Goal: Task Accomplishment & Management: Manage account settings

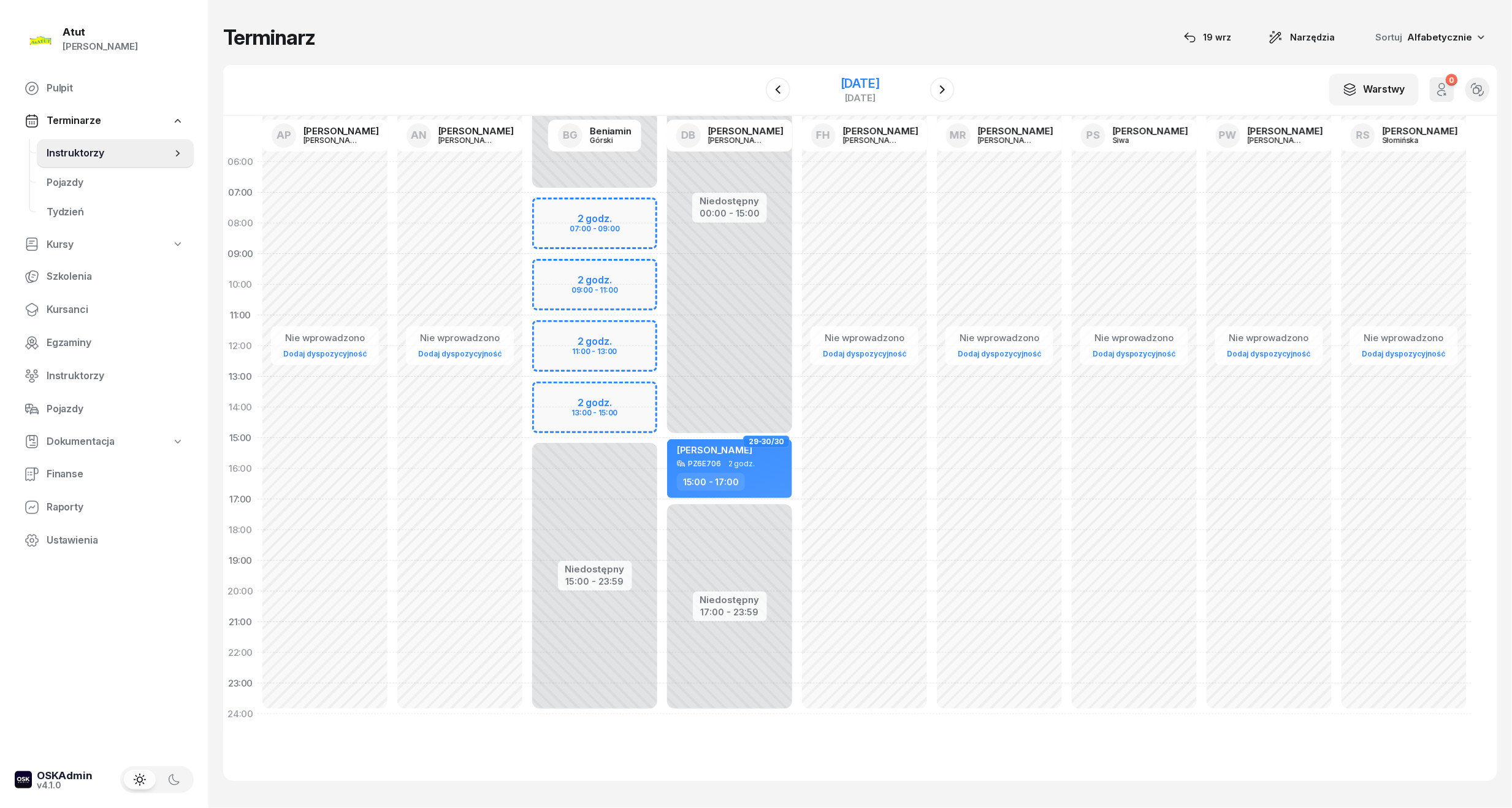
click at [844, 80] on div "[DATE]" at bounding box center [860, 83] width 39 height 12
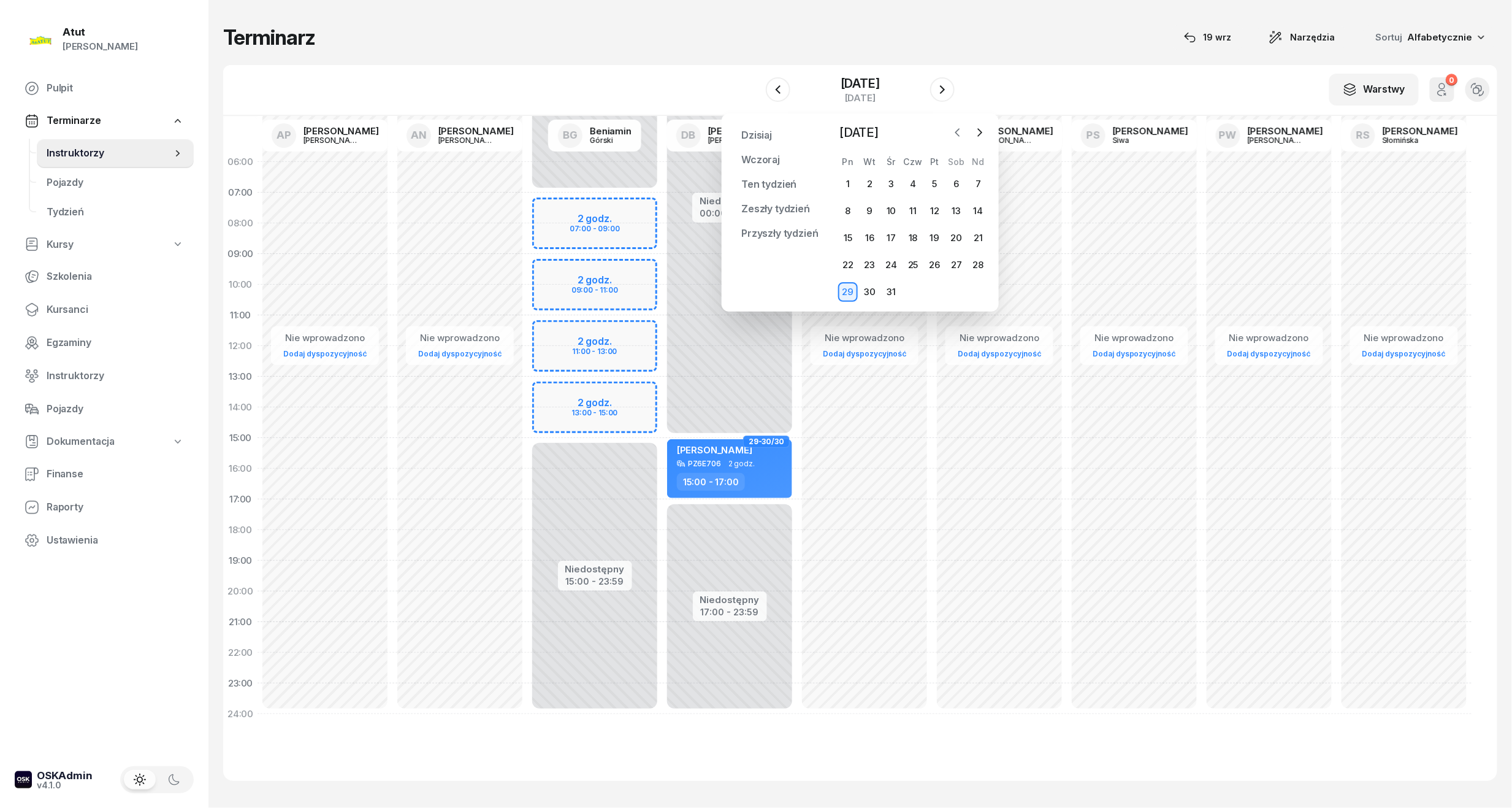
click at [957, 136] on icon "button" at bounding box center [958, 133] width 12 height 12
click at [906, 266] on div "25" at bounding box center [913, 265] width 20 height 20
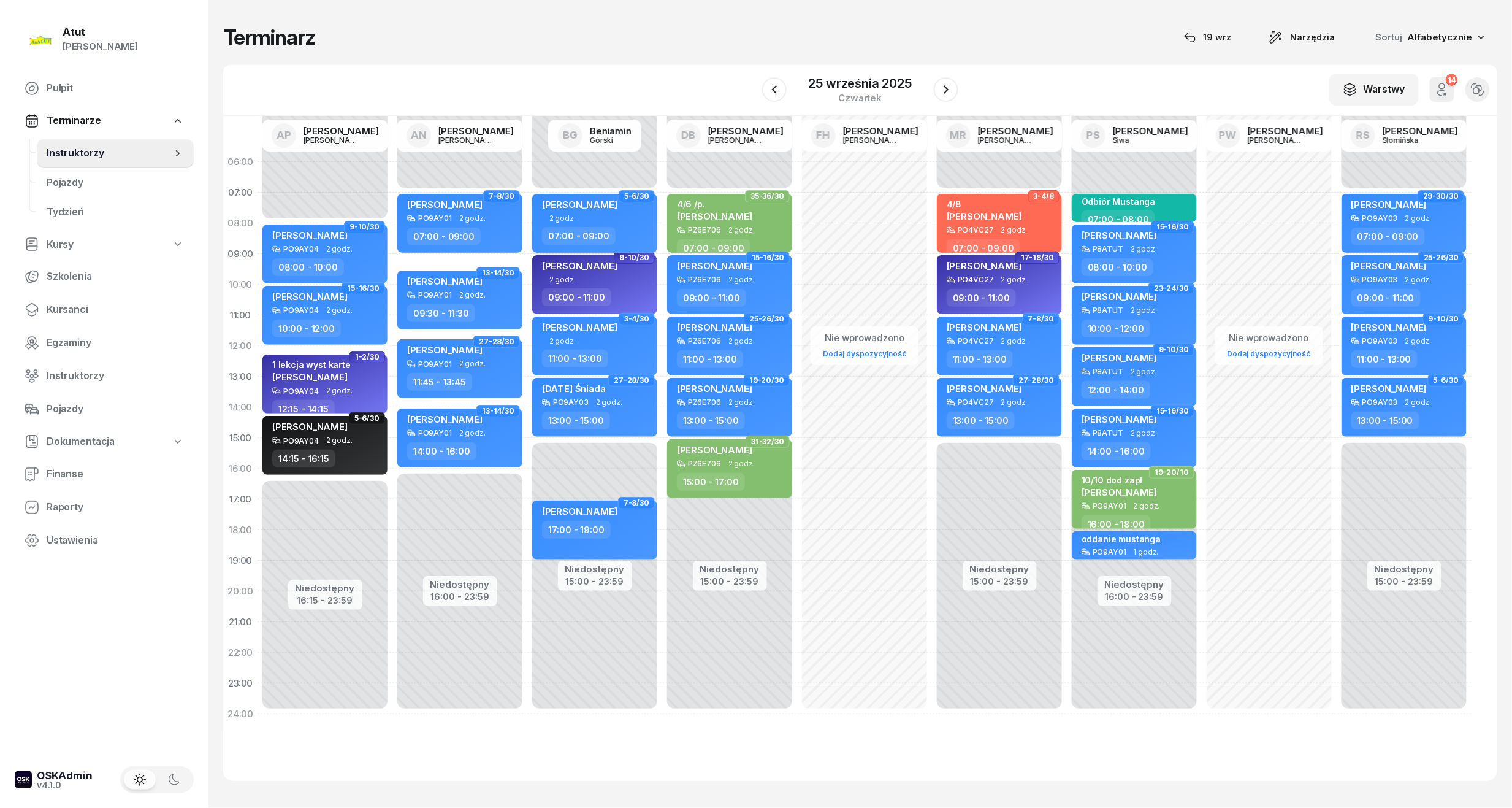
click at [606, 220] on div "2 godz." at bounding box center [596, 218] width 108 height 8
select select "07"
select select "09"
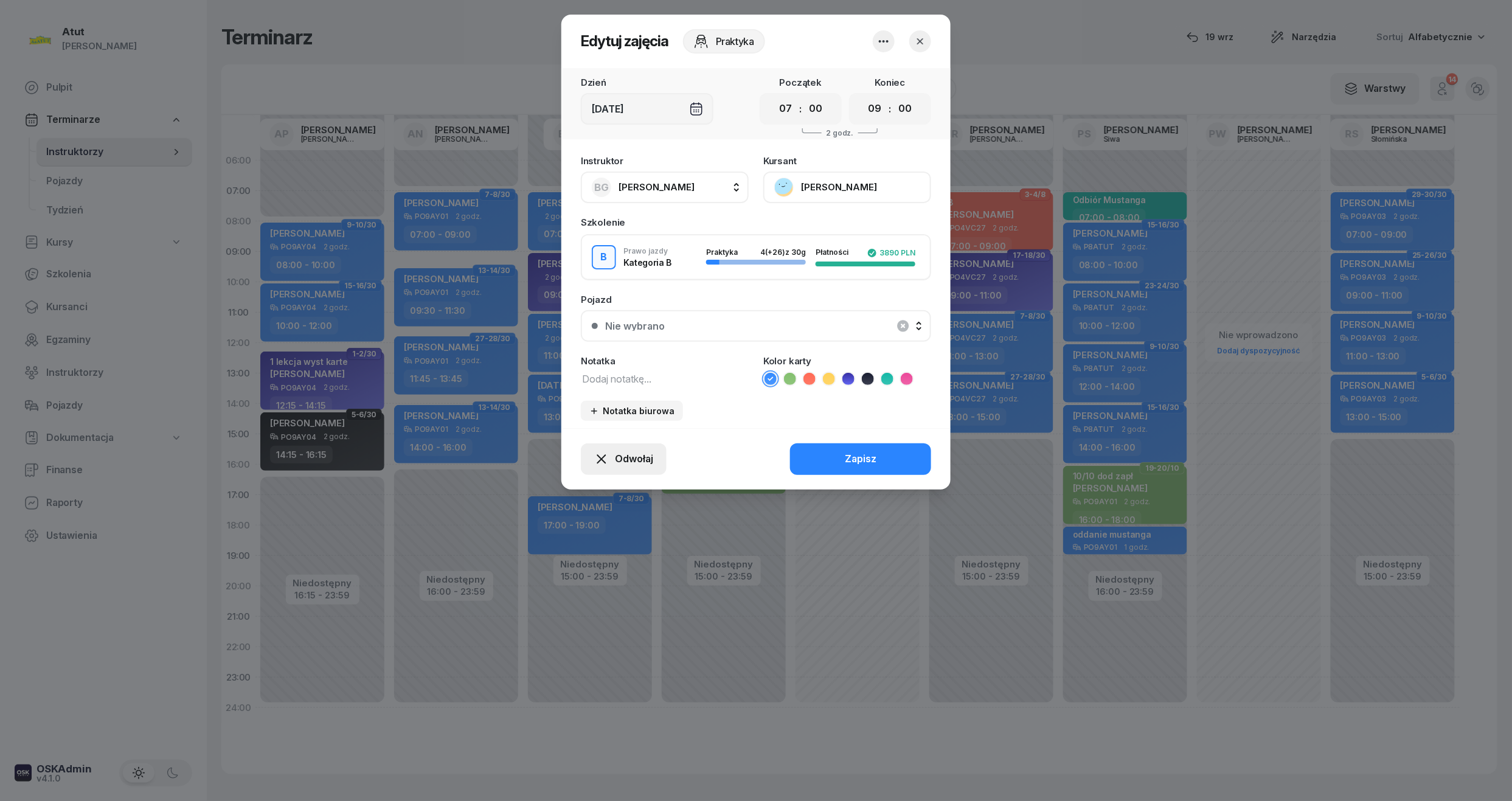
click at [631, 447] on button "Odwołaj" at bounding box center [624, 459] width 86 height 32
click at [596, 360] on div "My odwołaliśmy" at bounding box center [603, 354] width 74 height 16
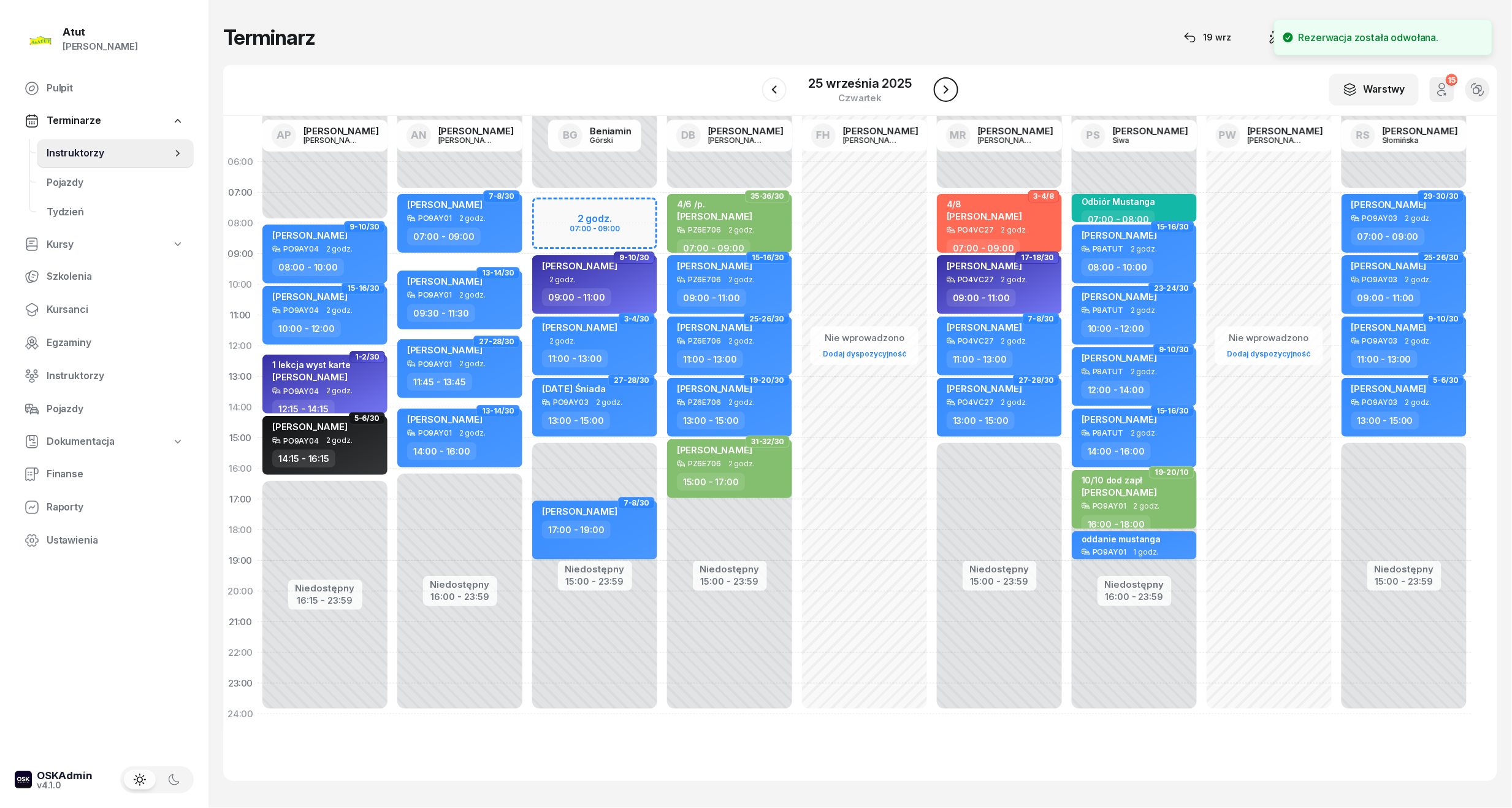
click at [935, 84] on button "button" at bounding box center [946, 89] width 24 height 24
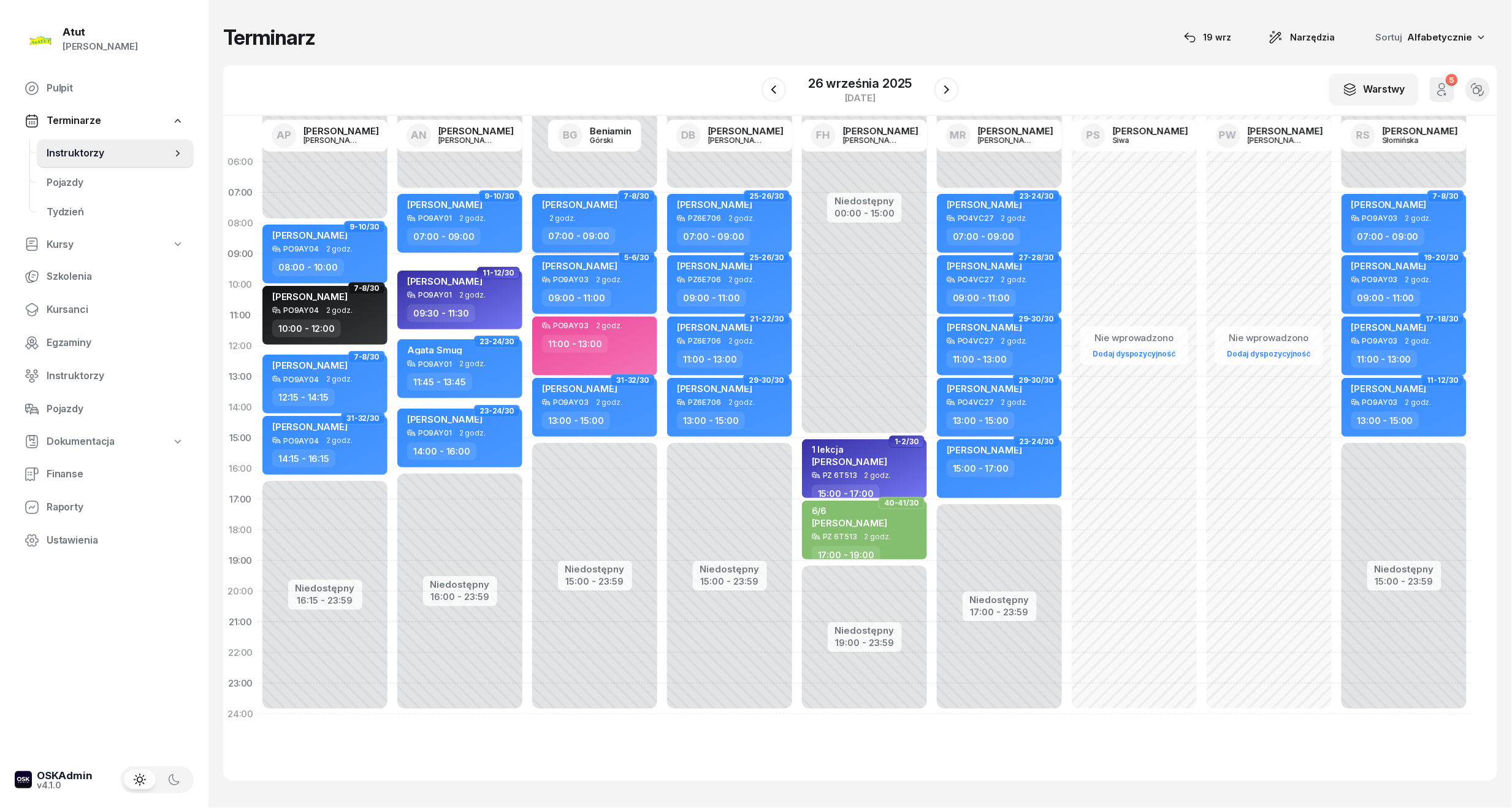
click at [611, 214] on div "[PERSON_NAME]" at bounding box center [580, 206] width 76 height 15
select select "07"
select select "09"
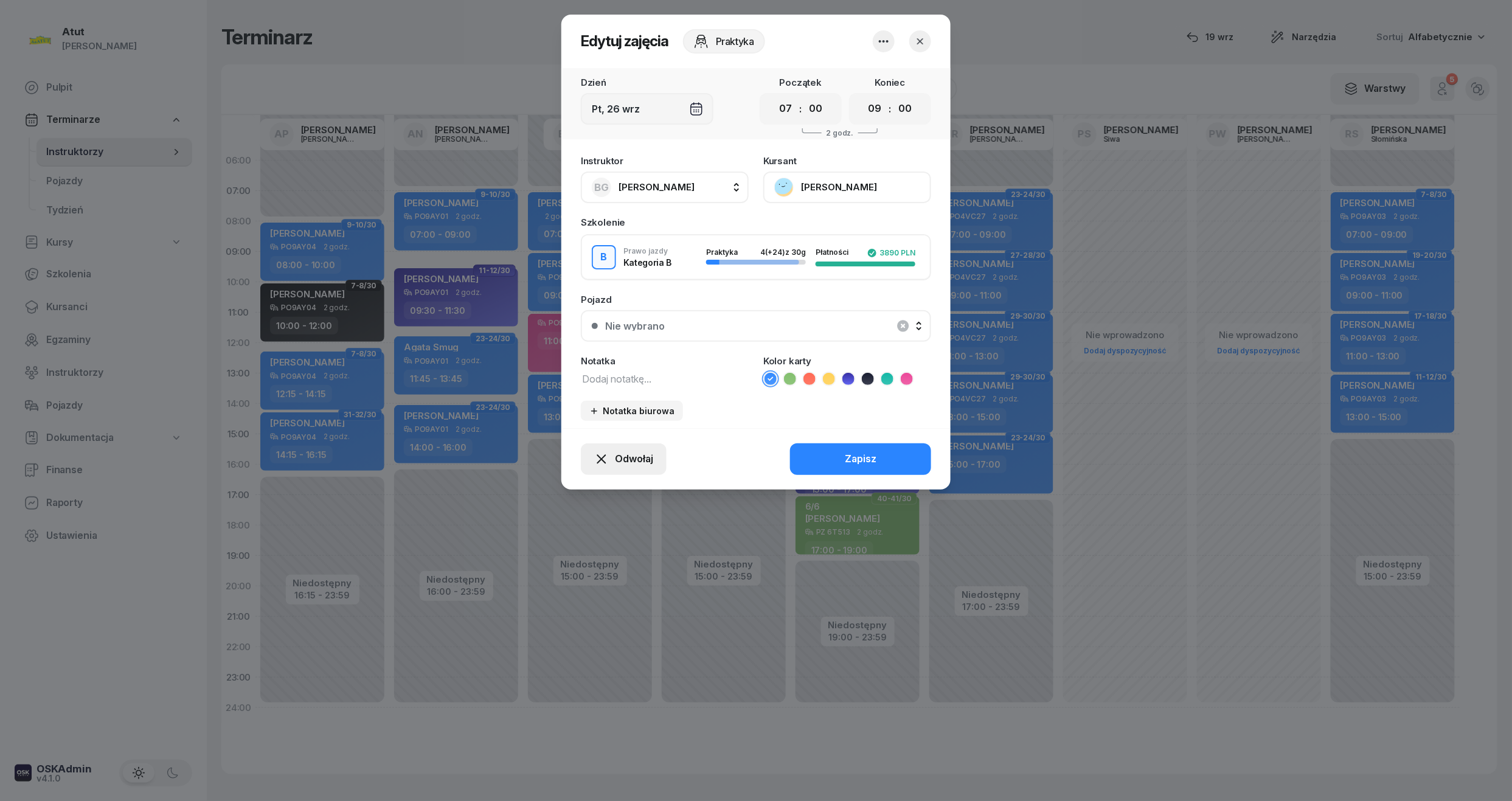
click at [635, 455] on span "Odwołaj" at bounding box center [634, 458] width 38 height 16
click at [572, 352] on div "My odwołaliśmy" at bounding box center [603, 354] width 74 height 16
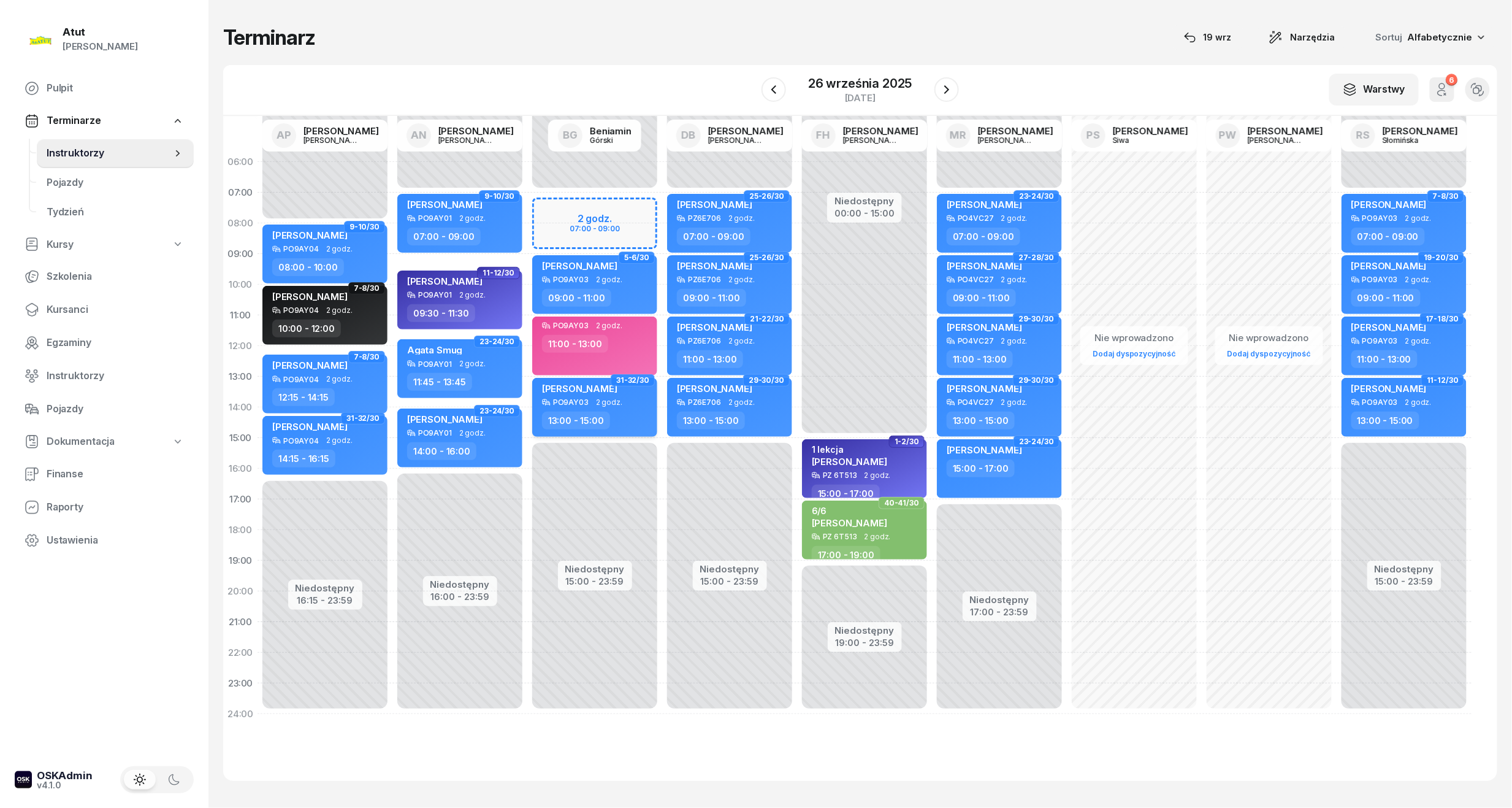
click at [602, 396] on div "[PERSON_NAME]" at bounding box center [580, 390] width 76 height 15
select select "13"
select select "15"
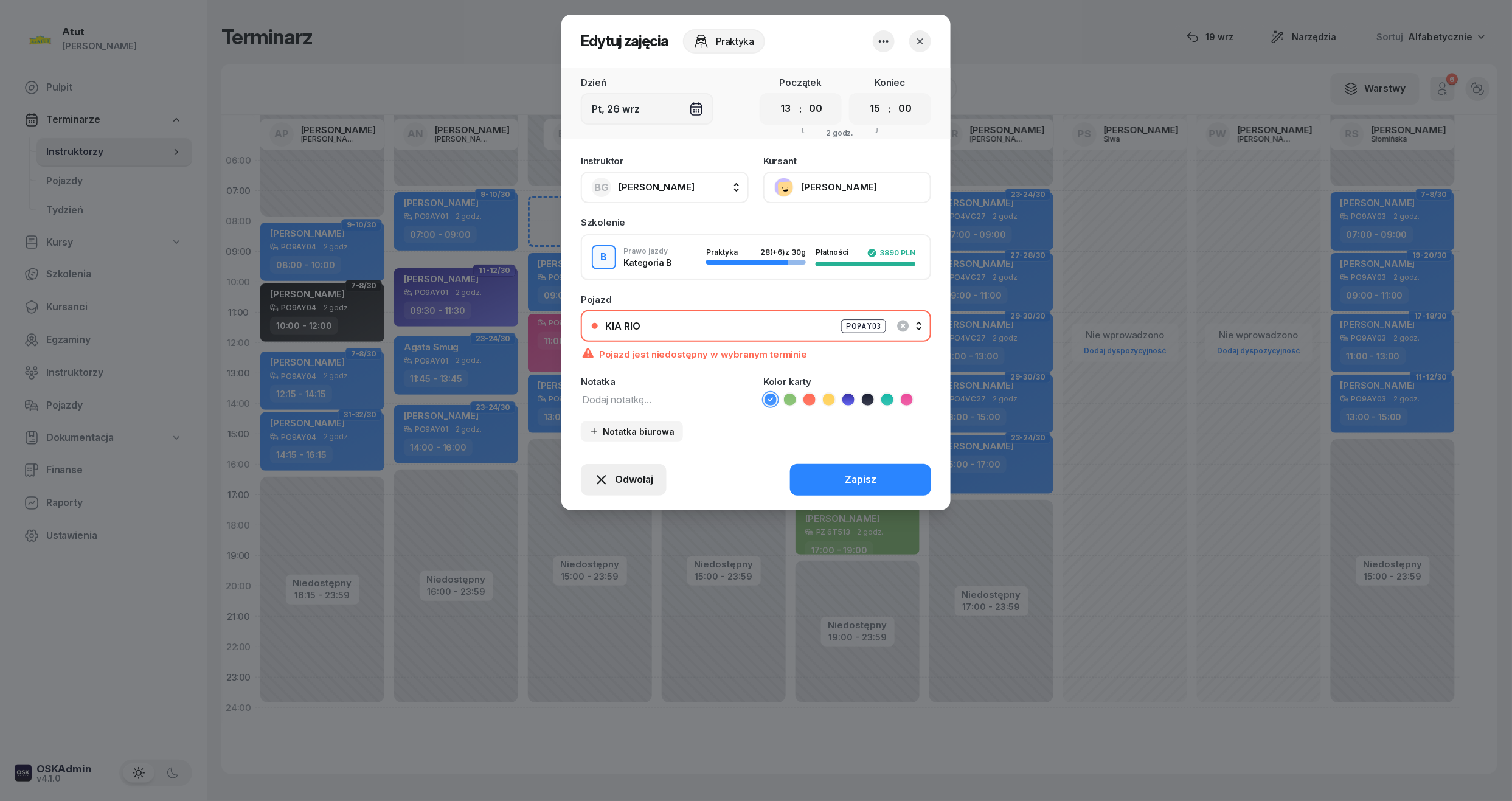
click at [617, 484] on span "Odwołaj" at bounding box center [634, 479] width 38 height 16
click at [612, 377] on div "My odwołaliśmy" at bounding box center [603, 375] width 74 height 16
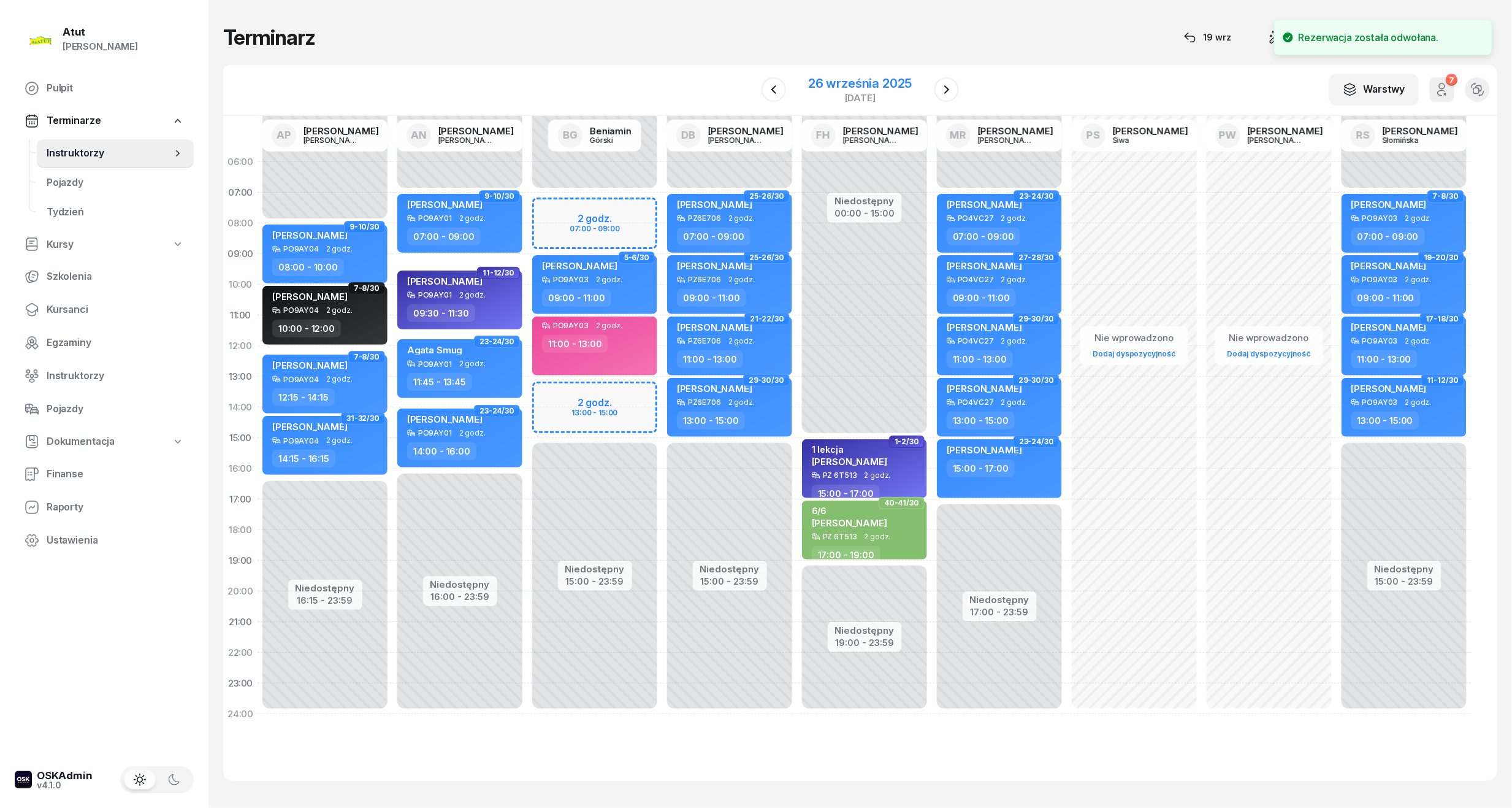
click at [859, 93] on div "[DATE]" at bounding box center [859, 98] width 104 height 9
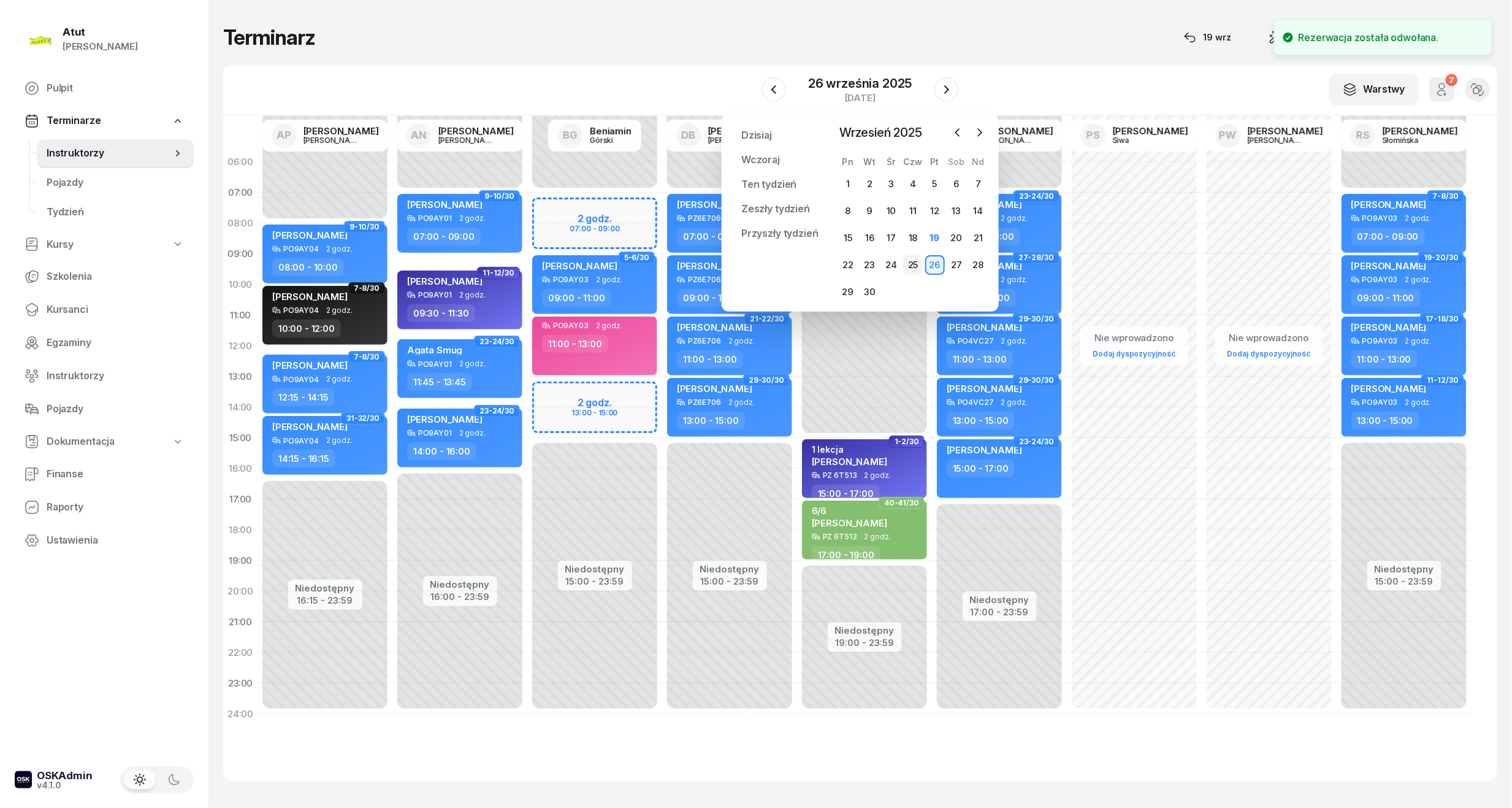
click at [914, 264] on div "25" at bounding box center [913, 265] width 20 height 20
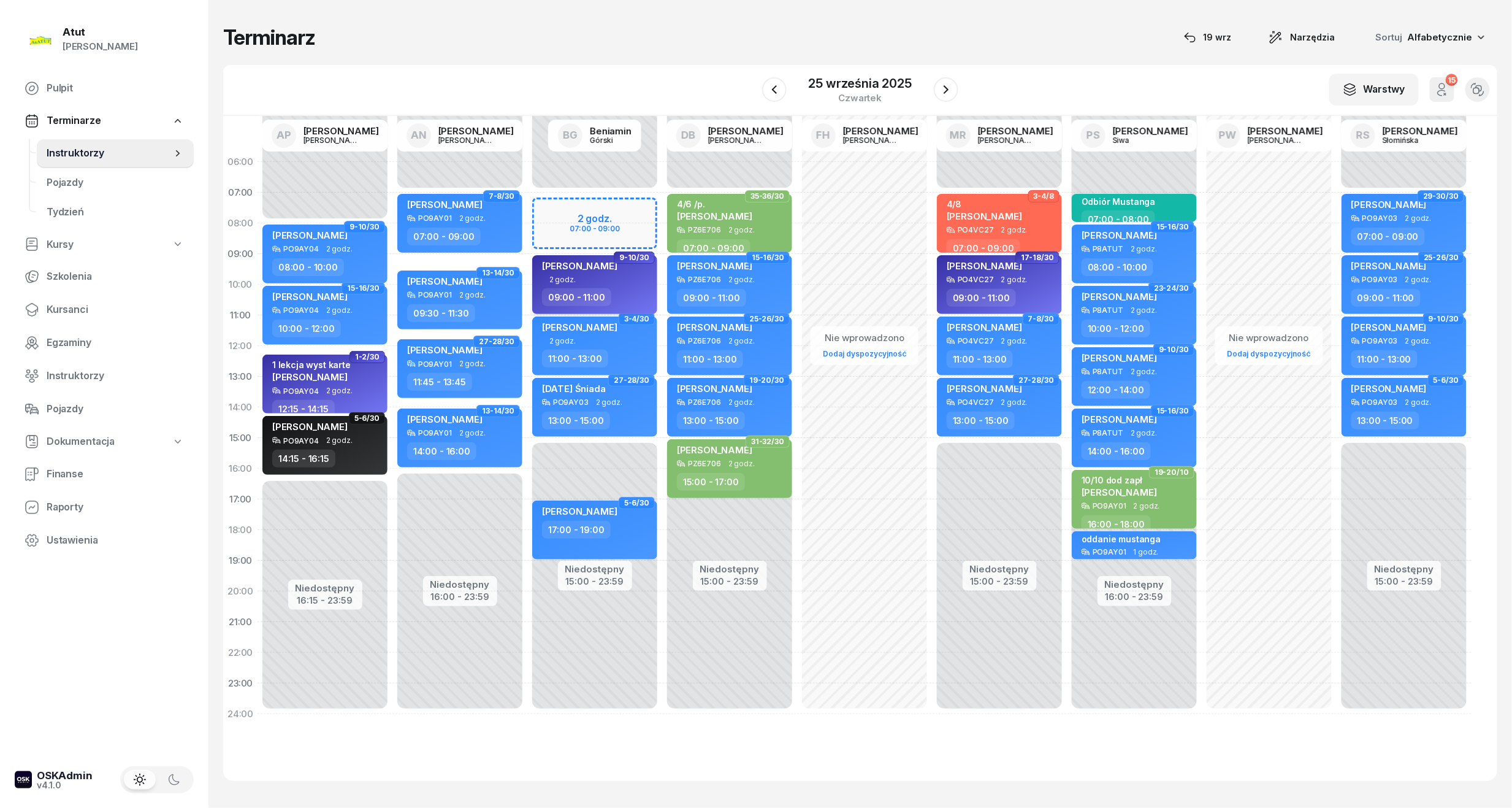
click at [599, 277] on div "2 godz." at bounding box center [596, 279] width 108 height 8
select select "09"
select select "11"
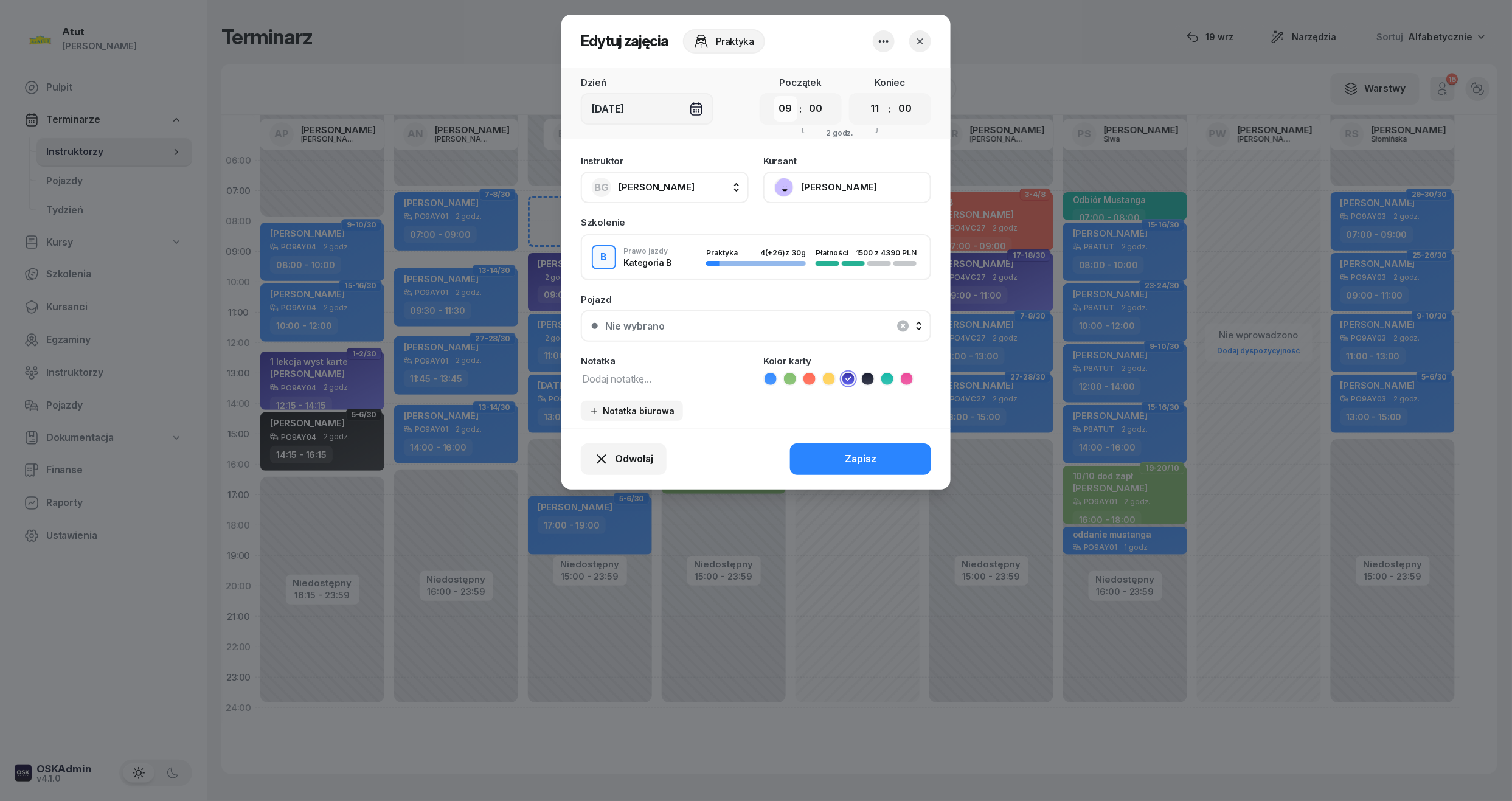
click at [783, 112] on select "00 01 02 03 04 05 06 07 08 09 10 11 12 13 14 15 16 17 18 19 20 21 22 23" at bounding box center [786, 109] width 23 height 26
select select "15"
click at [774, 96] on select "00 01 02 03 04 05 06 07 08 09 10 11 12 13 14 15 16 17 18 19 20 21 22 23" at bounding box center [786, 109] width 23 height 26
drag, startPoint x: 877, startPoint y: 112, endPoint x: 878, endPoint y: 120, distance: 8.1
click at [877, 112] on select "00 01 02 03 04 05 06 07 08 09 10 11 12 13 14 15 16 17 18 19 20 21 22 23" at bounding box center [875, 109] width 23 height 26
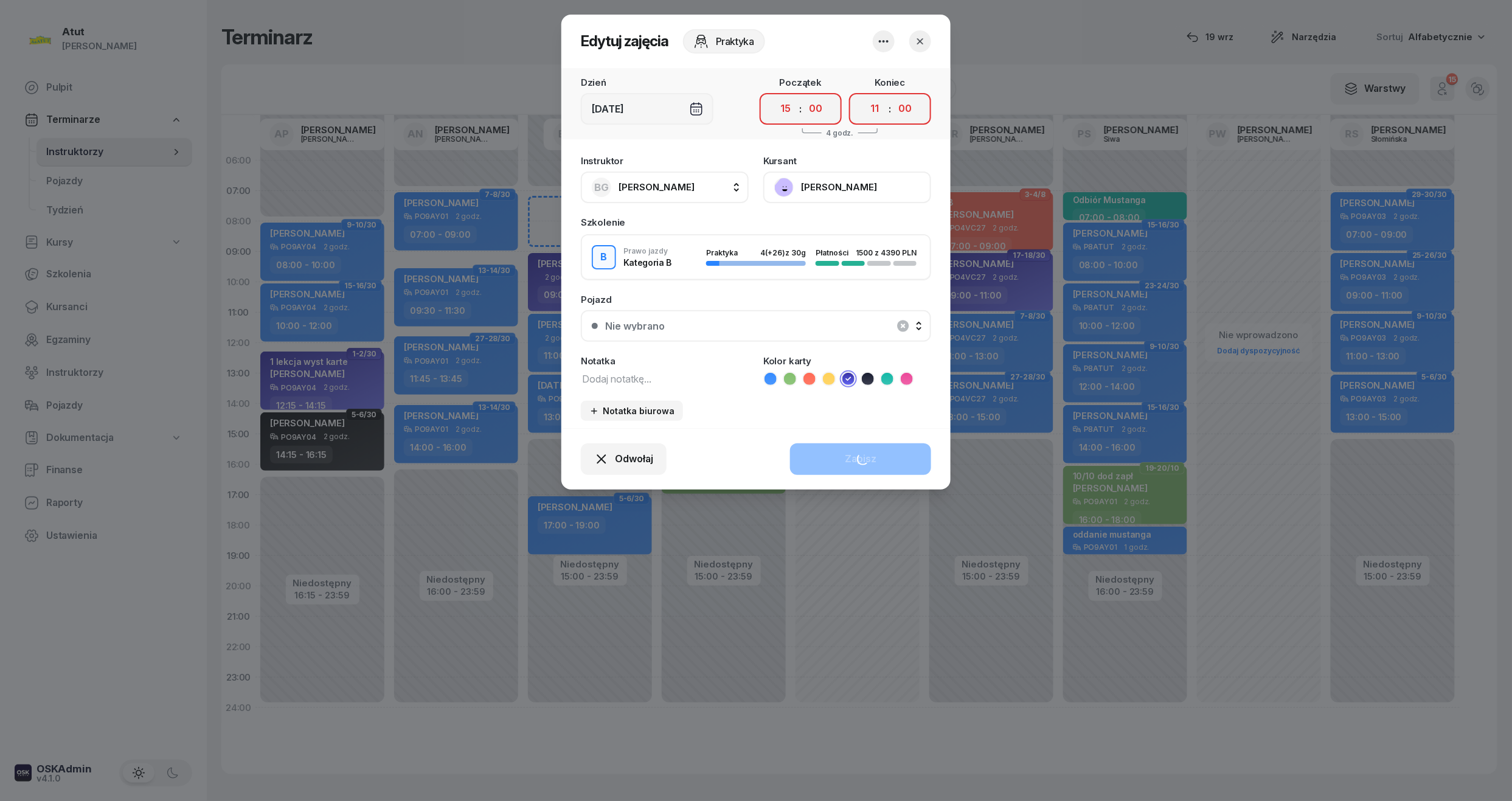
select select "17"
click at [864, 96] on select "00 01 02 03 04 05 06 07 08 09 10 11 12 13 14 15 16 17 18 19 20 21 22 23" at bounding box center [875, 109] width 23 height 26
click at [872, 455] on div "Zapisz" at bounding box center [861, 458] width 32 height 16
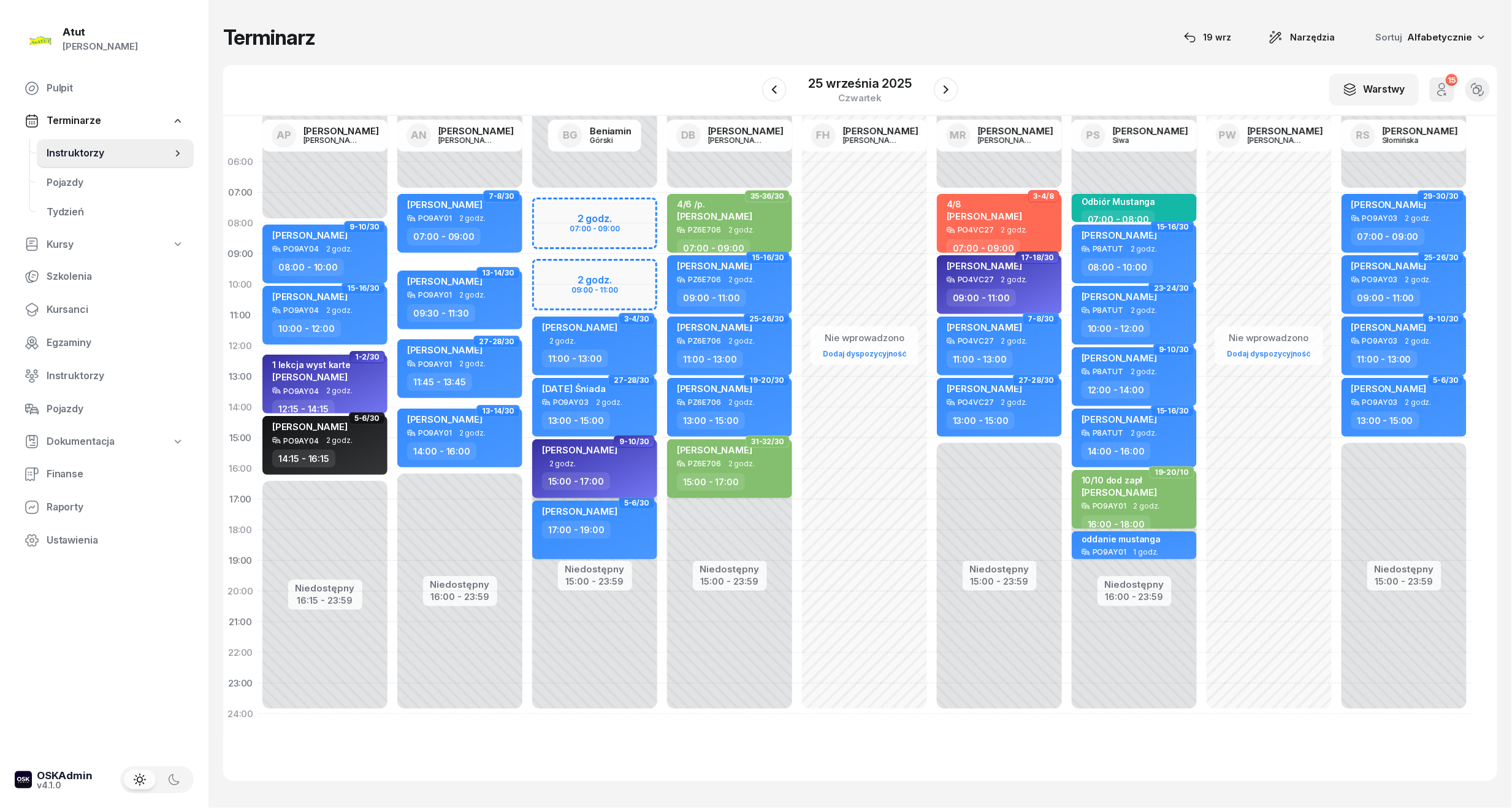
click at [553, 462] on span "2 godz." at bounding box center [562, 463] width 27 height 8
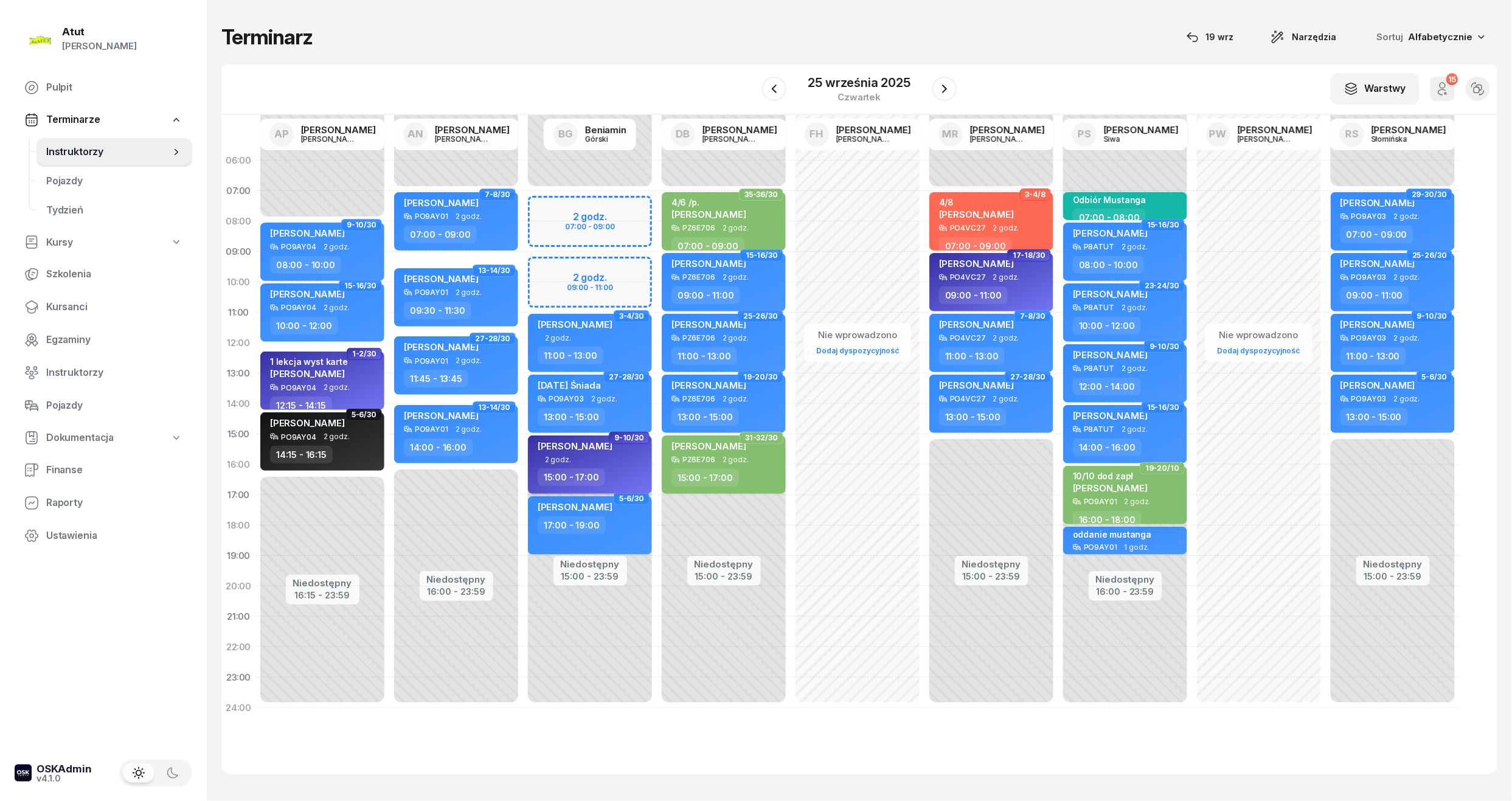
select select "15"
select select "17"
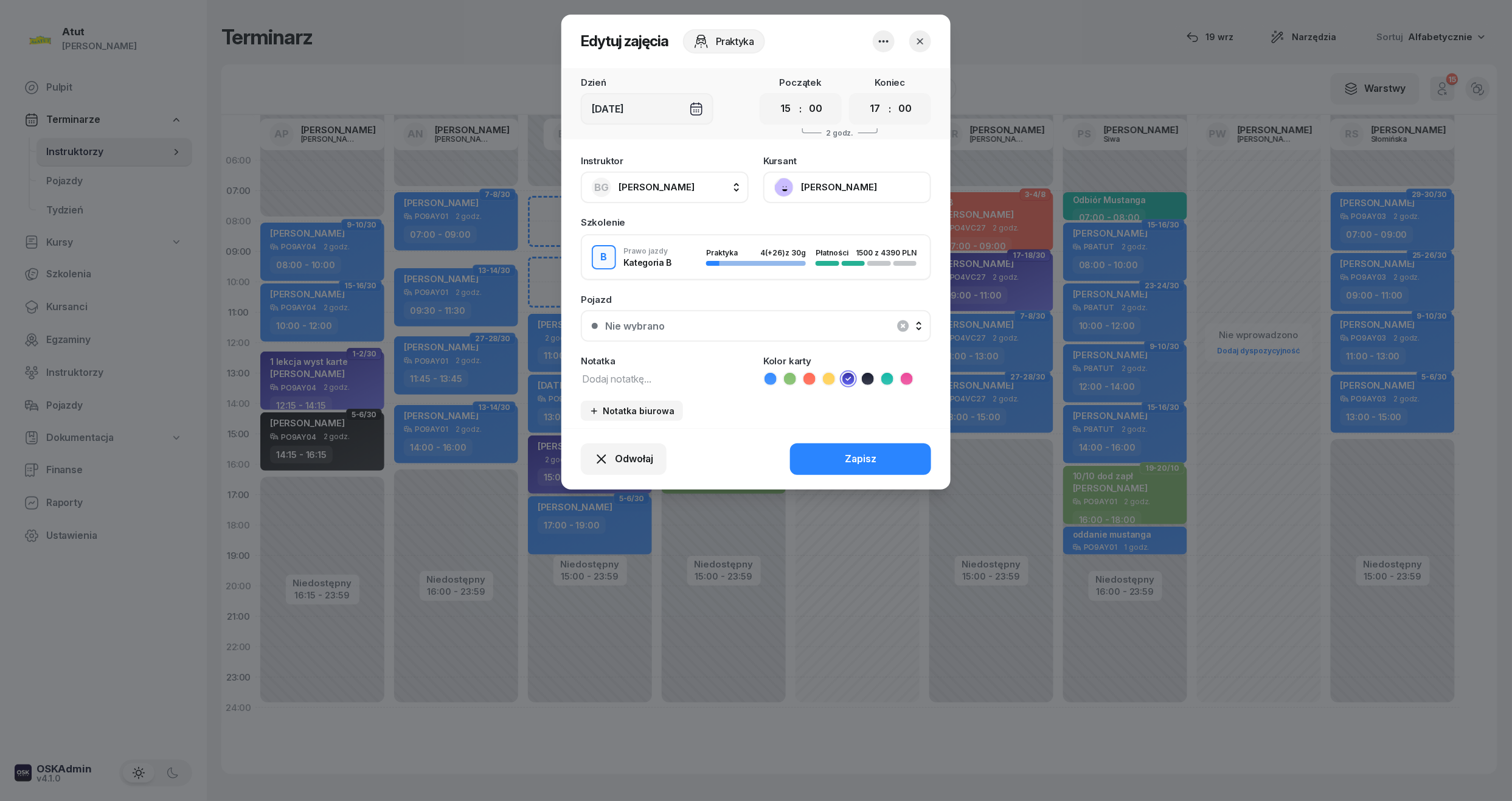
click at [843, 191] on button "[PERSON_NAME]" at bounding box center [847, 187] width 168 height 32
click at [927, 33] on button "button" at bounding box center [920, 41] width 22 height 22
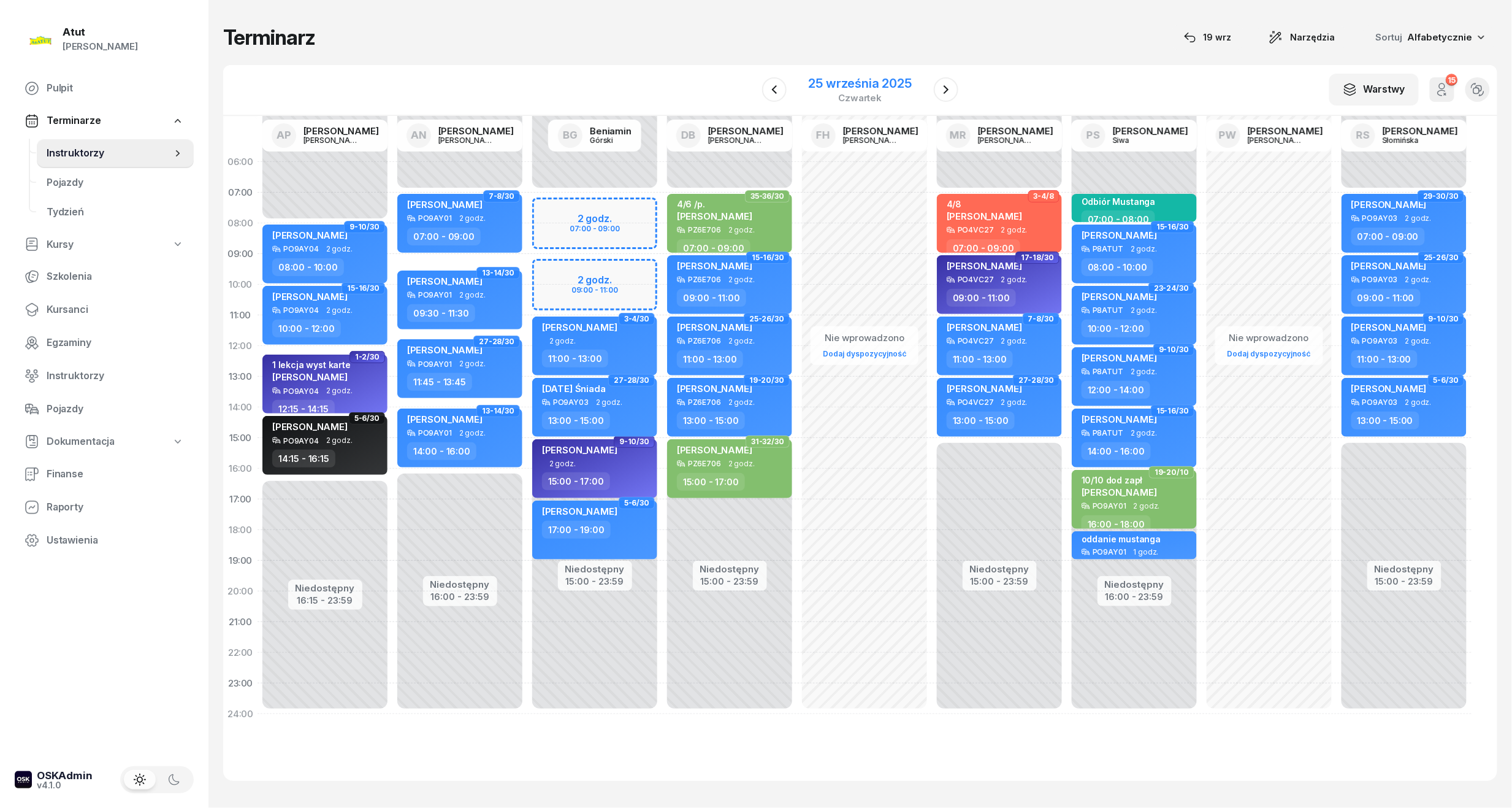
click at [854, 93] on div "czwartek" at bounding box center [860, 98] width 103 height 9
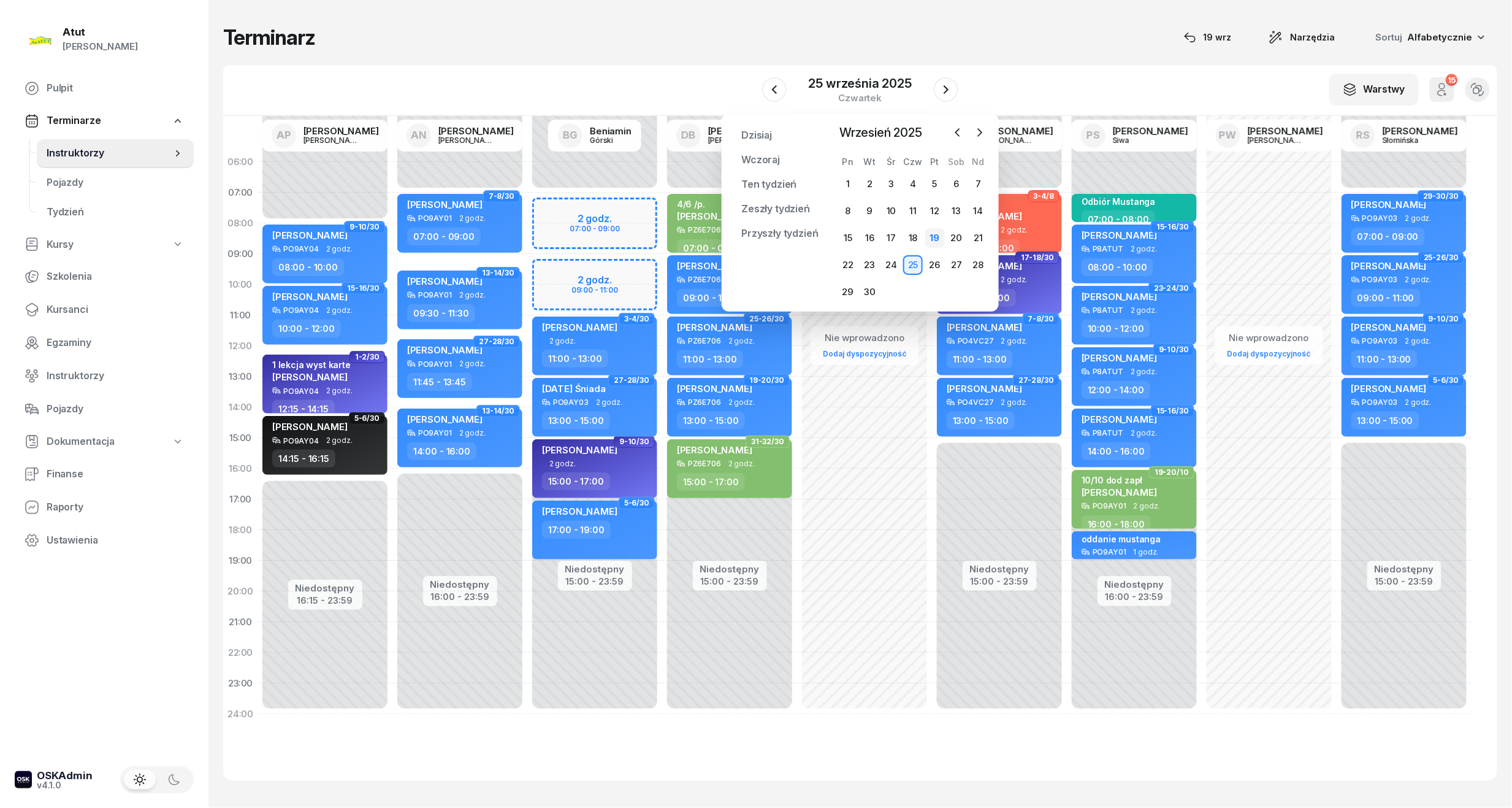
click at [943, 240] on div "19" at bounding box center [935, 238] width 20 height 20
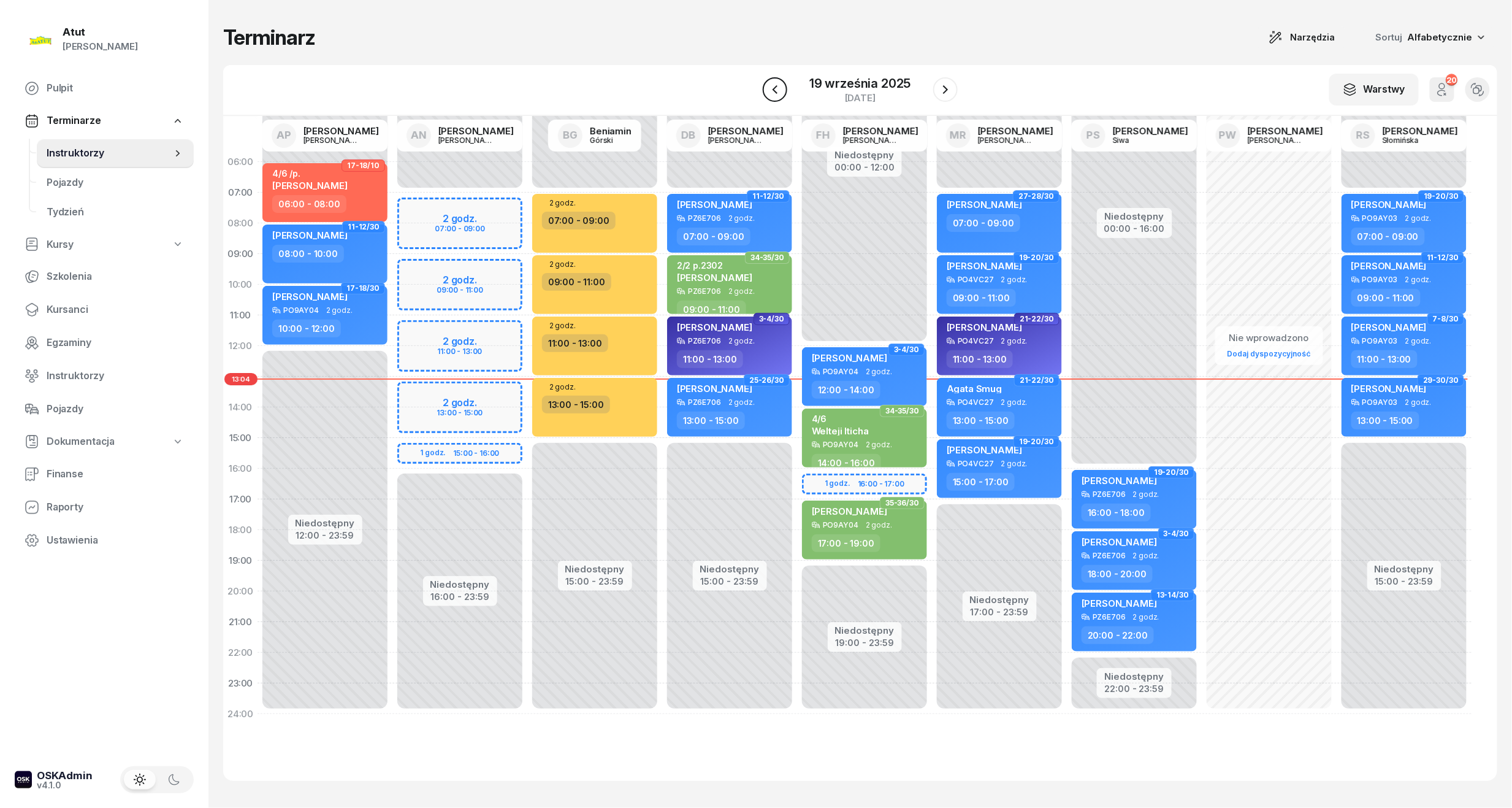
click at [787, 89] on button "button" at bounding box center [775, 89] width 24 height 24
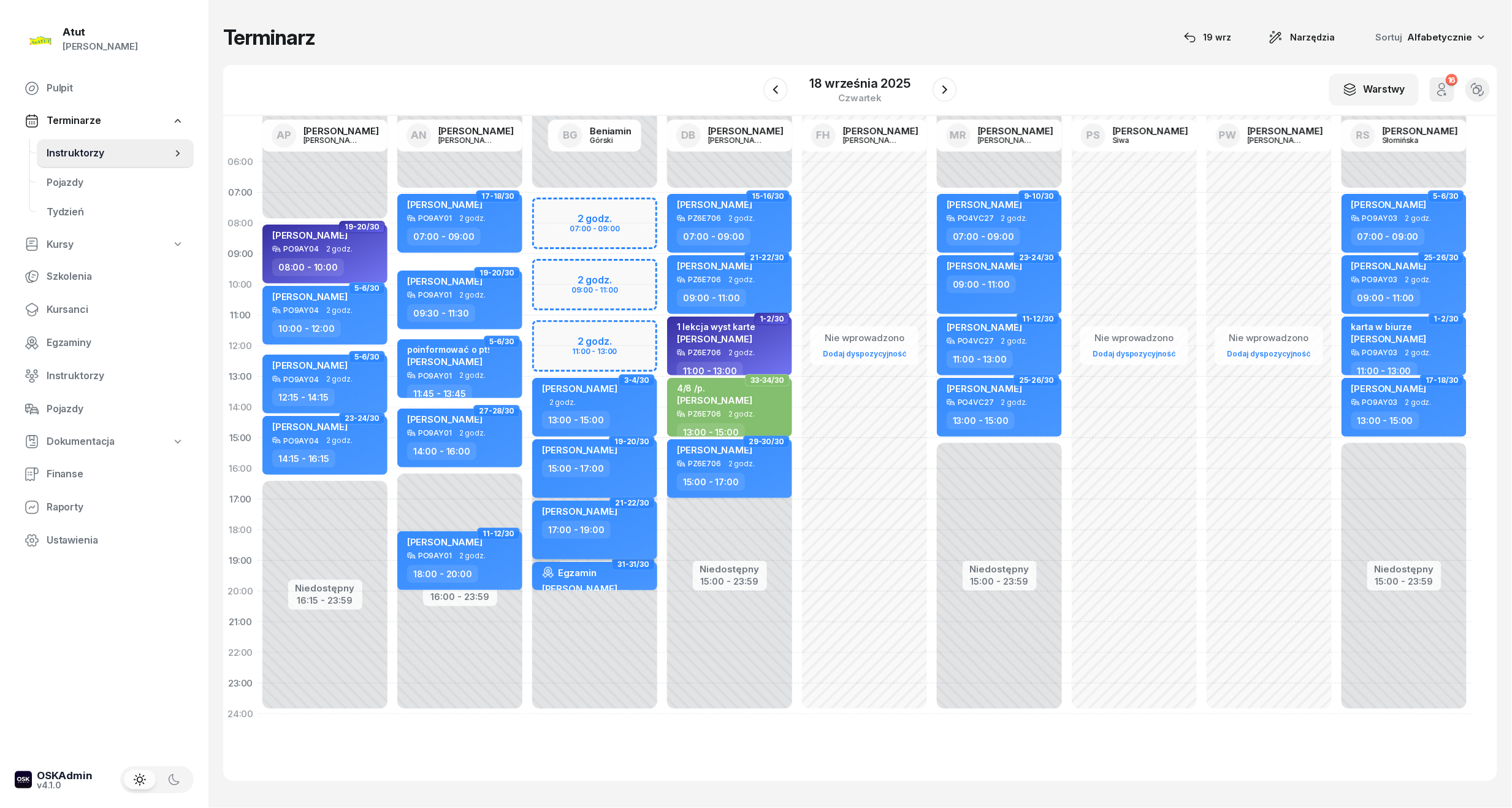
click at [616, 518] on div "[PERSON_NAME]" at bounding box center [596, 513] width 108 height 15
select select "17"
select select "19"
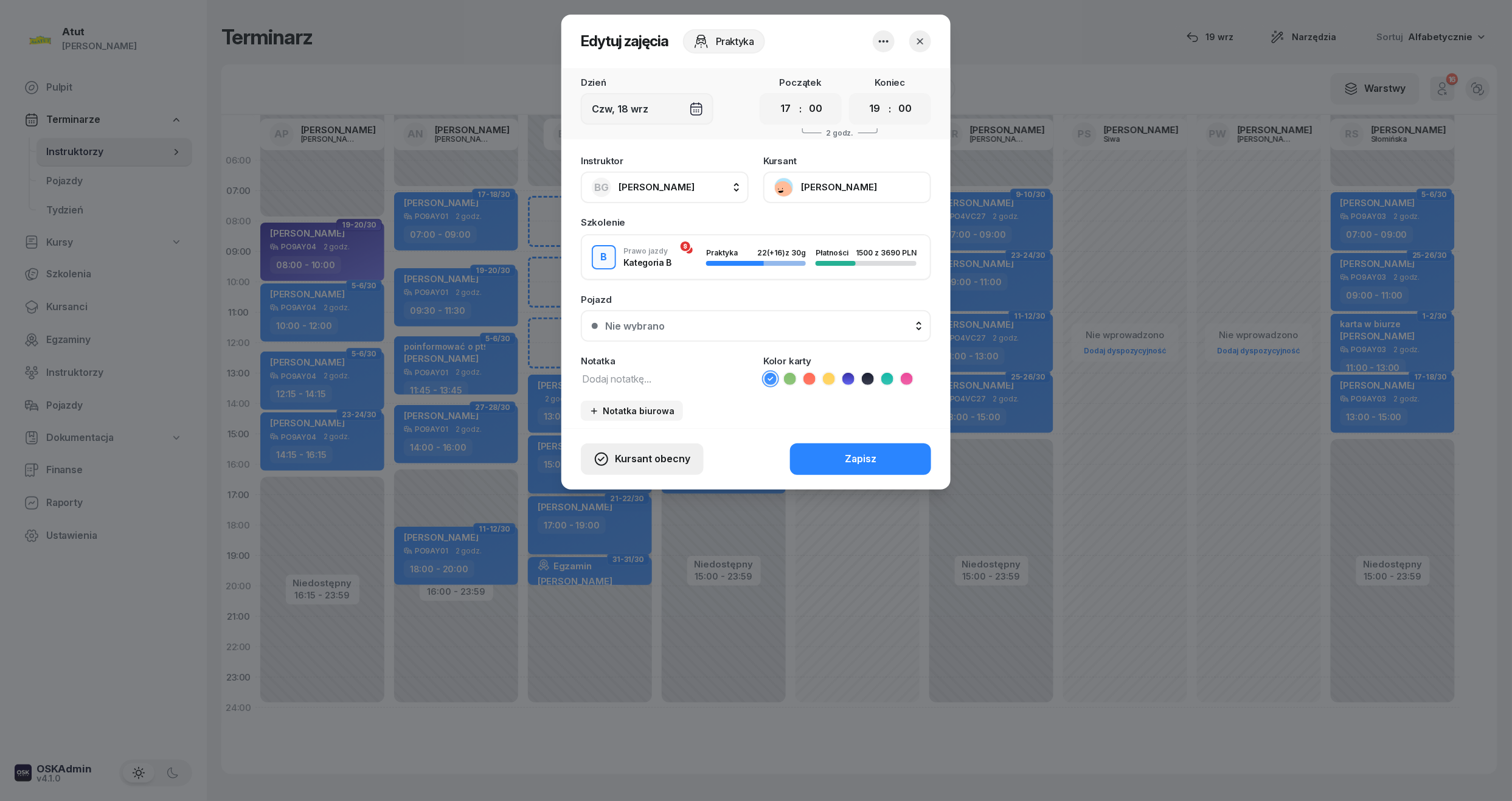
click at [665, 451] on span "Kursant obecny" at bounding box center [653, 458] width 75 height 16
click at [635, 388] on div "Kursant odwołał" at bounding box center [620, 385] width 71 height 16
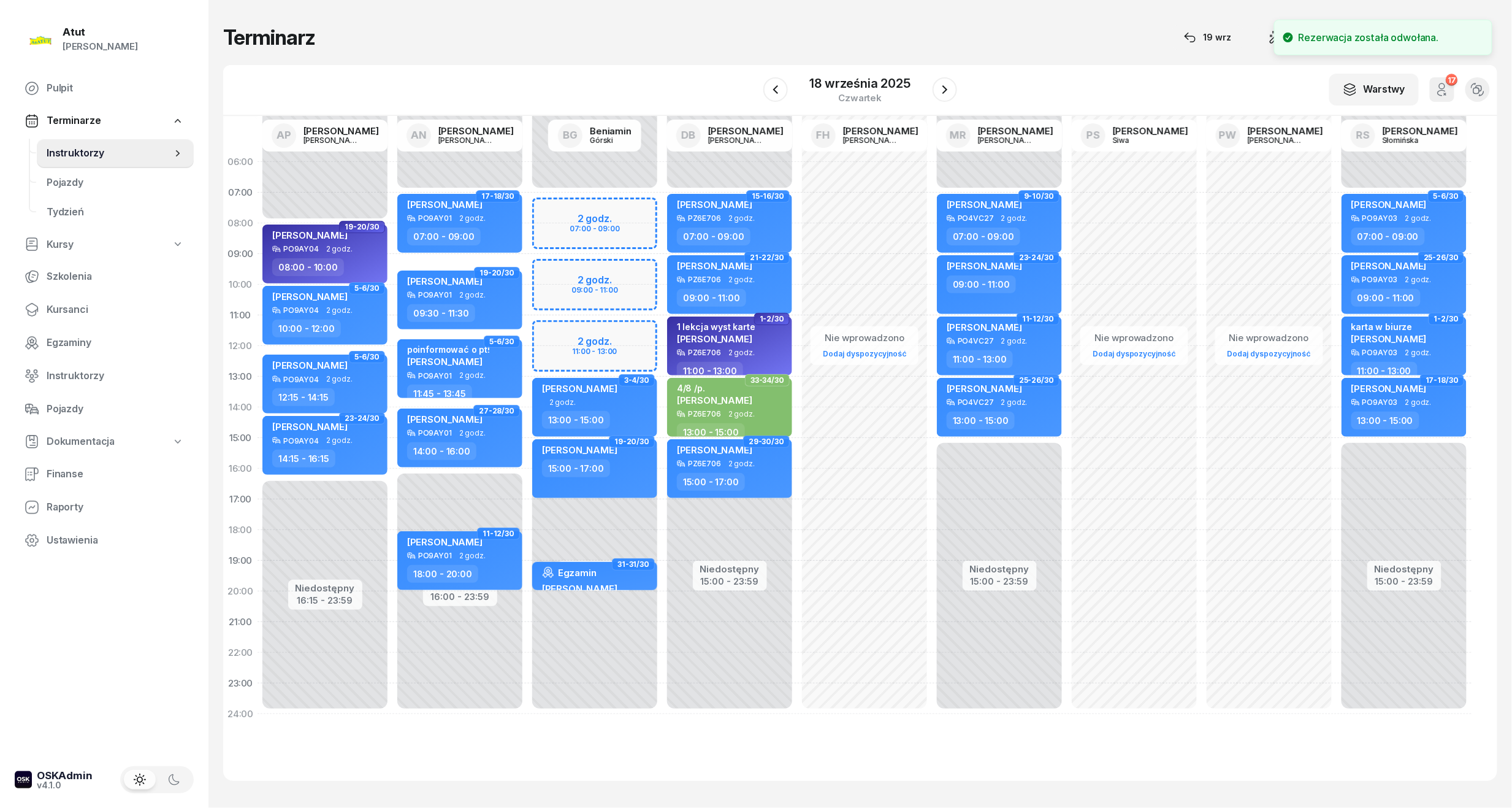
click at [612, 515] on div "Niedostępny 00:00 - 07:00 Niedostępny 15:00 - 23:59 19-20/30 my odwołaliśmy Mar…" at bounding box center [595, 437] width 135 height 583
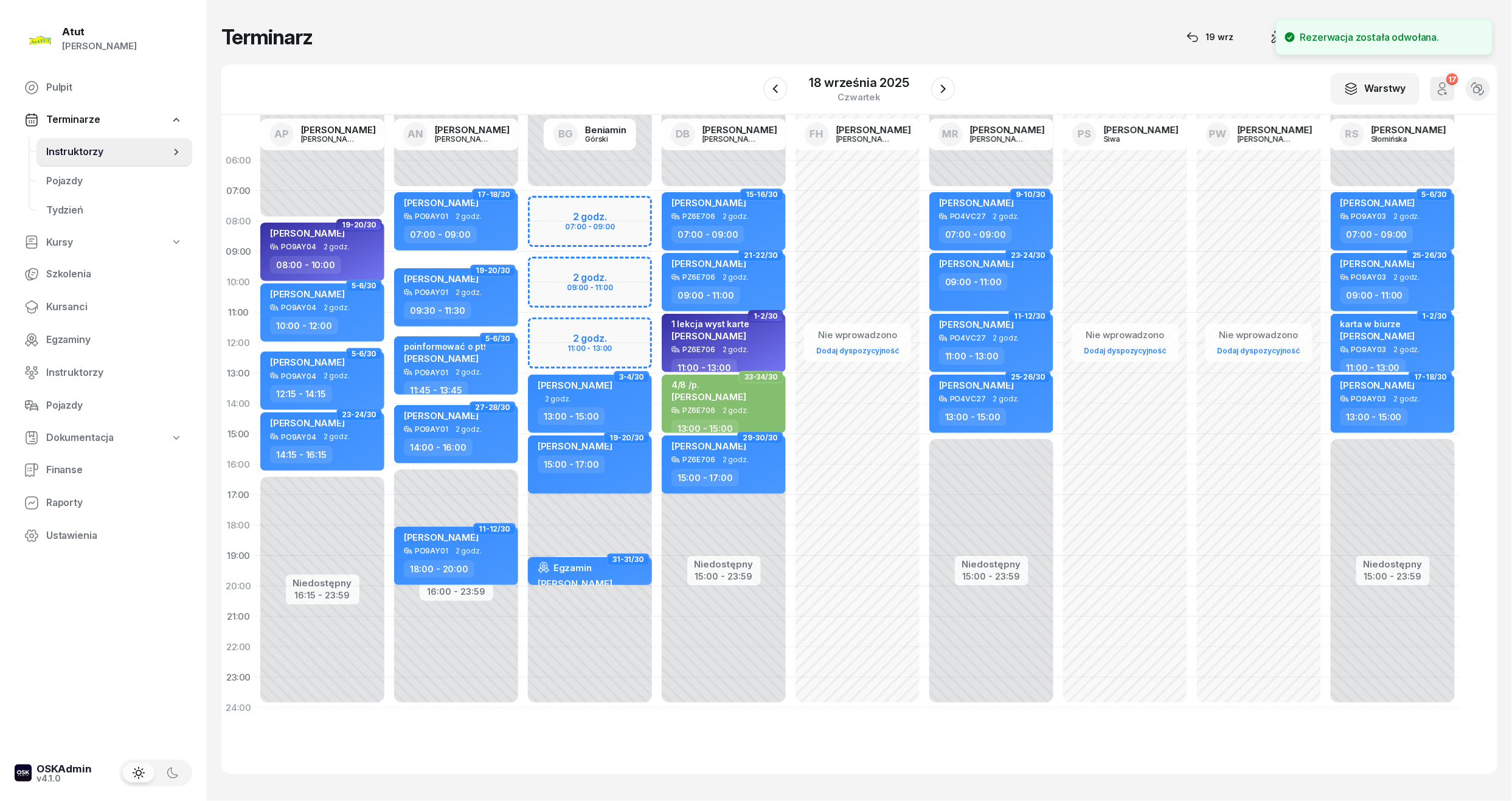
select select "17"
select select "19"
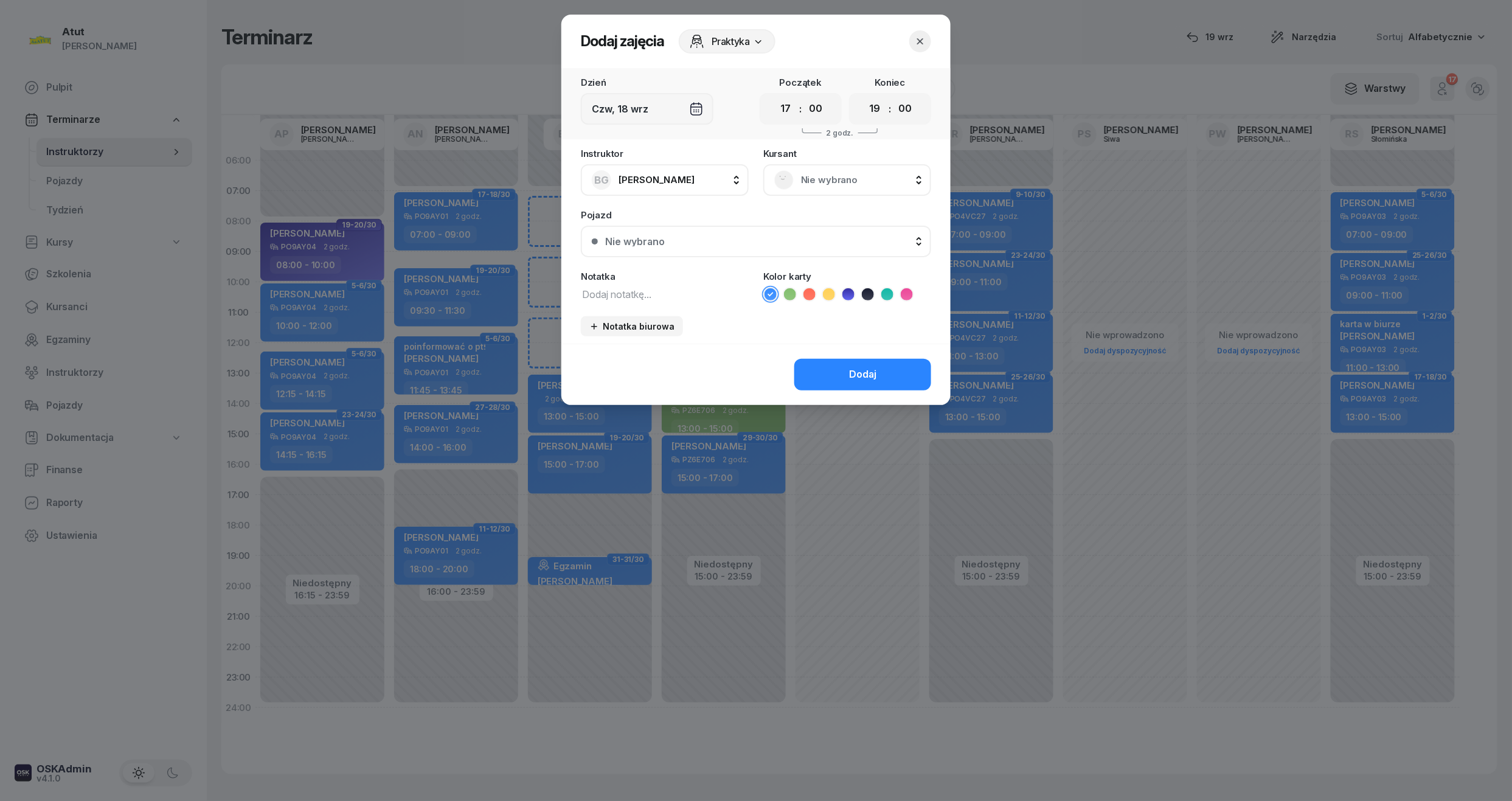
click at [824, 180] on span "Nie wybrano" at bounding box center [861, 180] width 120 height 16
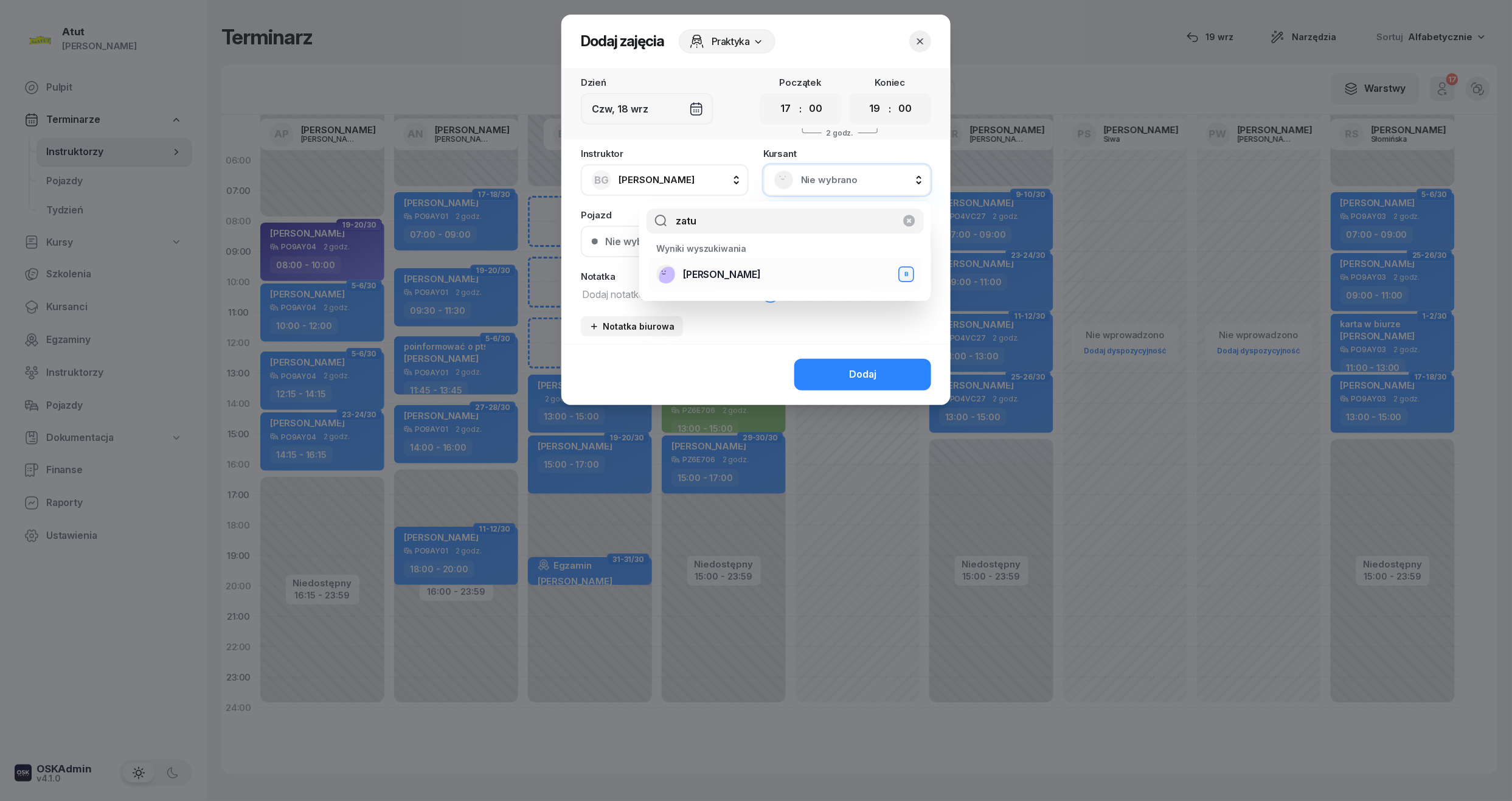
type input "zatu"
click at [750, 269] on span "[PERSON_NAME]" at bounding box center [723, 274] width 78 height 16
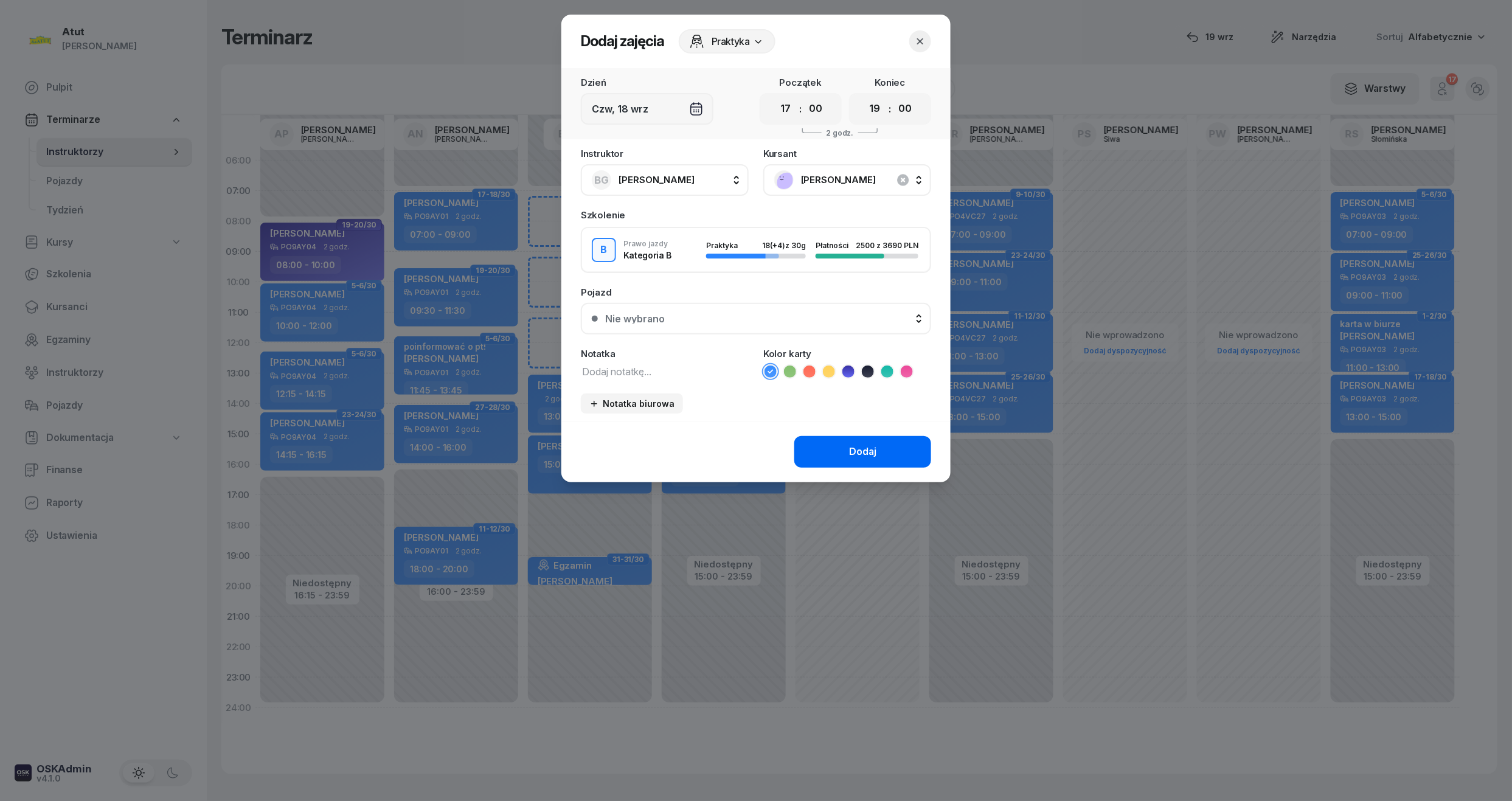
click at [878, 441] on button "Dodaj" at bounding box center [863, 452] width 137 height 32
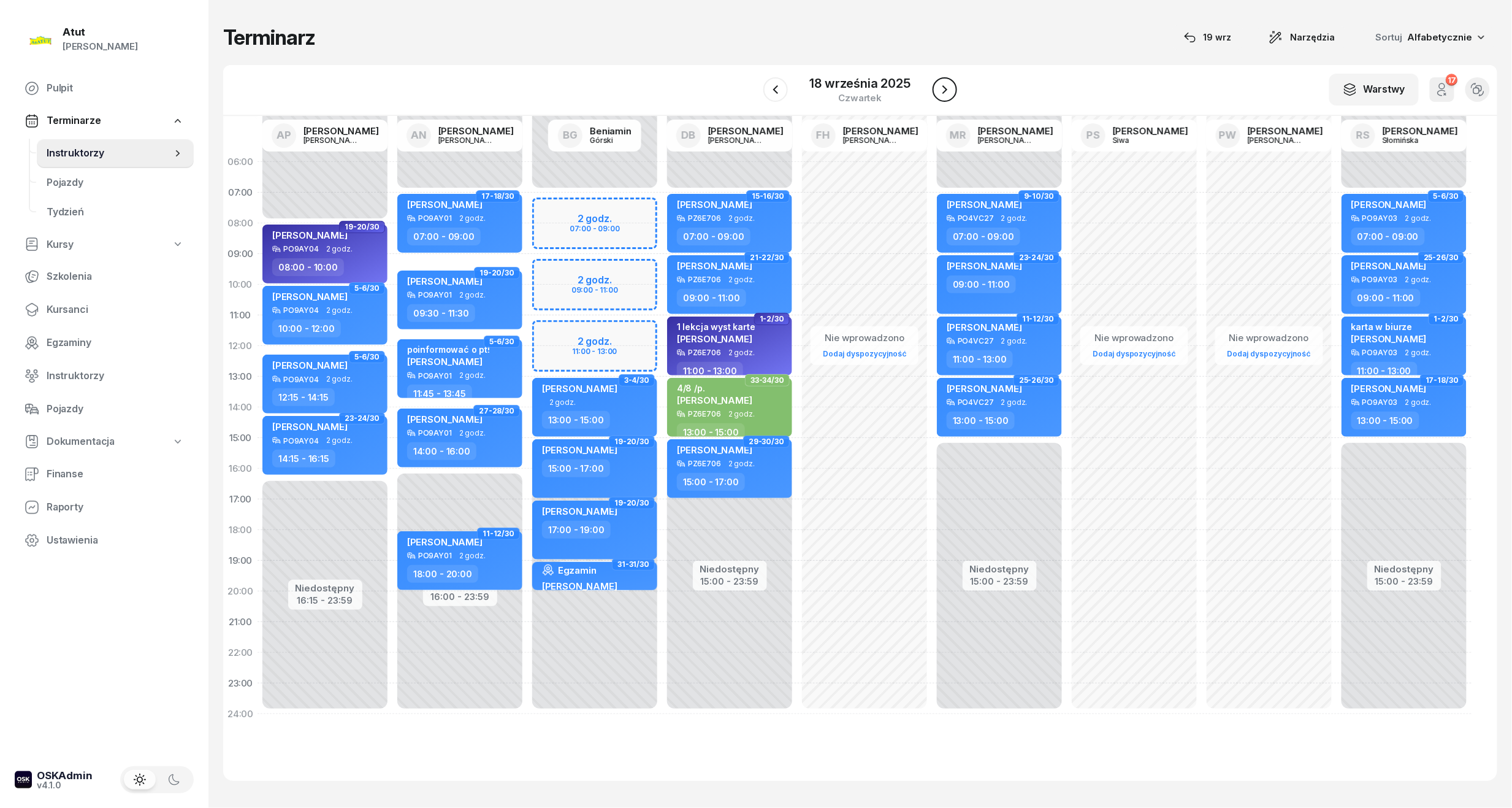
click at [947, 85] on icon "button" at bounding box center [944, 89] width 14 height 14
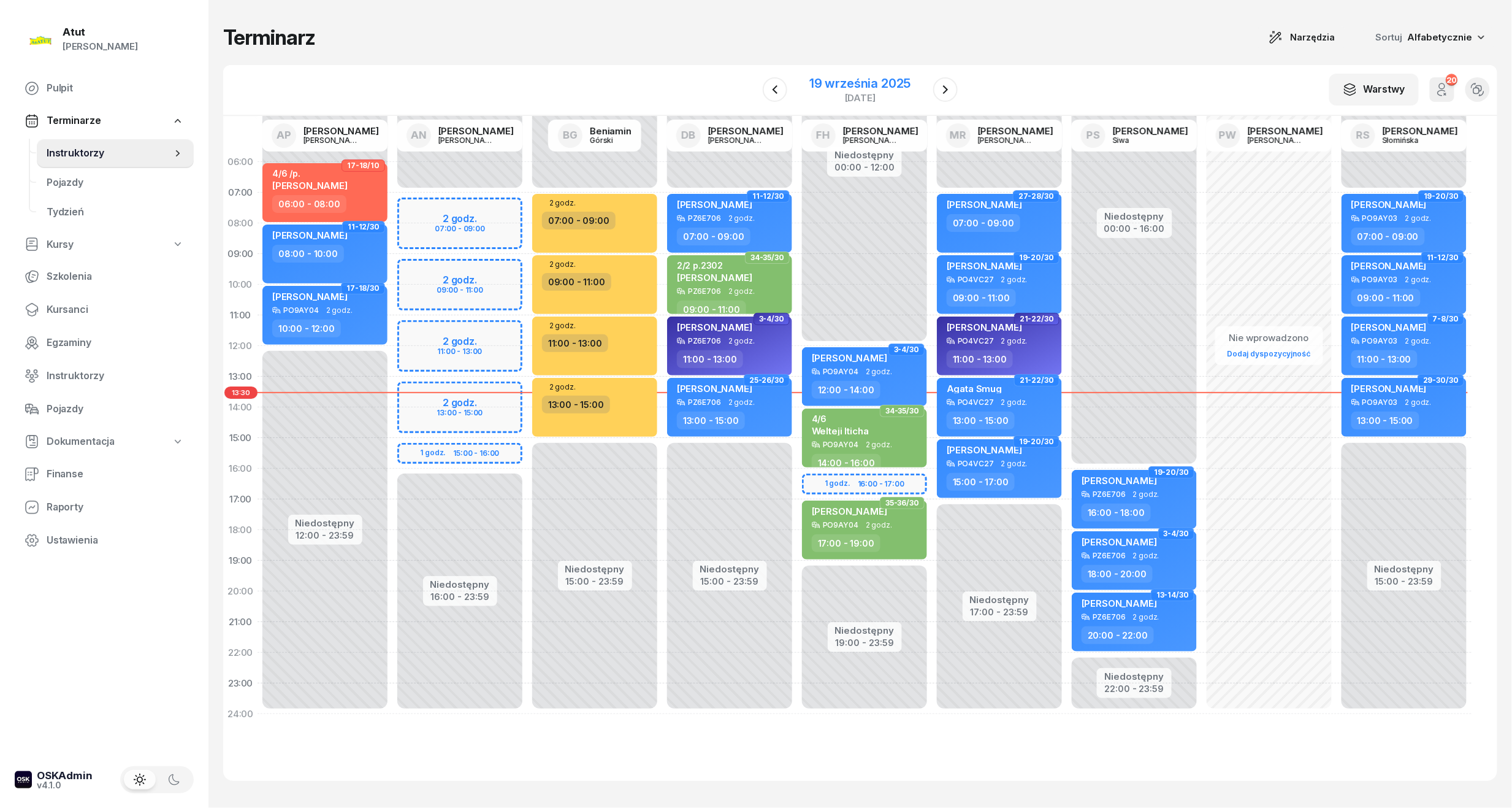
click at [850, 81] on div "19 września 2025" at bounding box center [859, 83] width 101 height 12
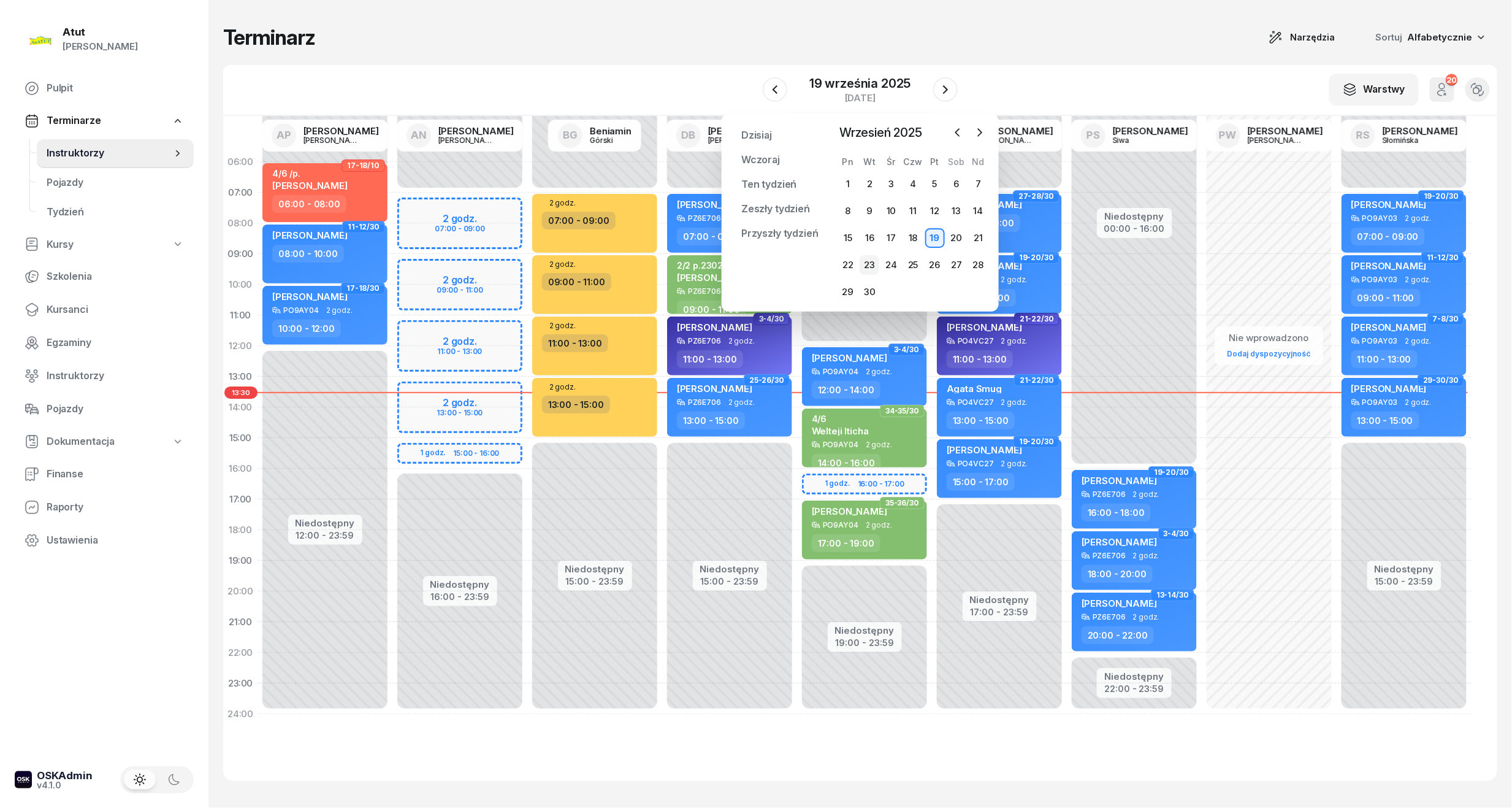
click at [866, 264] on div "23" at bounding box center [869, 265] width 20 height 20
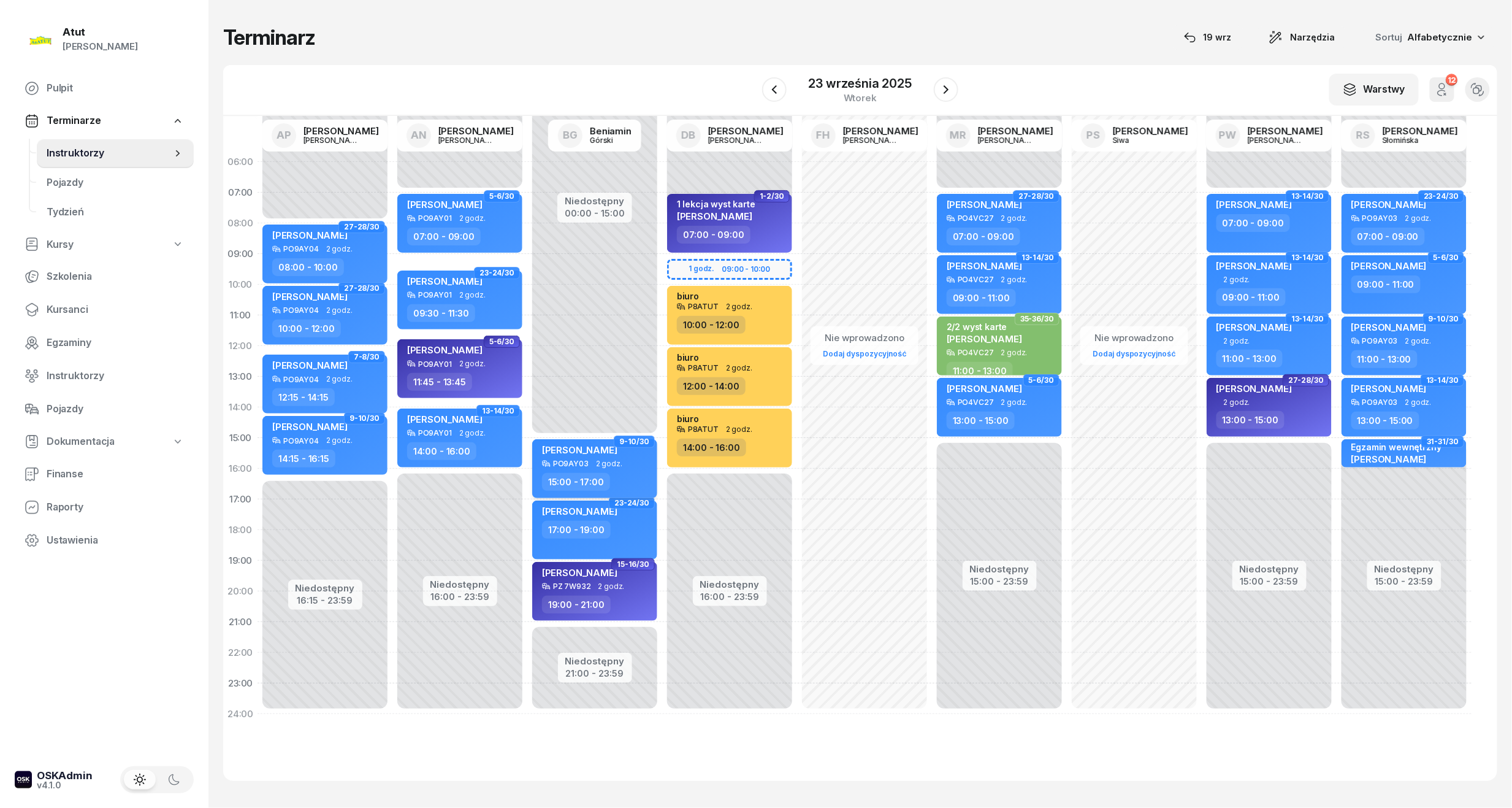
click at [615, 450] on span "[PERSON_NAME]" at bounding box center [580, 449] width 76 height 11
select select "15"
select select "17"
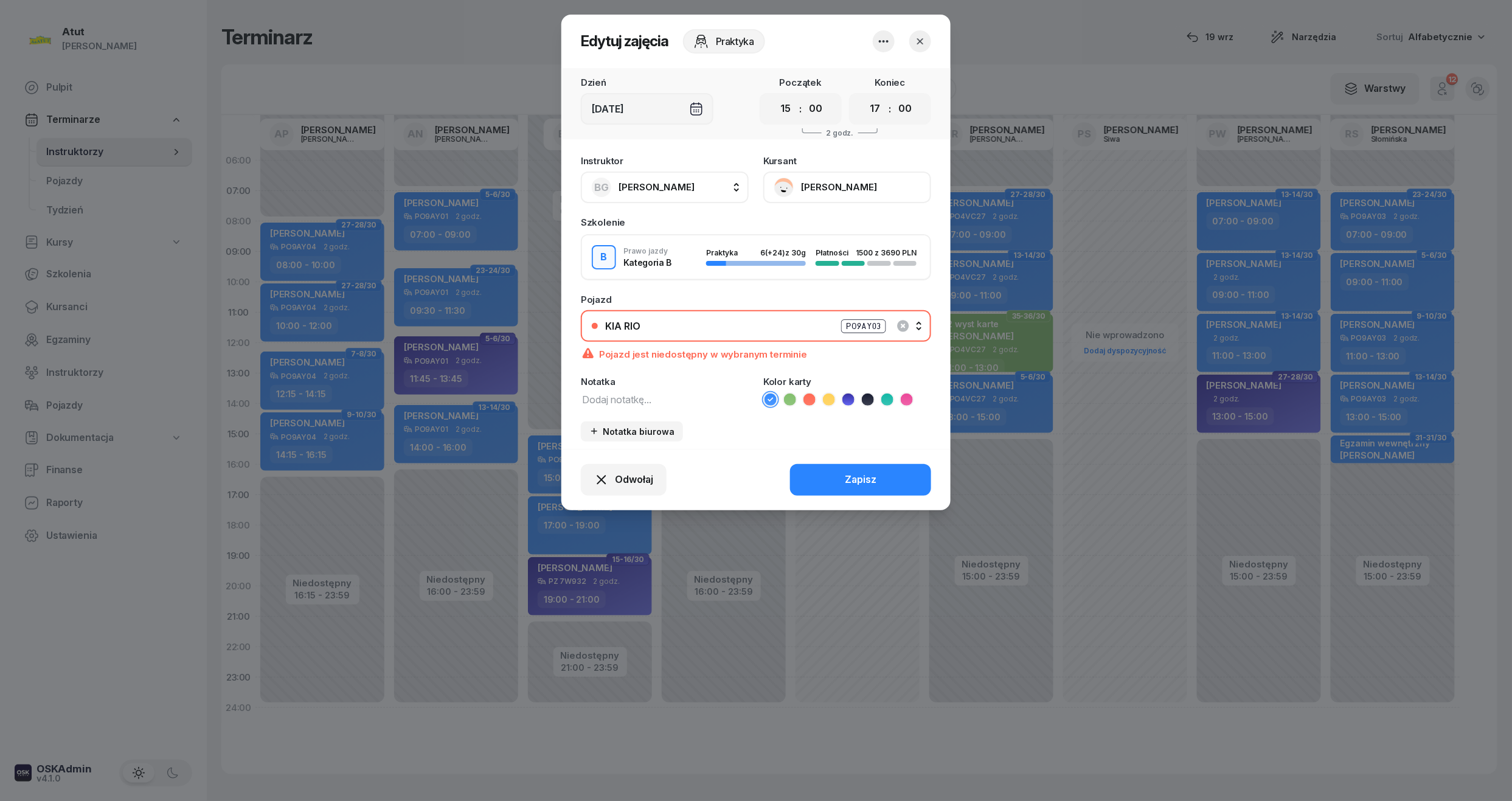
click at [869, 321] on div "PO9AY03" at bounding box center [864, 326] width 45 height 14
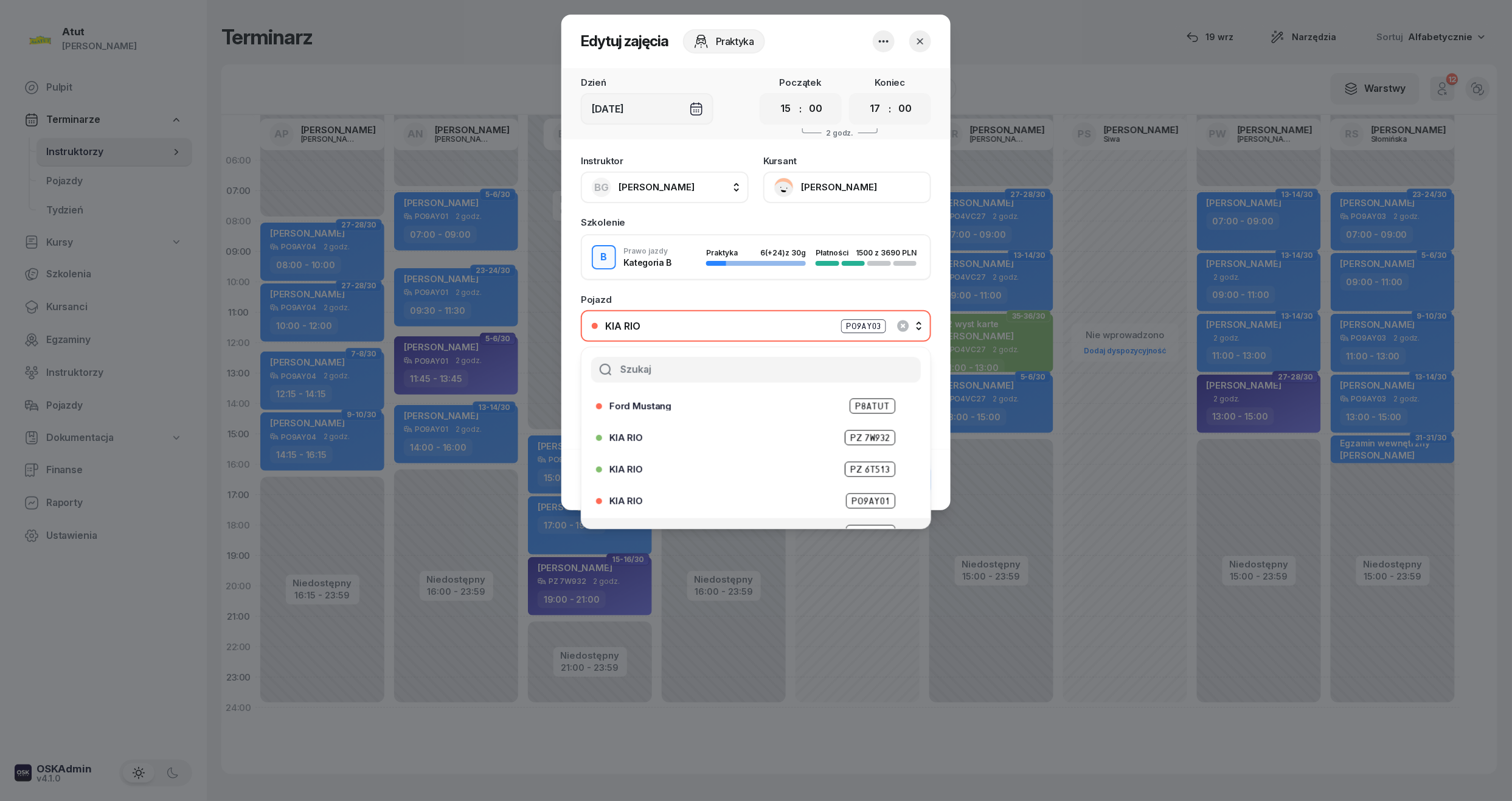
scroll to position [69, 0]
click at [852, 462] on span "PZ 7W932" at bounding box center [870, 466] width 50 height 15
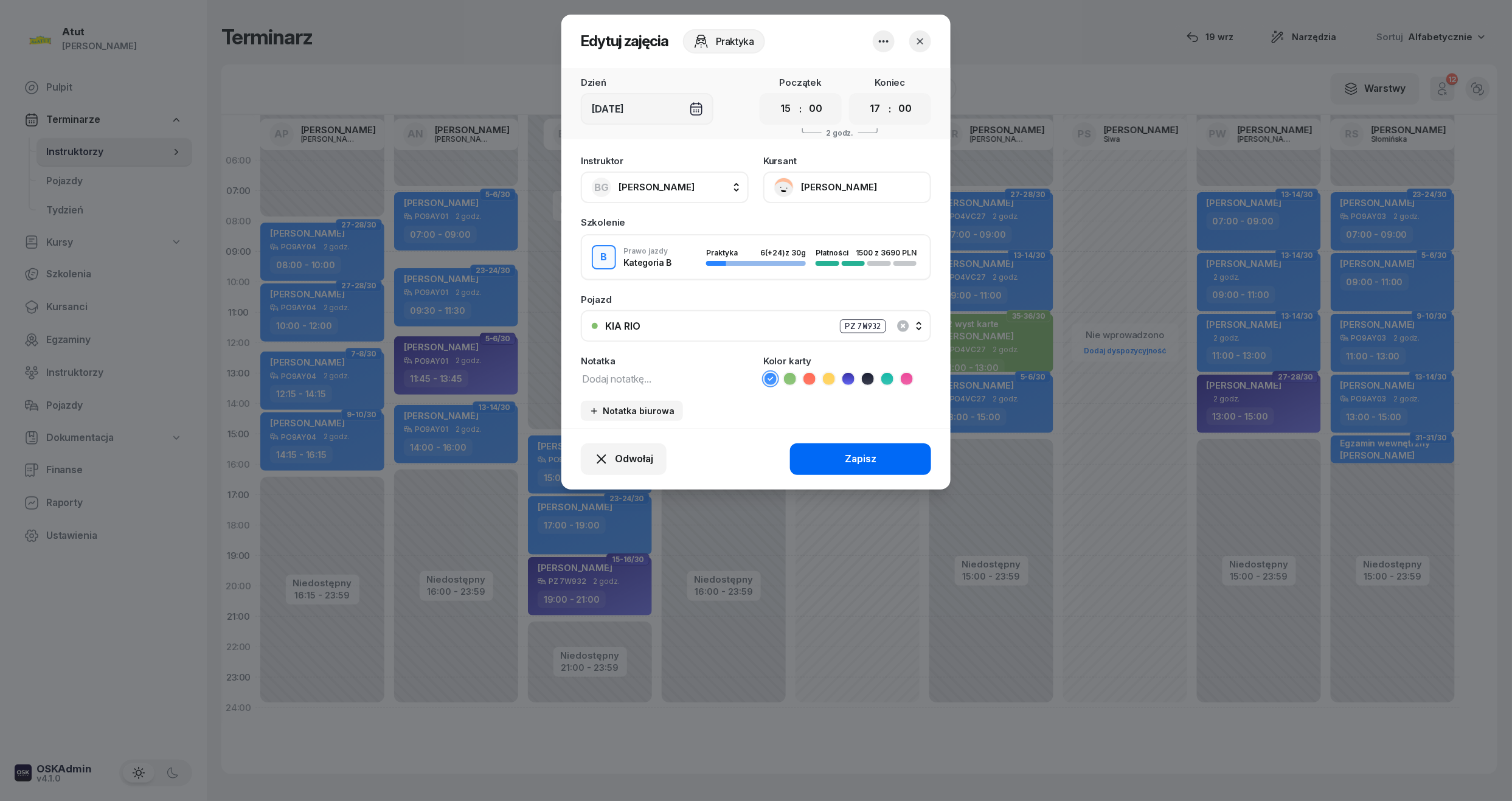
click at [854, 455] on div "Zapisz" at bounding box center [861, 458] width 32 height 16
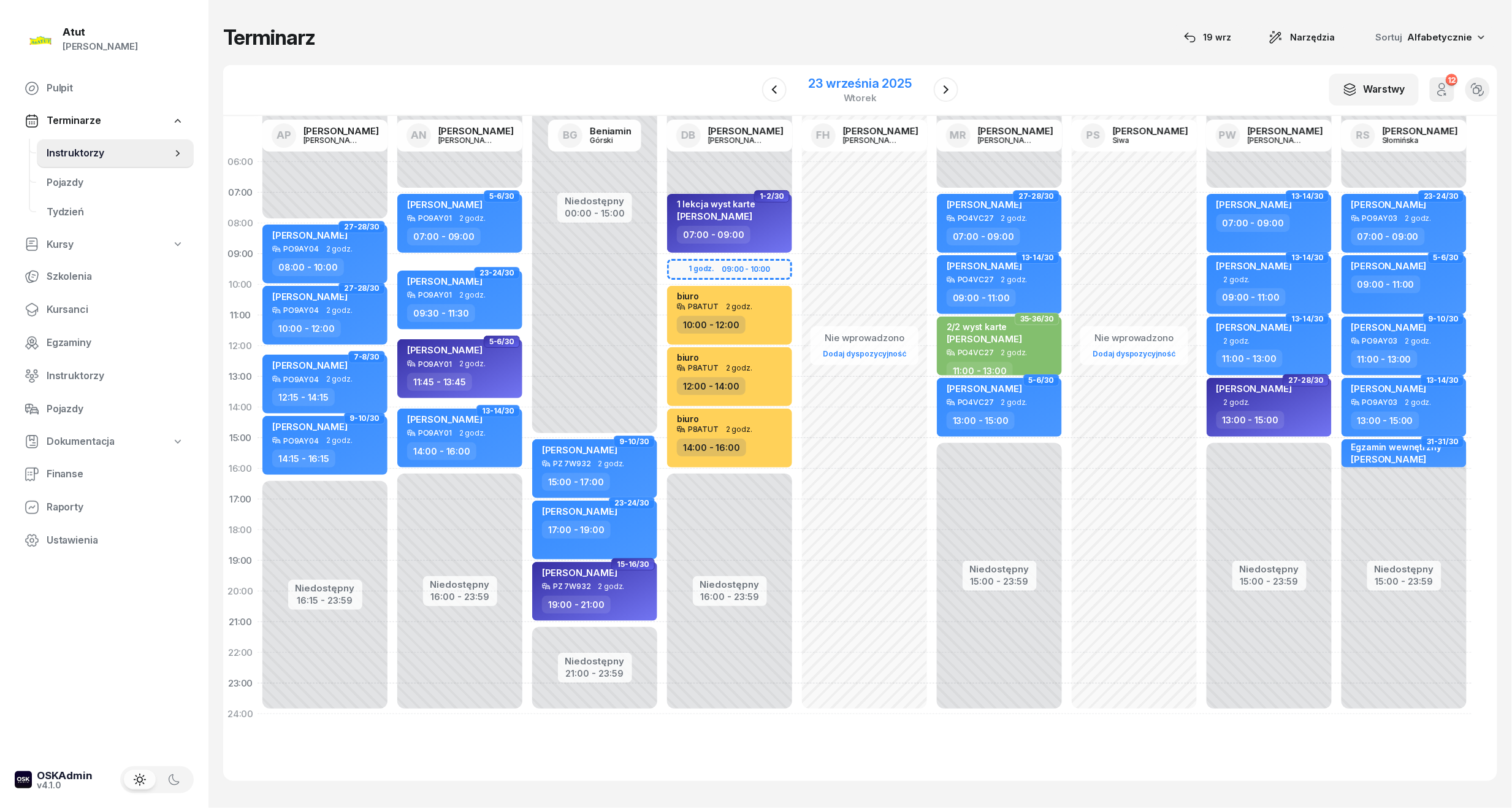
click at [859, 77] on div "23 września 2025" at bounding box center [860, 83] width 103 height 12
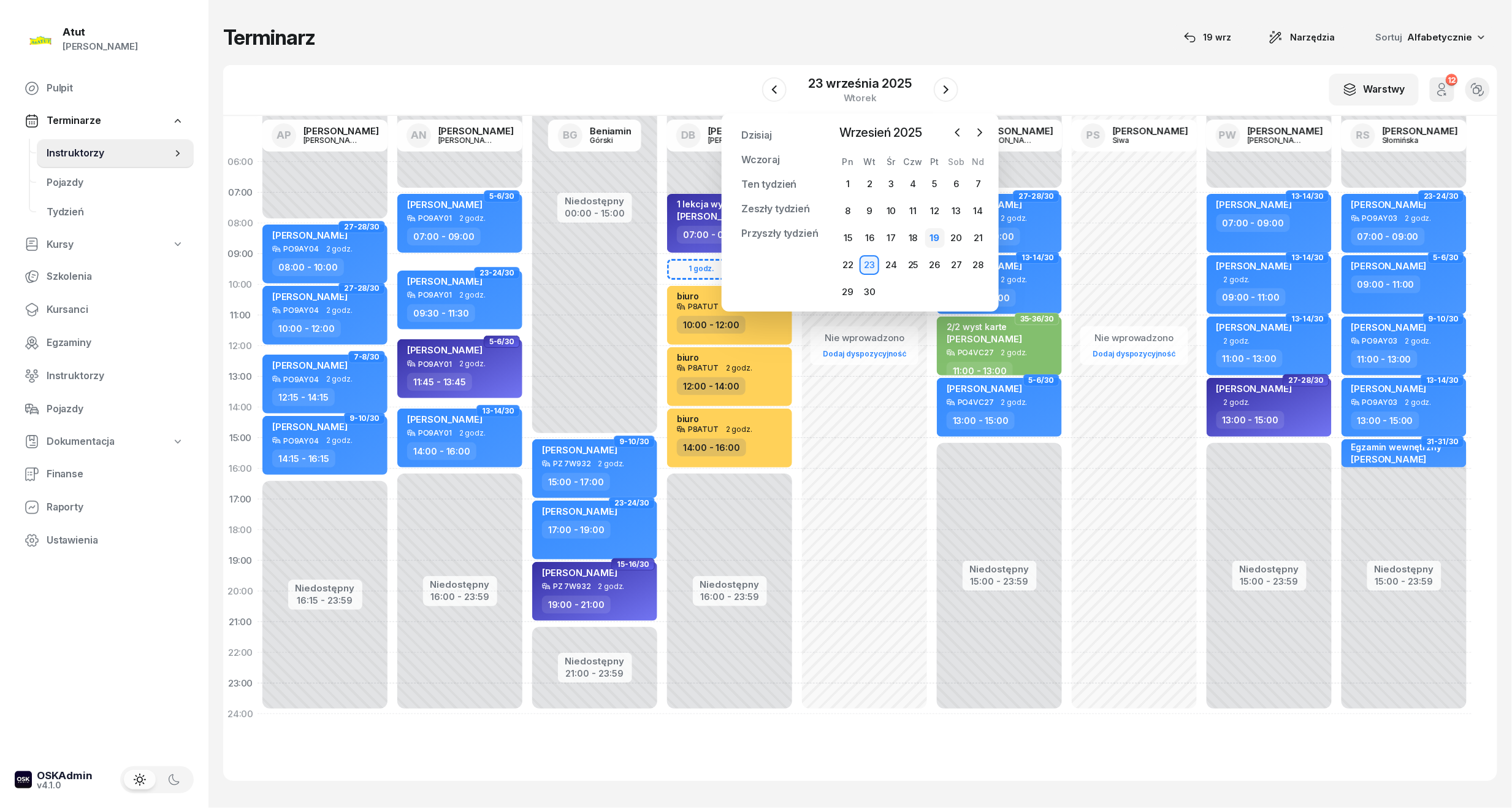
click at [937, 239] on div "19" at bounding box center [935, 238] width 20 height 20
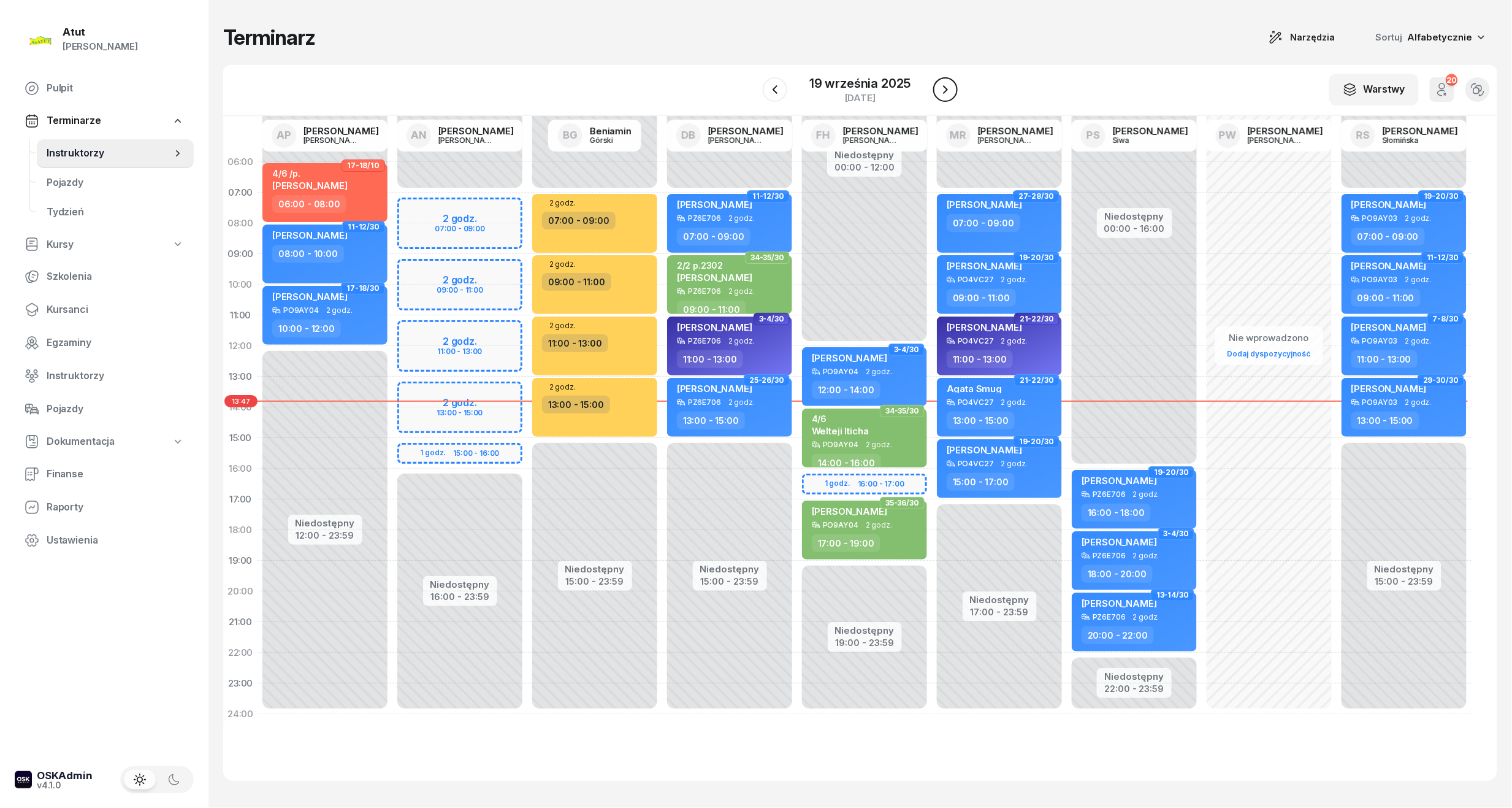
click at [940, 94] on icon "button" at bounding box center [945, 89] width 14 height 14
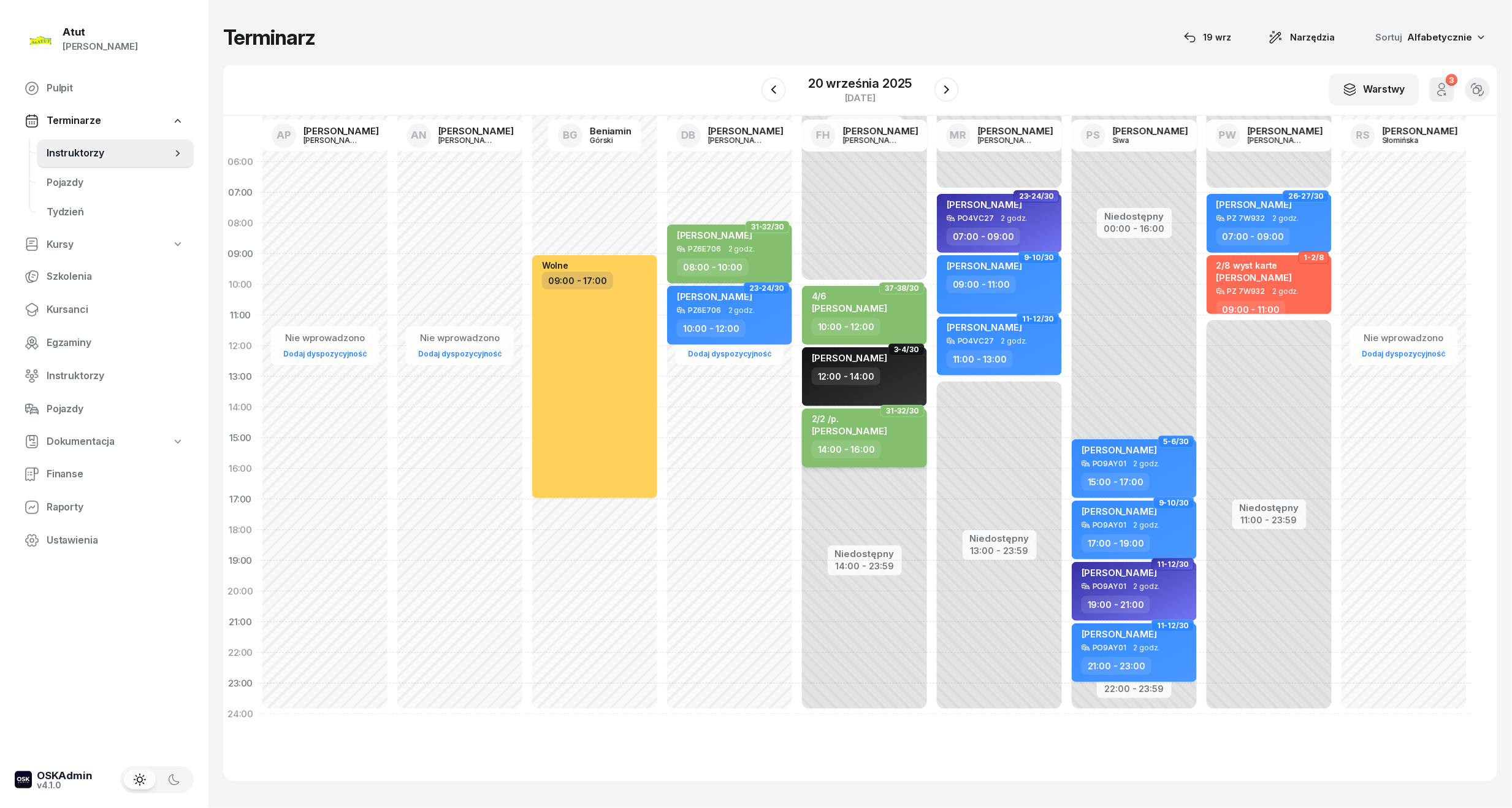
click at [883, 420] on div "2/2 /p. Amelia Rybicka" at bounding box center [866, 427] width 108 height 27
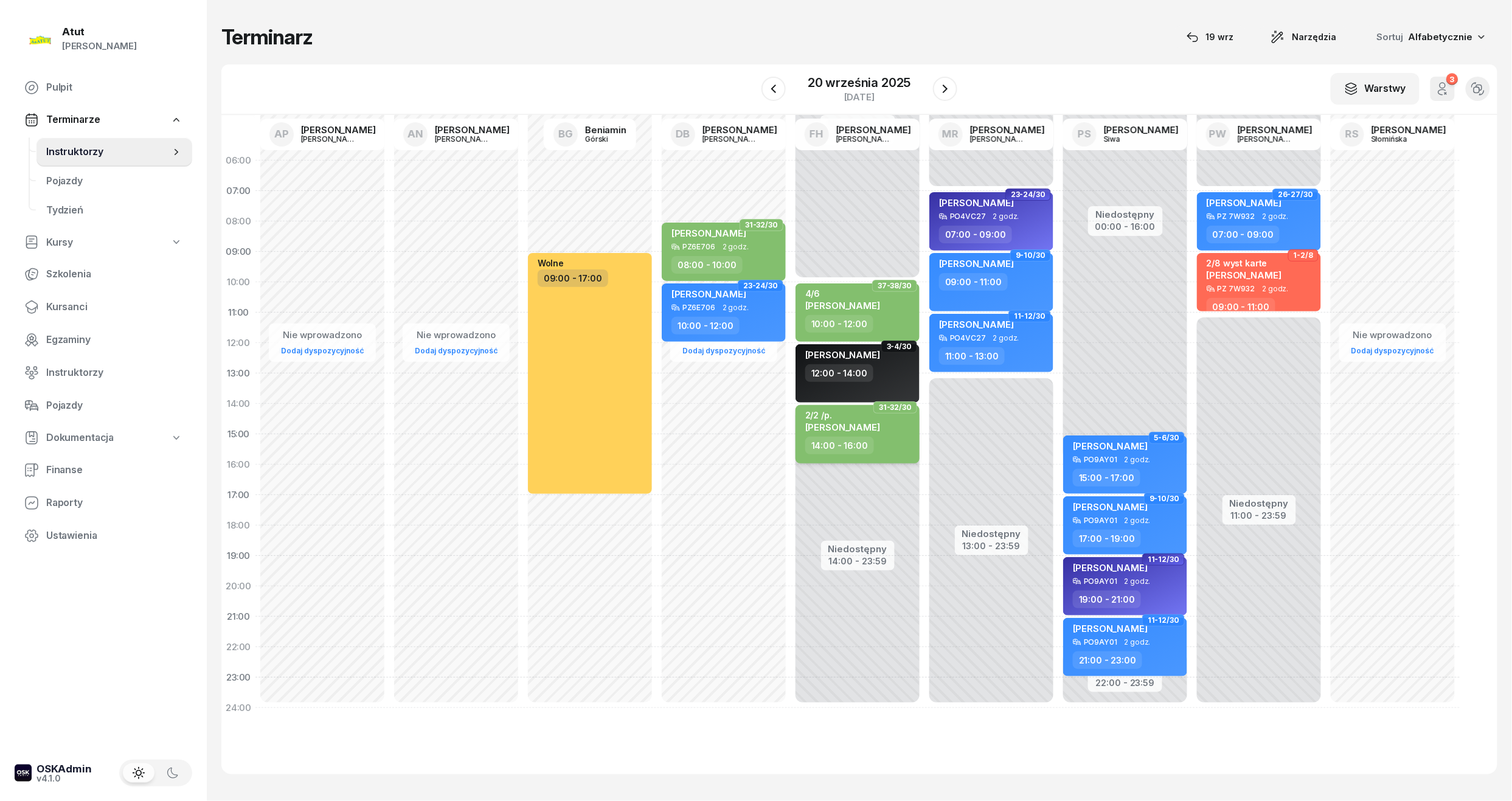
select select "14"
select select "16"
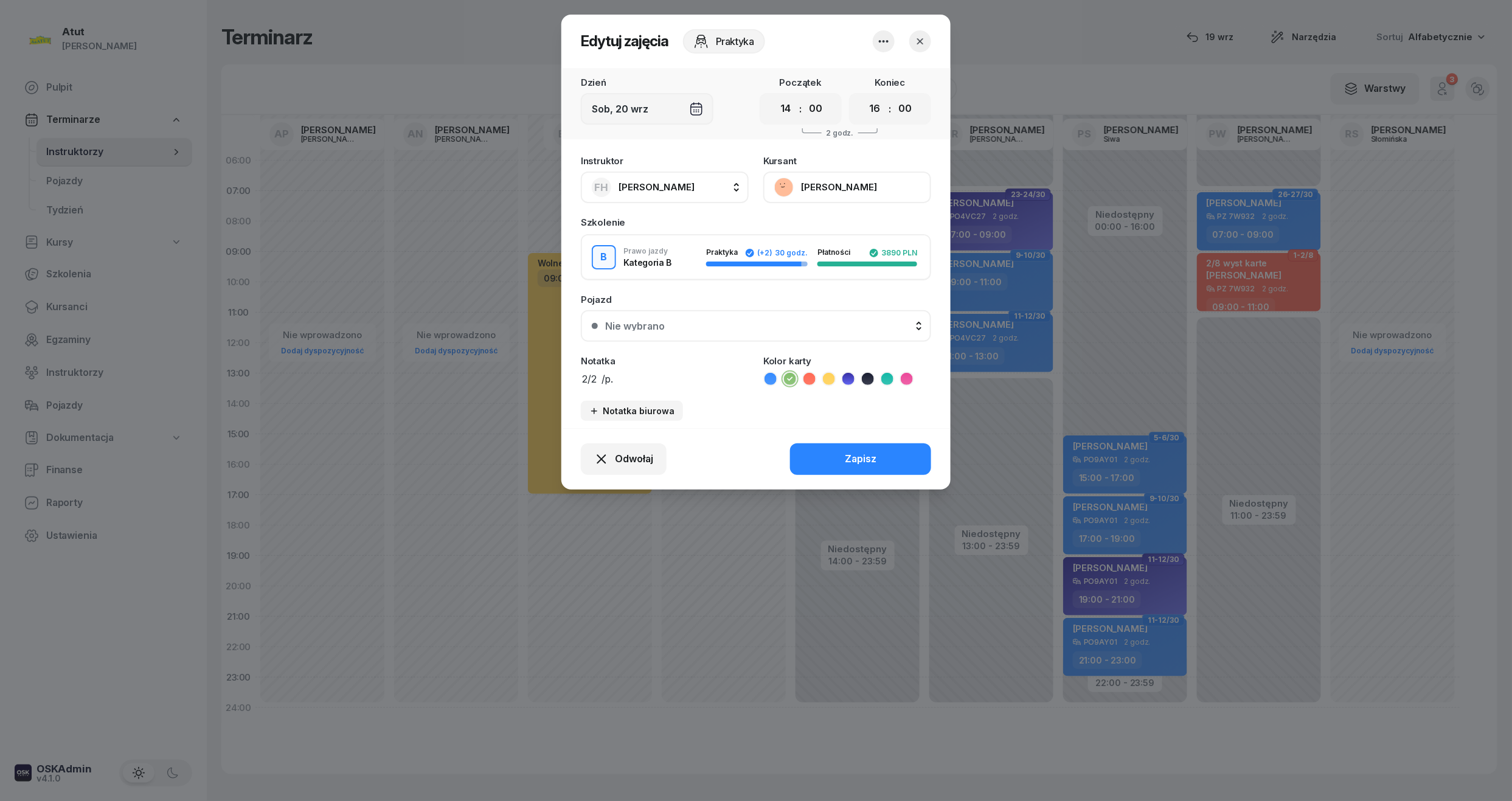
click at [662, 382] on textarea "2/2 /p." at bounding box center [665, 378] width 168 height 16
type textarea "2/2 /p.2305"
click at [833, 446] on button "Zapisz" at bounding box center [861, 459] width 141 height 32
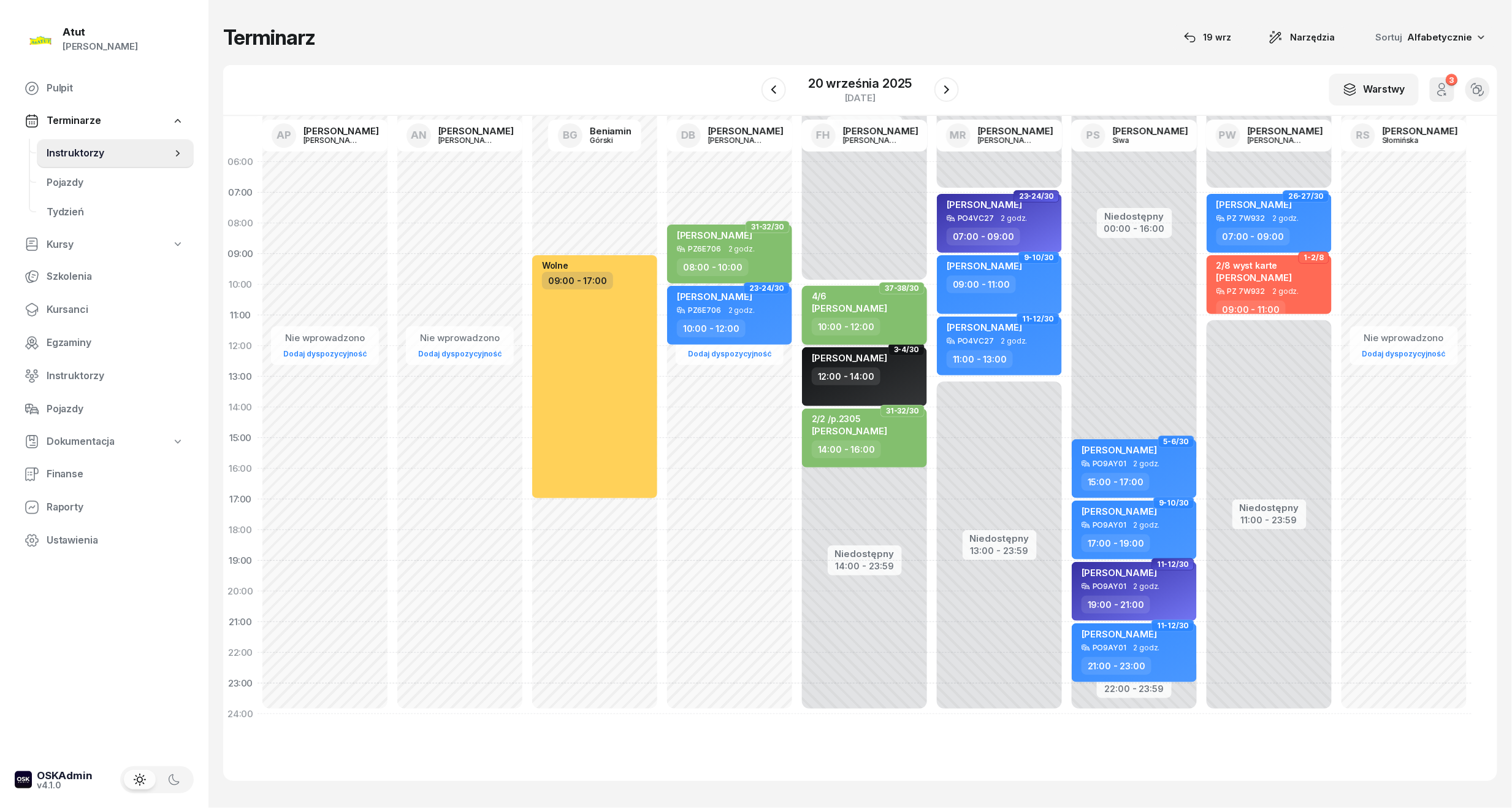
click at [859, 298] on div "4/6" at bounding box center [850, 296] width 76 height 11
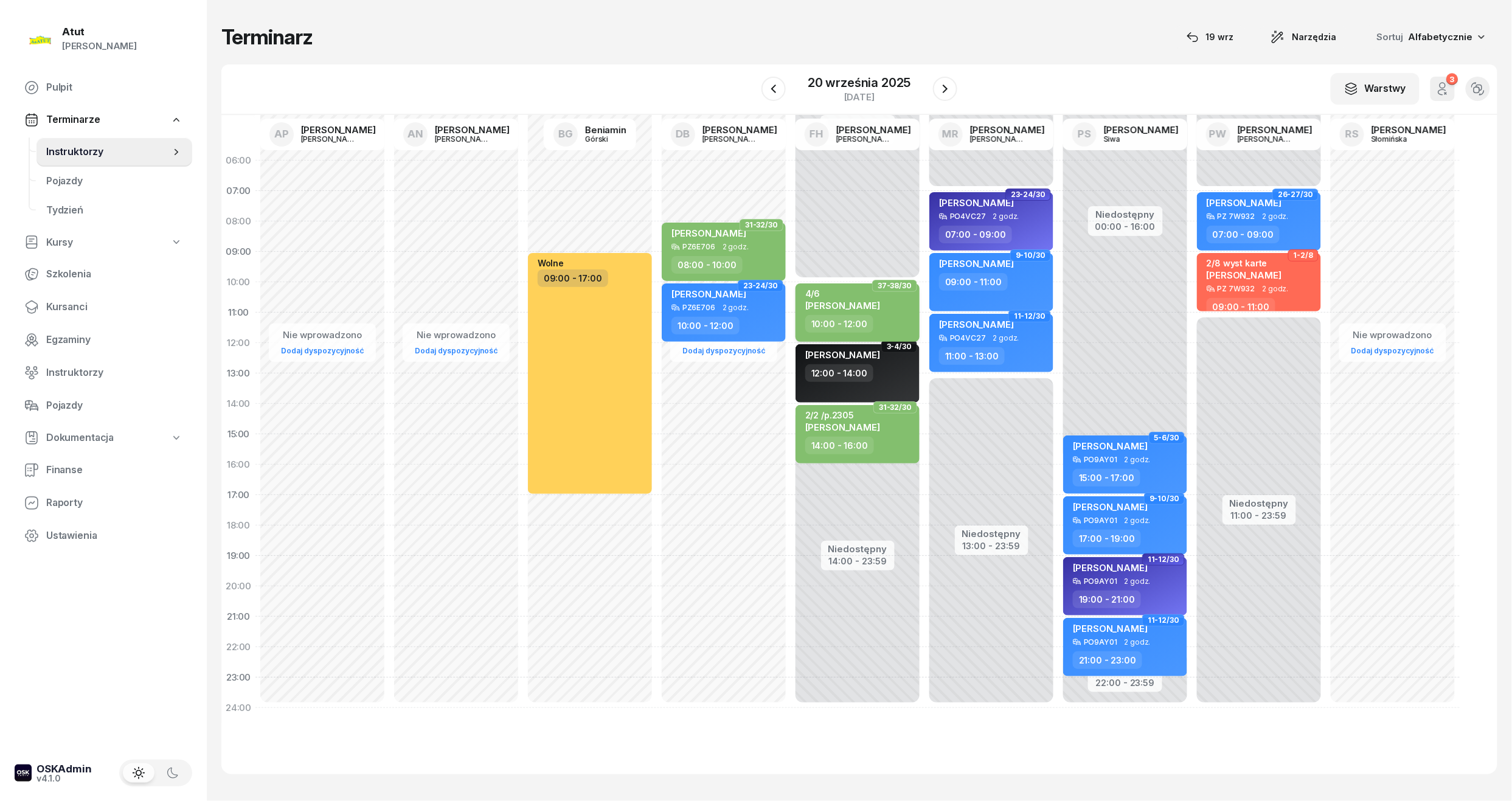
select select "10"
select select "12"
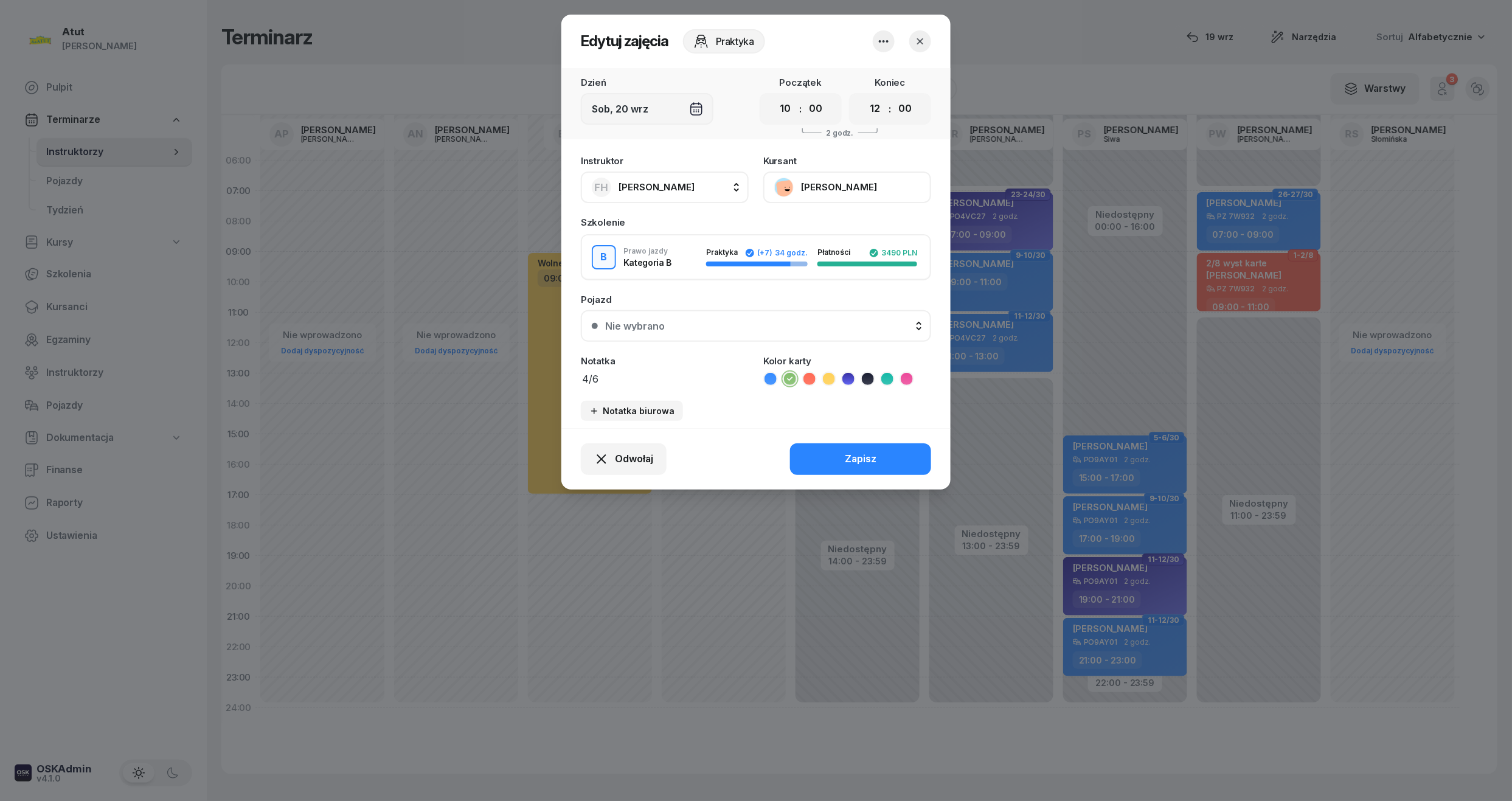
click at [709, 329] on button "Nie wybrano" at bounding box center [756, 326] width 350 height 32
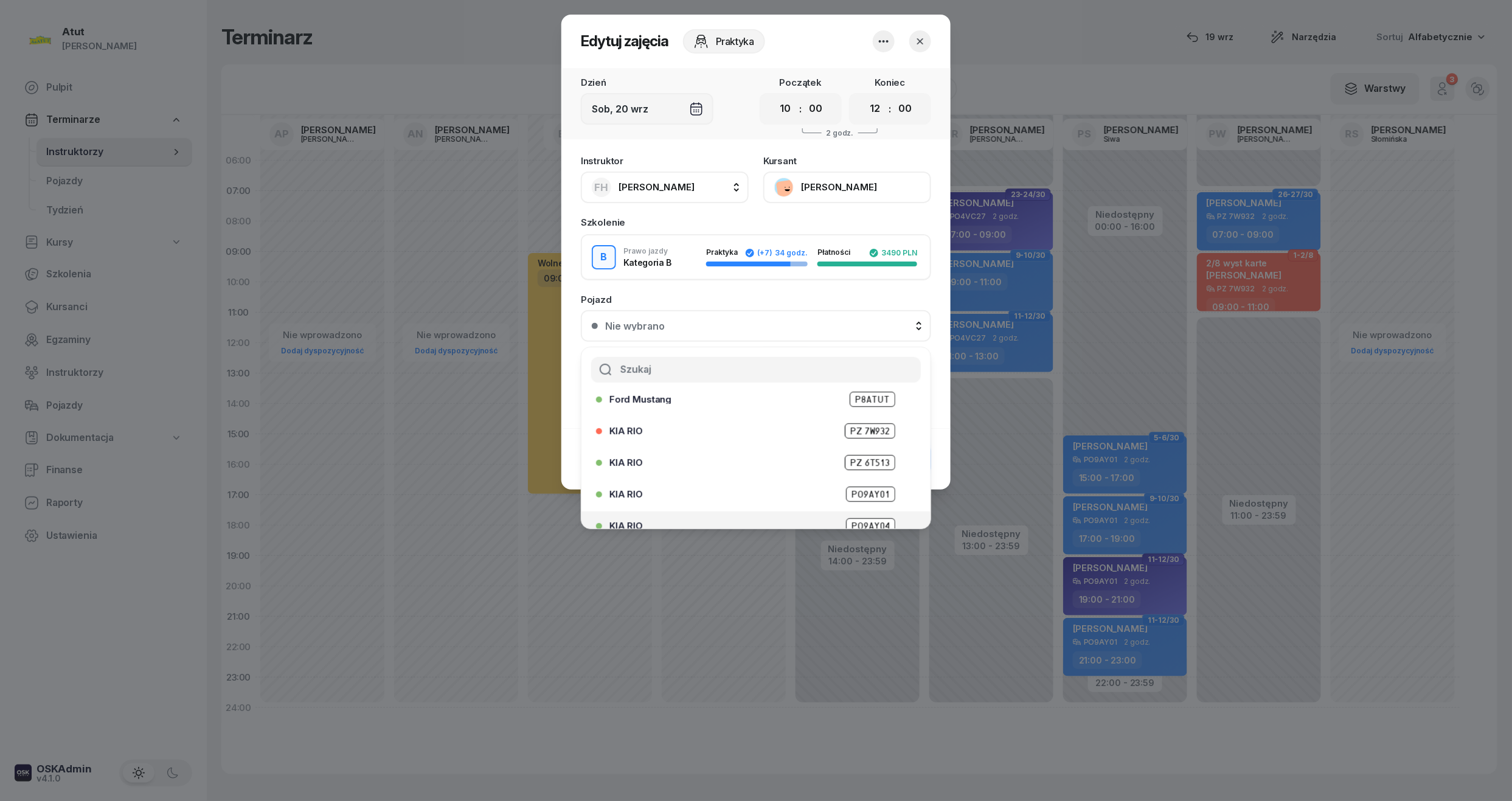
scroll to position [151, 0]
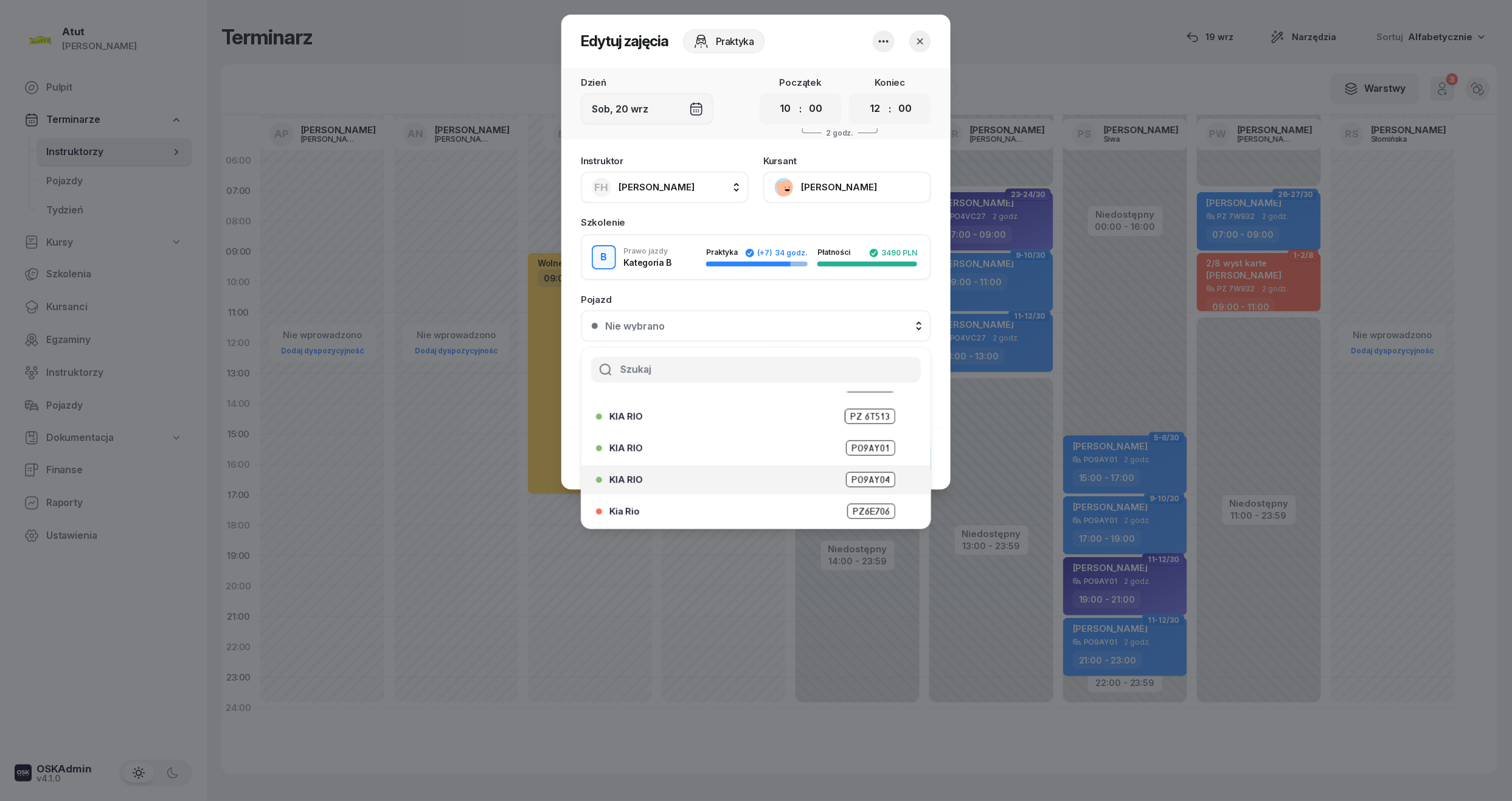
click at [859, 472] on span "PO9AY04" at bounding box center [871, 479] width 50 height 15
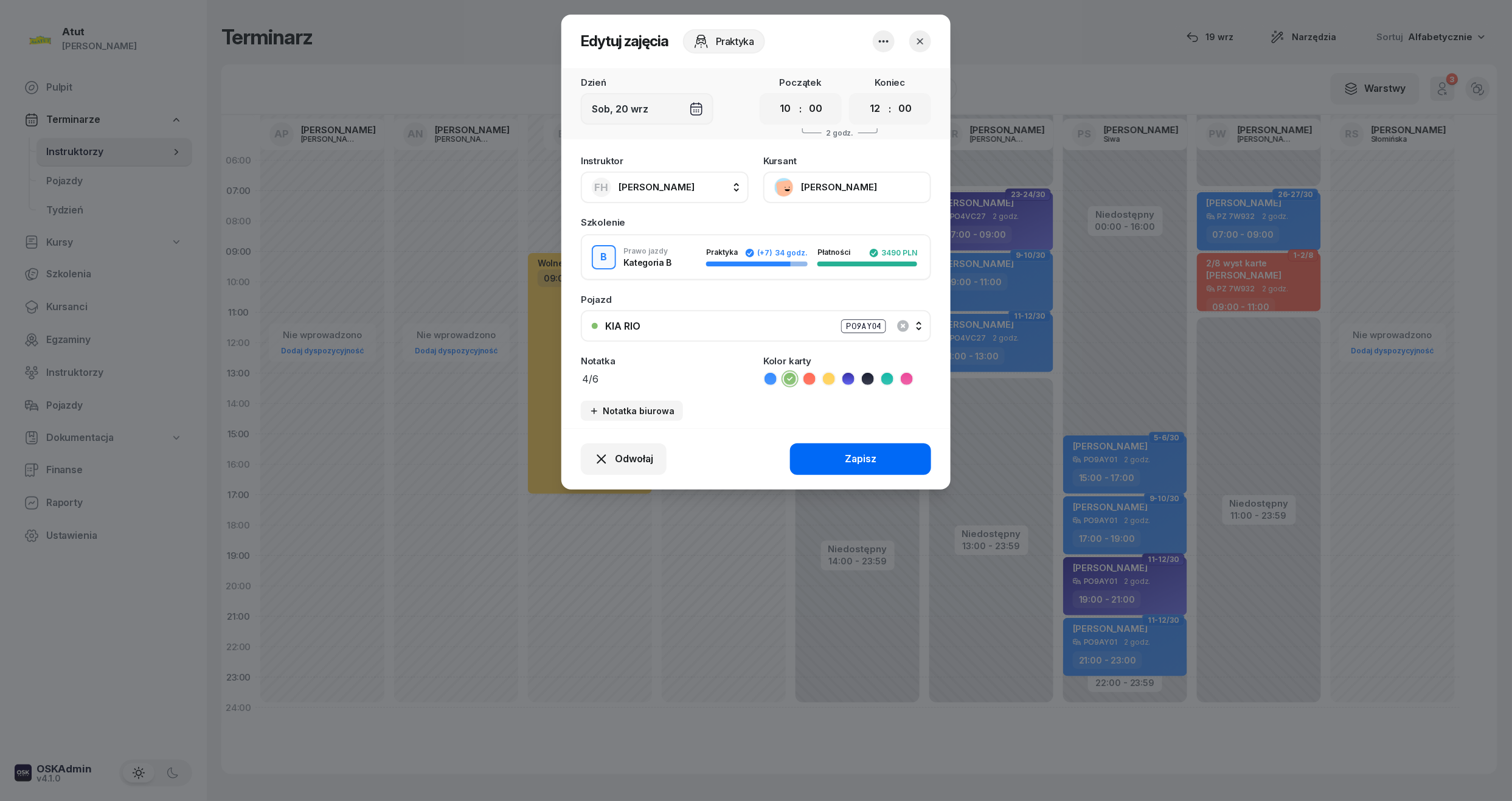
click at [858, 462] on div "Zapisz" at bounding box center [861, 458] width 32 height 16
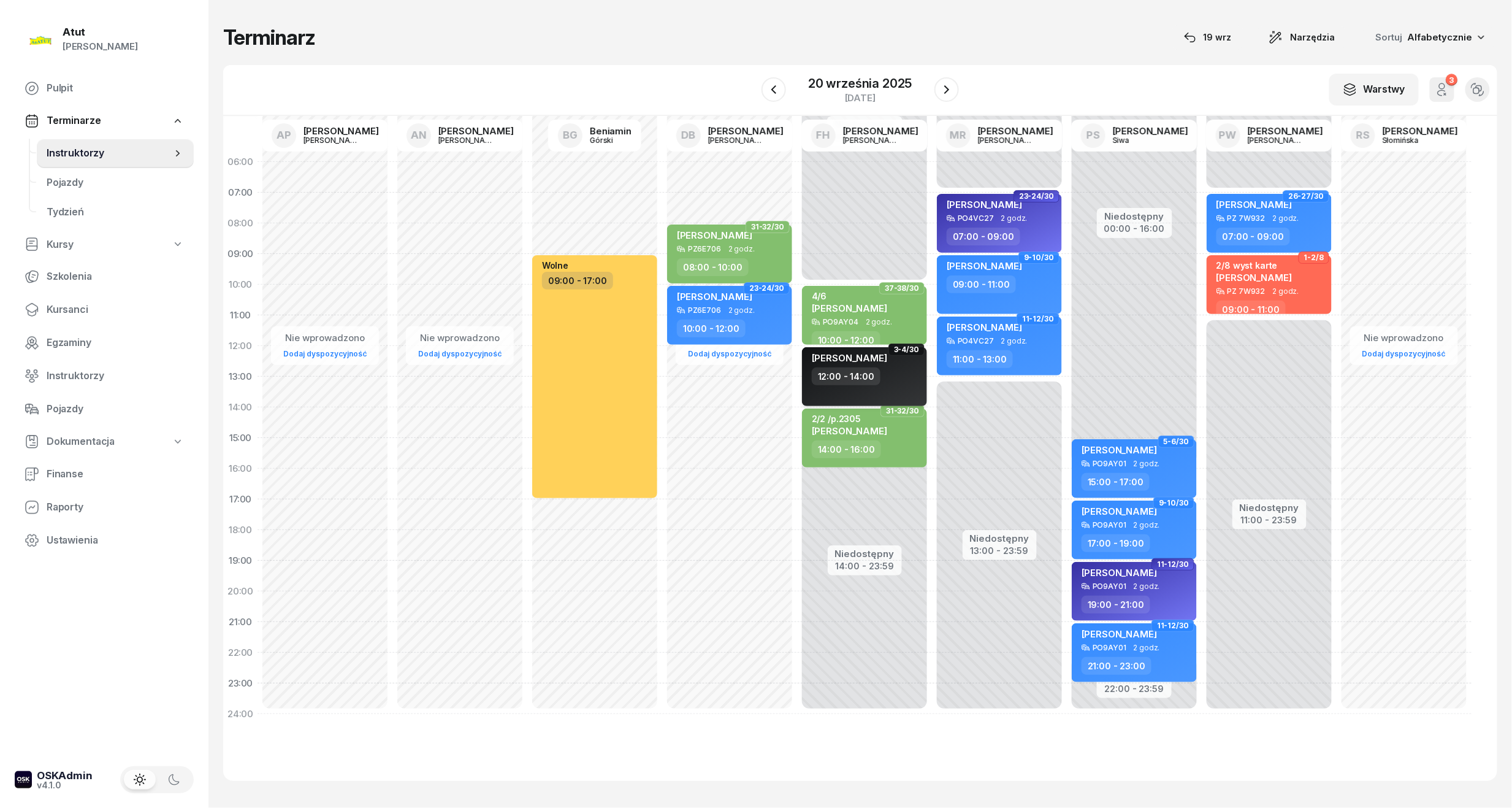
click at [841, 355] on span "Abdullah Ercengiz" at bounding box center [850, 357] width 76 height 11
select select "12"
select select "14"
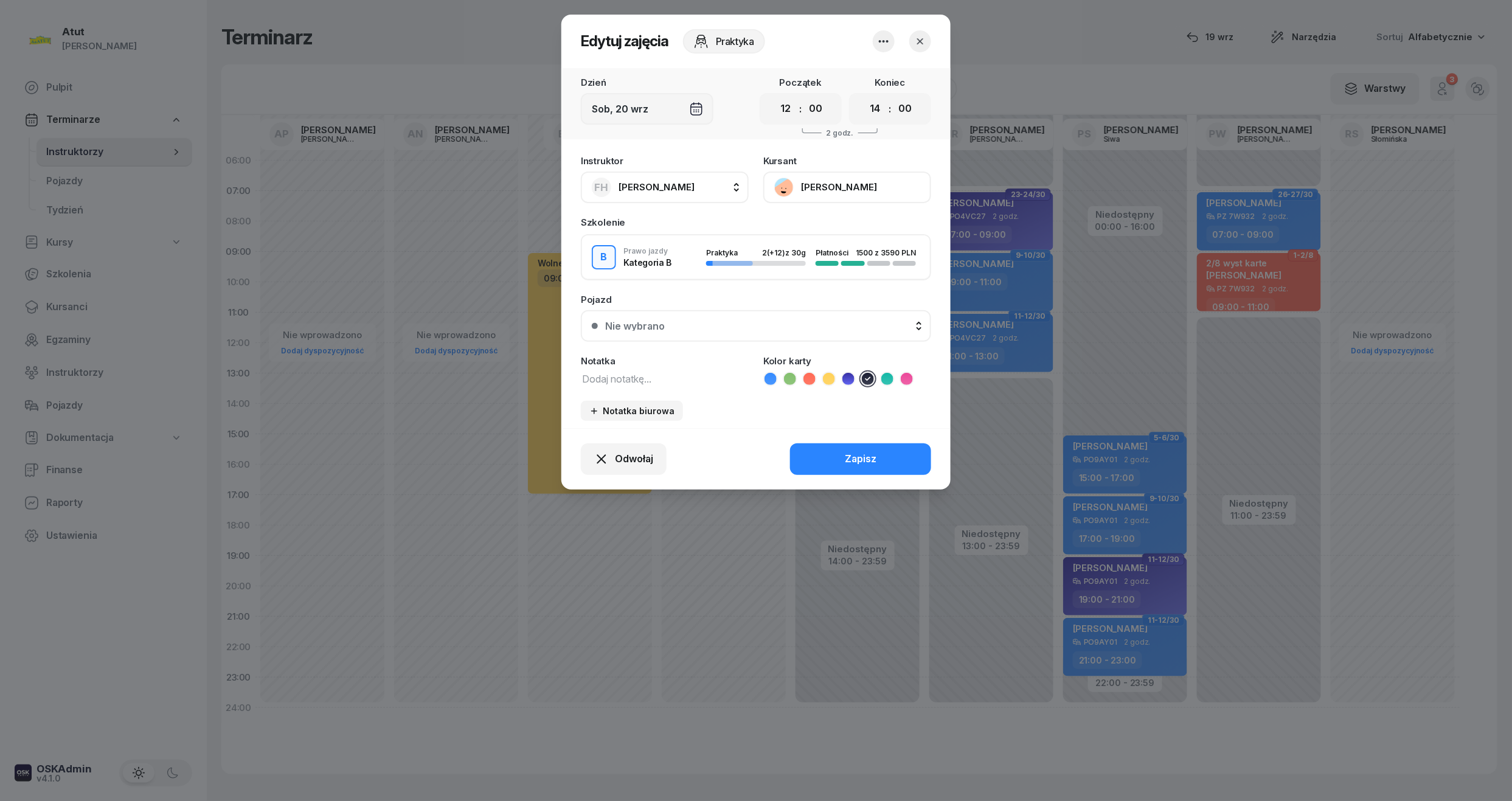
click at [689, 326] on div "Nie wybrano" at bounding box center [762, 325] width 315 height 10
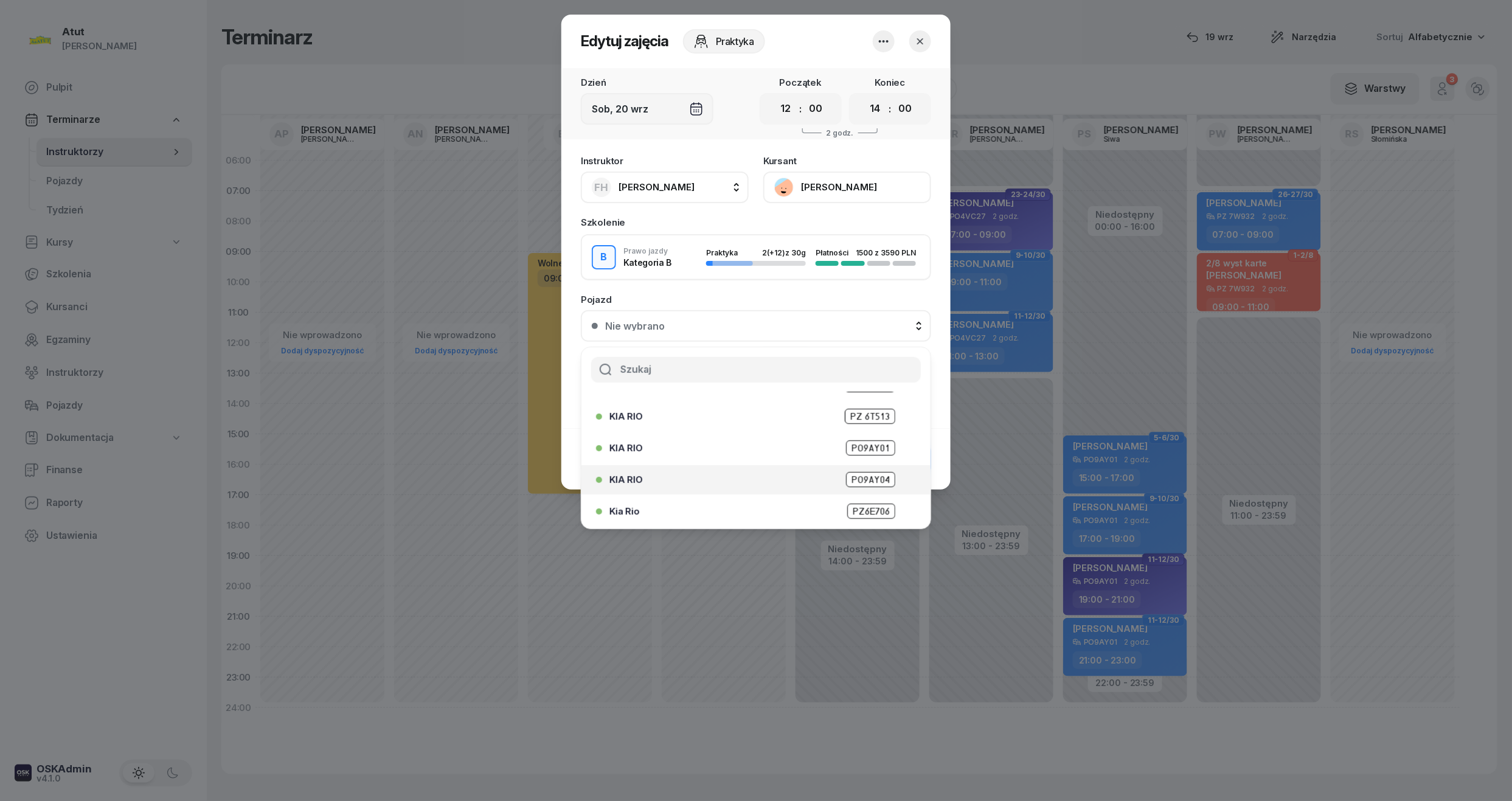
click at [850, 473] on span "PO9AY04" at bounding box center [871, 479] width 50 height 15
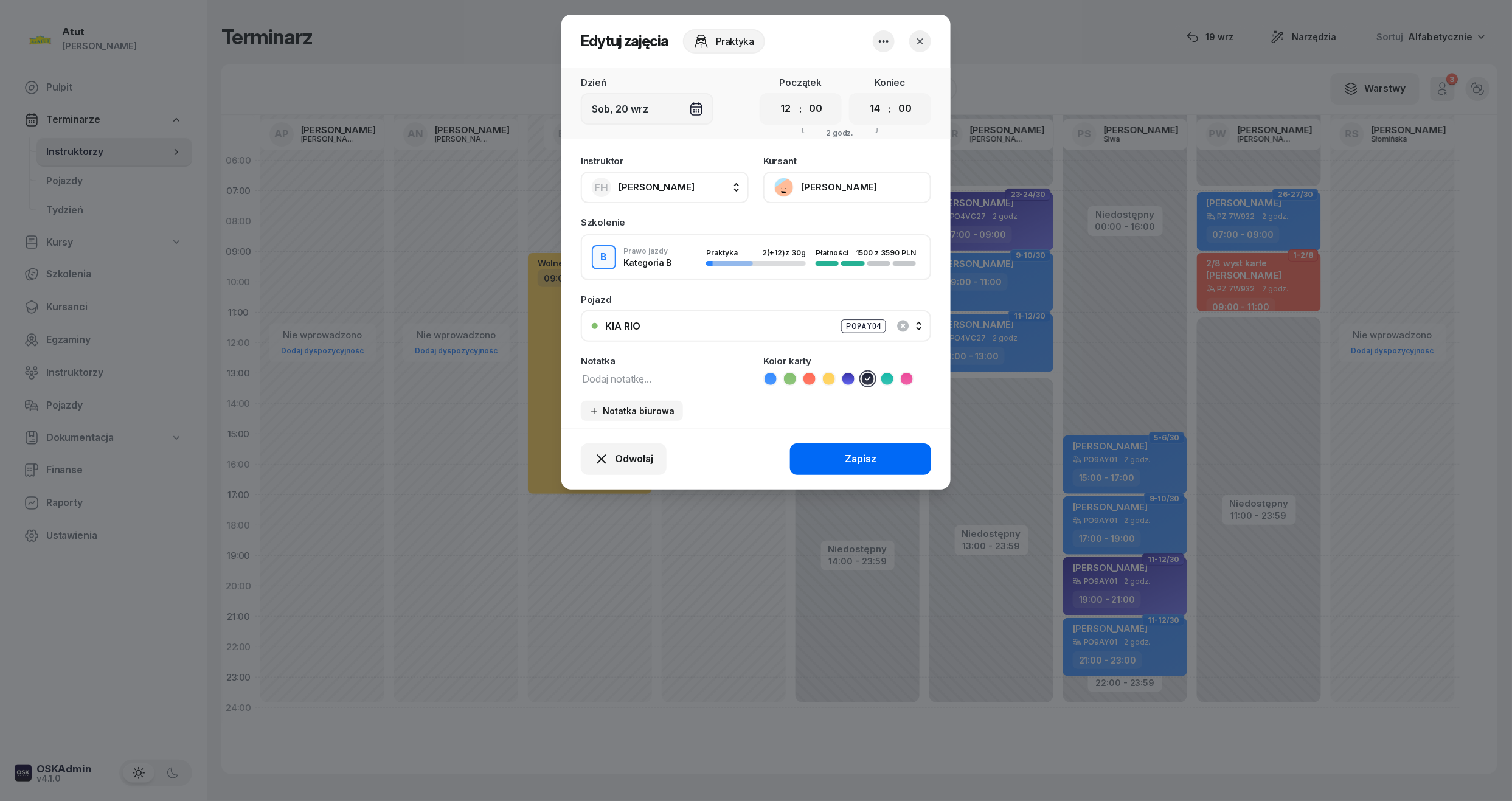
click at [856, 467] on button "Zapisz" at bounding box center [861, 459] width 141 height 32
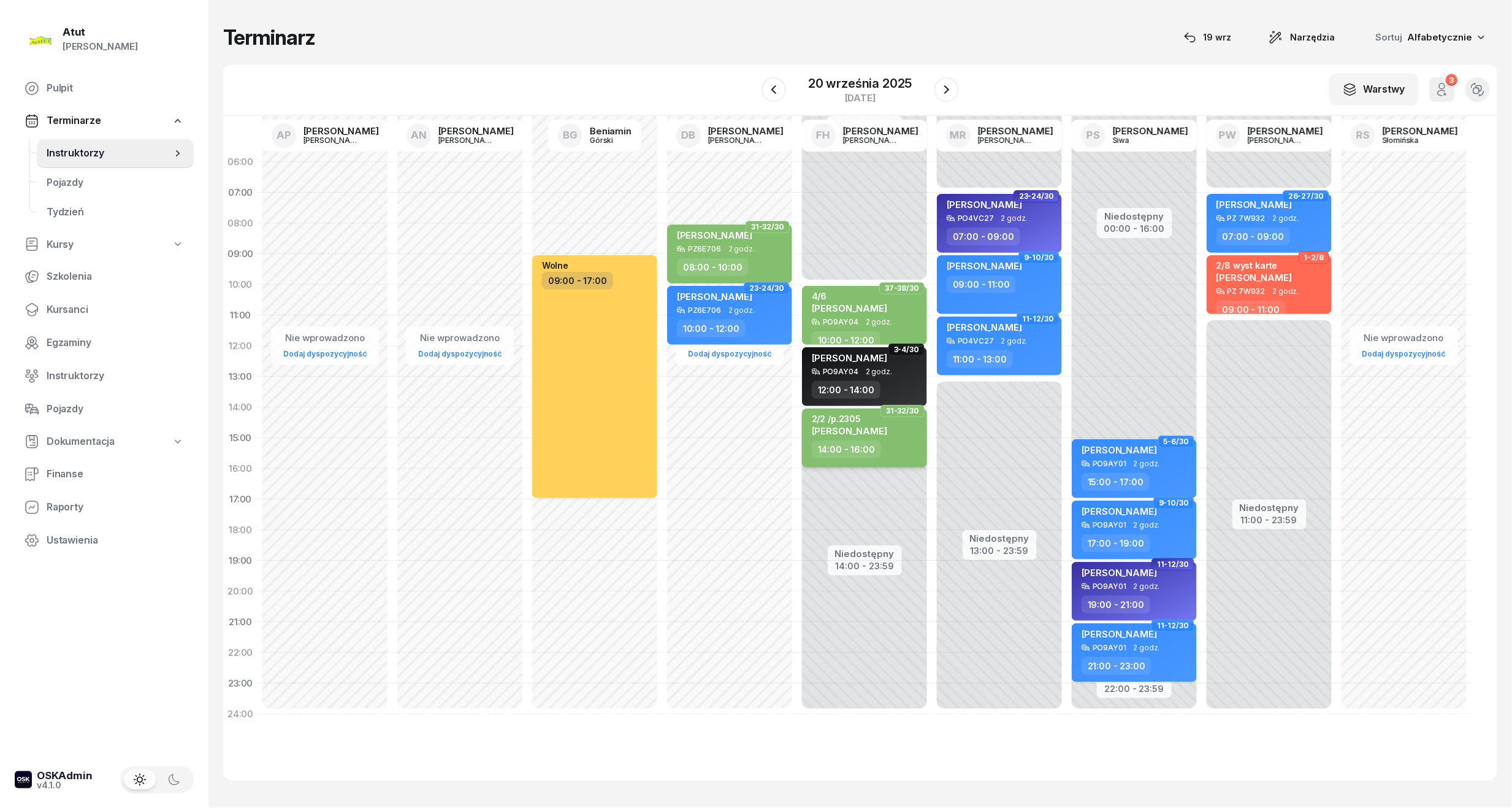
click at [859, 422] on div "2/2 /p.2305" at bounding box center [850, 418] width 76 height 11
select select "14"
select select "16"
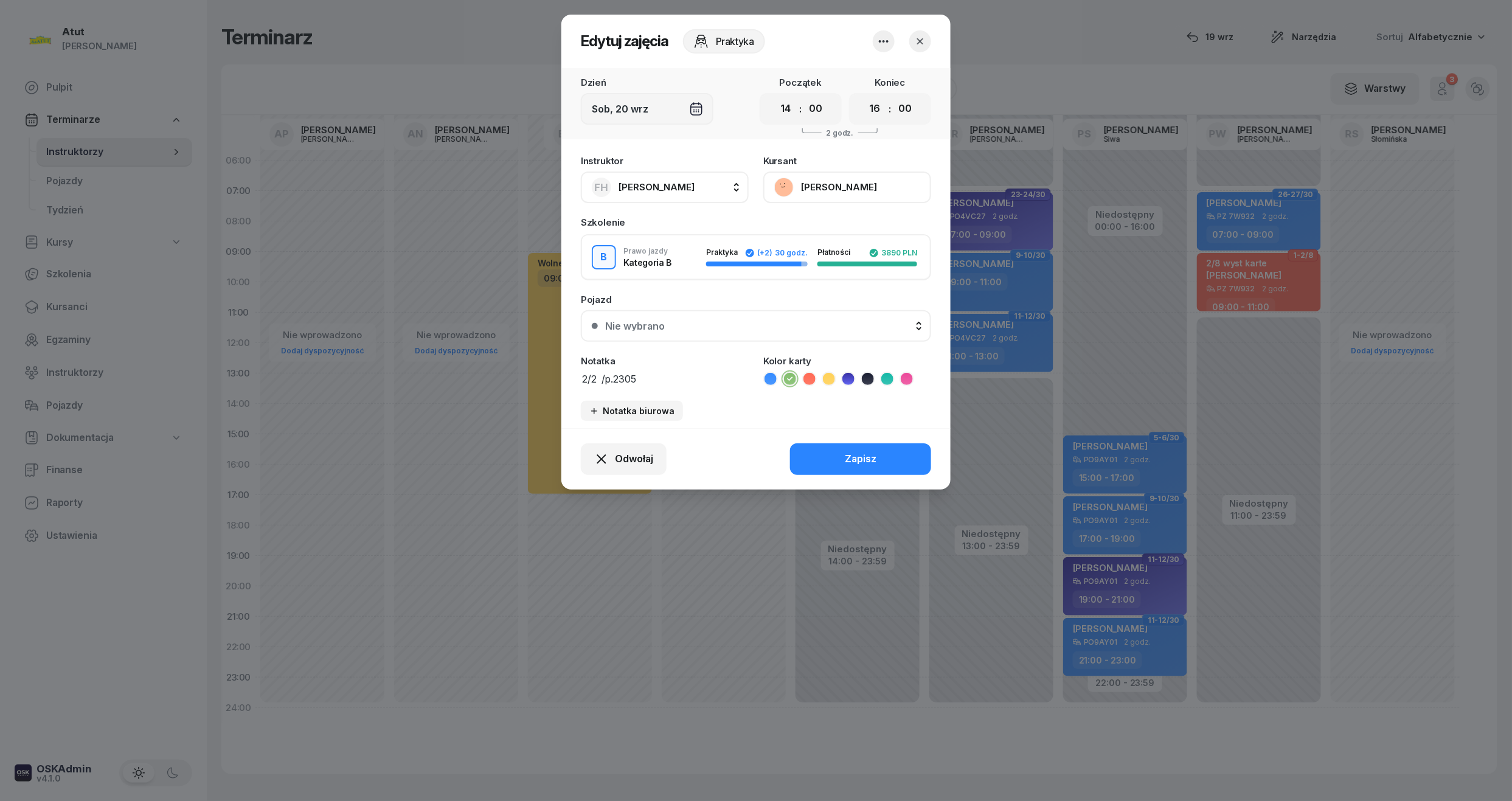
click at [929, 46] on button "button" at bounding box center [920, 41] width 22 height 22
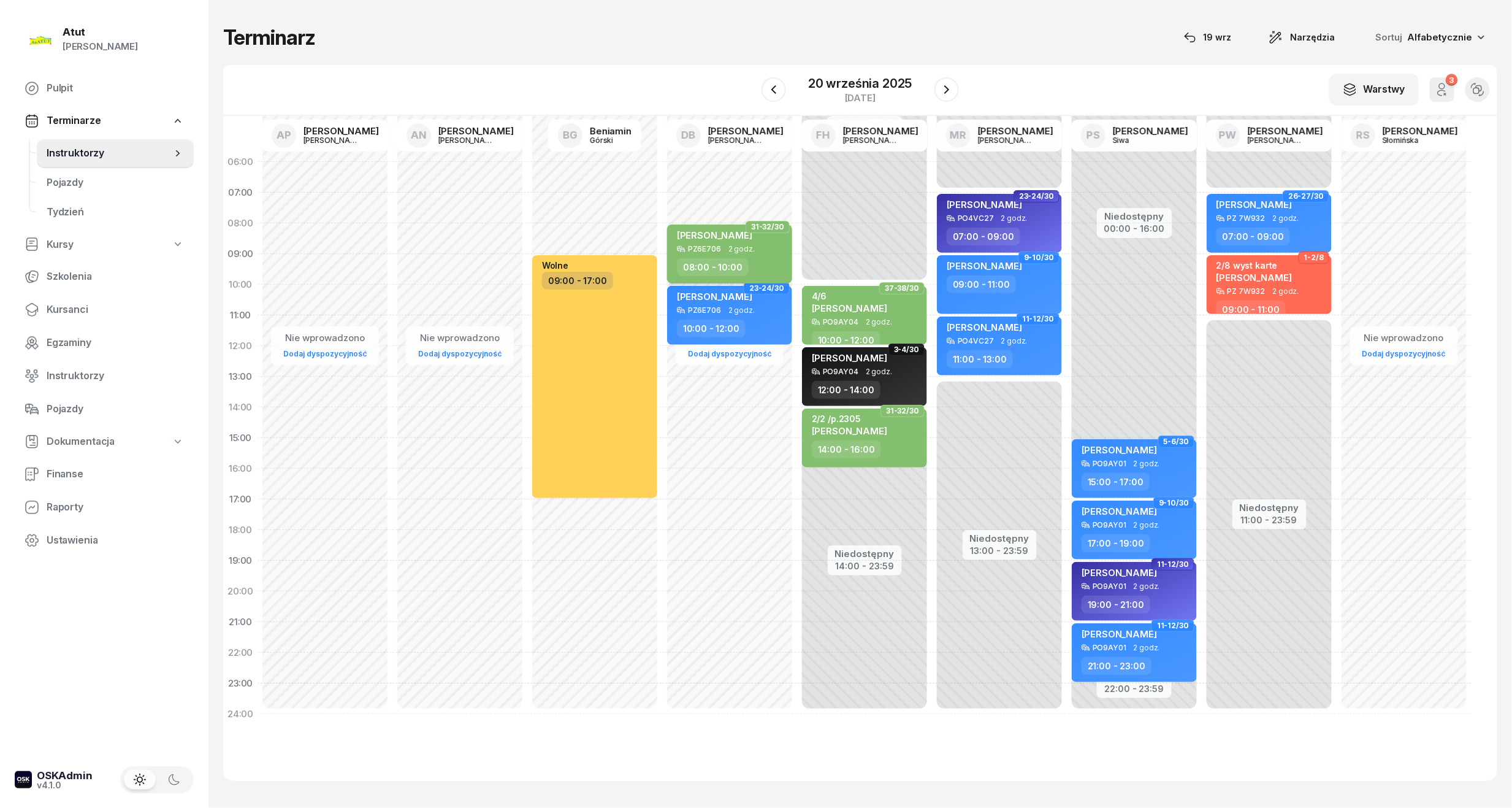
click at [775, 236] on div "[PERSON_NAME]" at bounding box center [731, 237] width 108 height 15
select select "08"
select select "10"
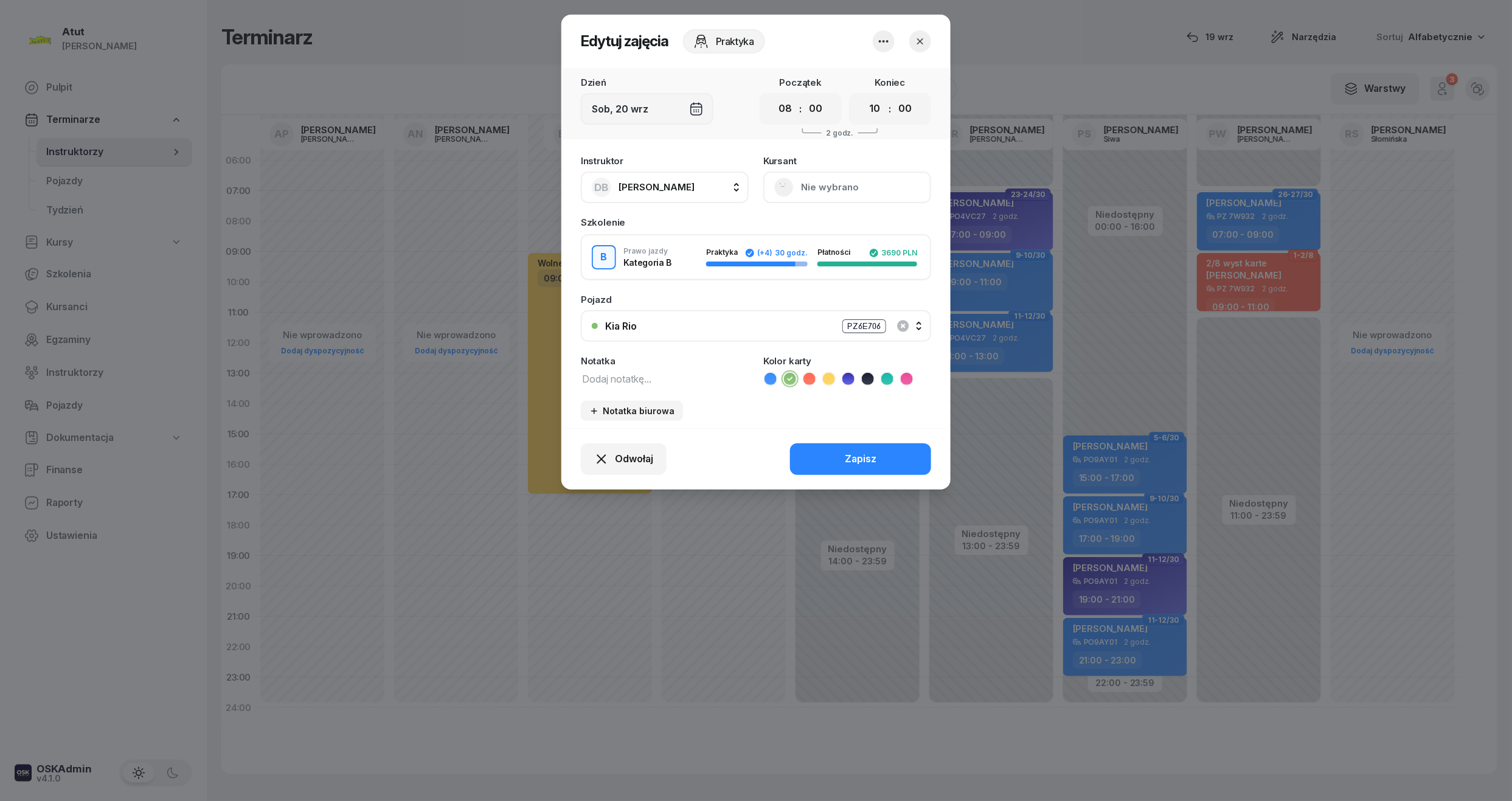
click at [614, 301] on div "Pojazd" at bounding box center [756, 299] width 350 height 9
drag, startPoint x: 616, startPoint y: 377, endPoint x: 614, endPoint y: 387, distance: 10.2
click at [614, 377] on textarea at bounding box center [665, 378] width 168 height 16
paste textarea "08.09.2025"
click at [612, 382] on textarea "2/10 FV08.09.2025" at bounding box center [665, 378] width 168 height 16
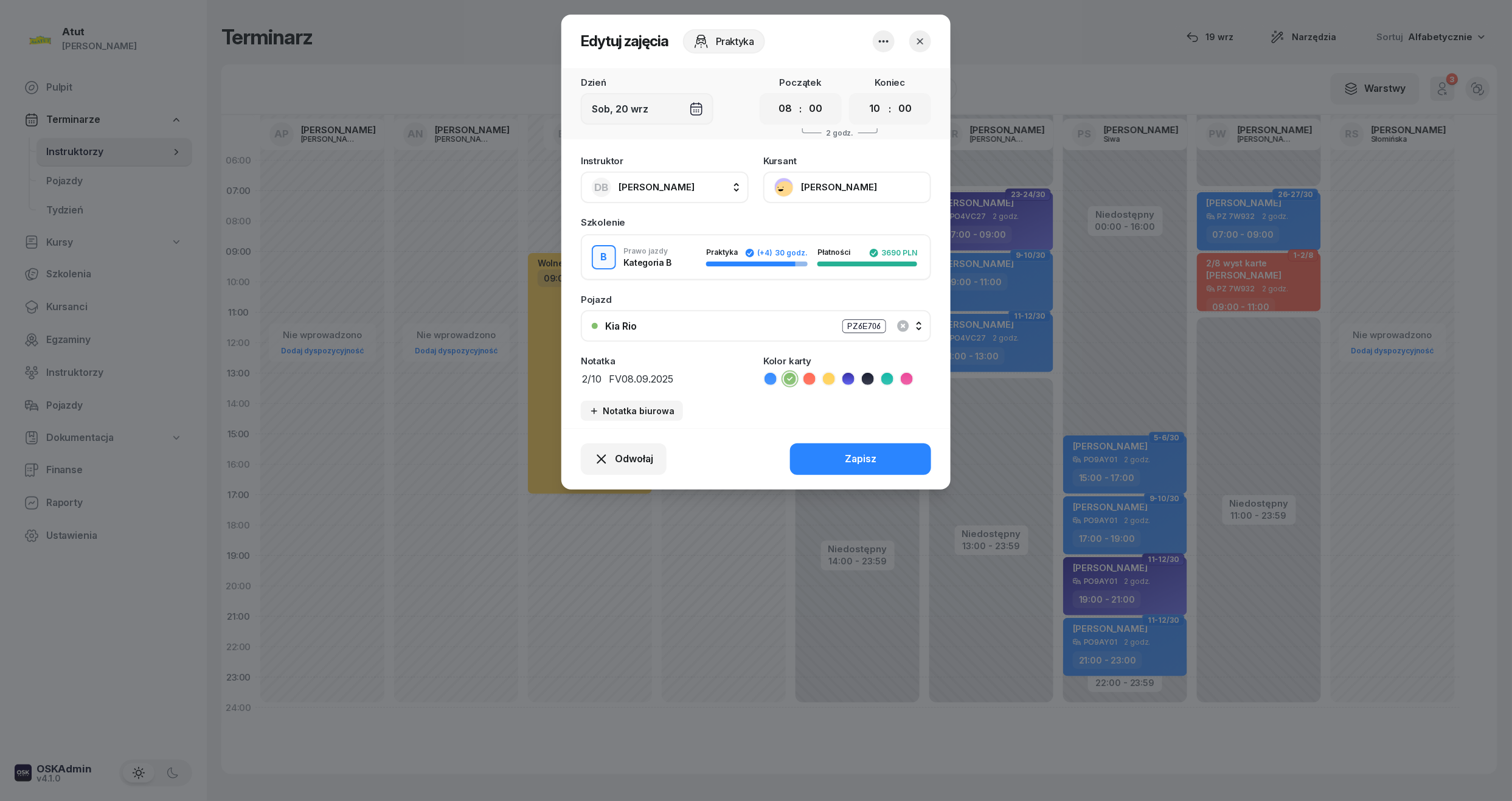
click at [618, 377] on textarea "2/10 FV08.09.2025" at bounding box center [665, 378] width 168 height 16
click at [618, 378] on textarea "2/10 F V08.09.2025" at bounding box center [665, 378] width 168 height 16
click at [626, 379] on textarea "2/10 FV08.09.2025" at bounding box center [665, 378] width 168 height 16
click at [620, 380] on textarea "2/10 FV08.09.2025" at bounding box center [665, 378] width 168 height 16
type textarea "2/10 FV 08.09.2025"
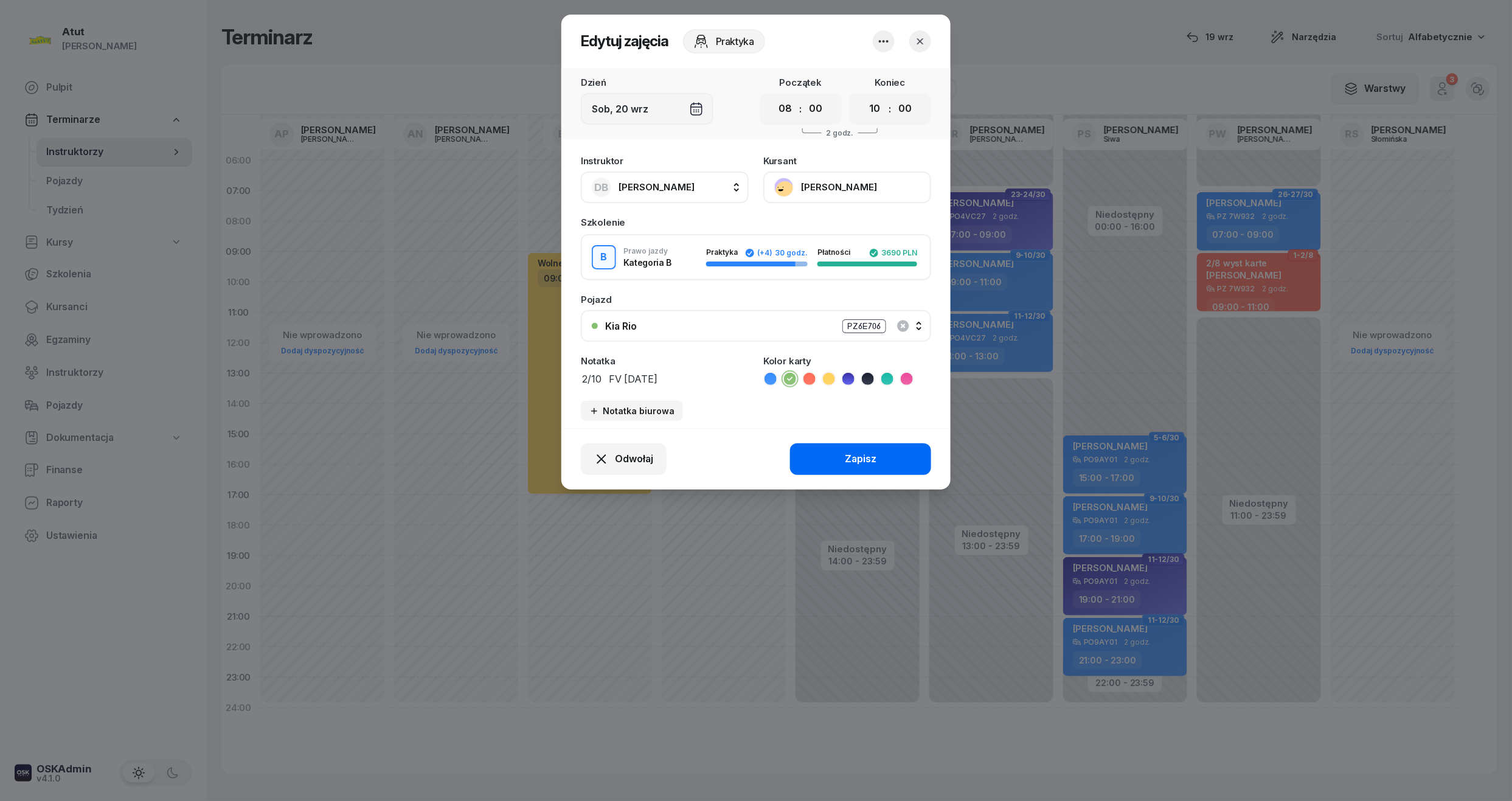
click at [838, 449] on button "Zapisz" at bounding box center [861, 459] width 141 height 32
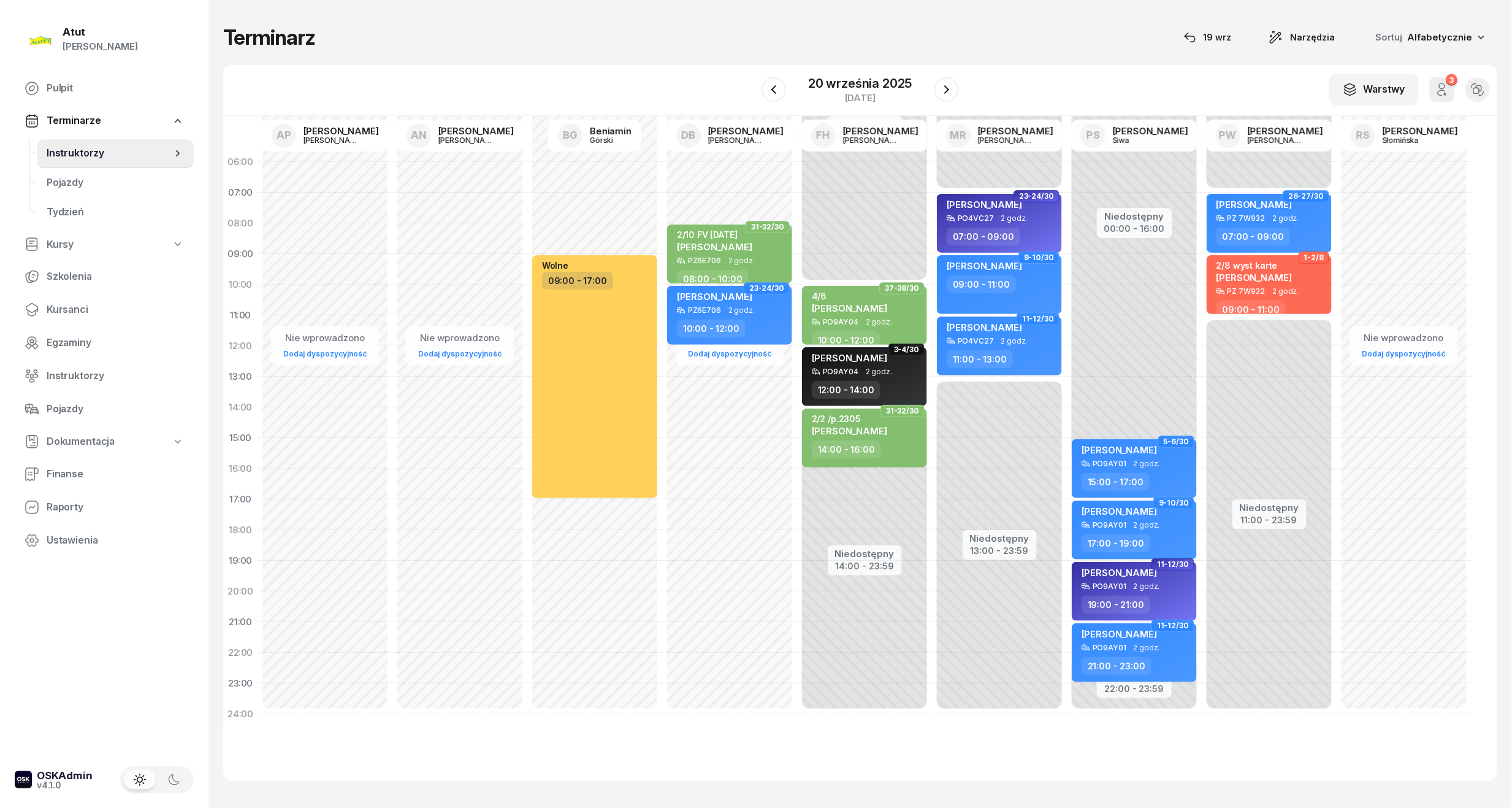
click at [959, 95] on div "W Wybierz AP Adam Pytlak AN Artur Nowakowski BG Beniamin Górski DB Dariusz Bańk…" at bounding box center [860, 90] width 1274 height 51
click at [958, 89] on div at bounding box center [947, 89] width 24 height 24
click at [944, 92] on icon "button" at bounding box center [947, 89] width 14 height 14
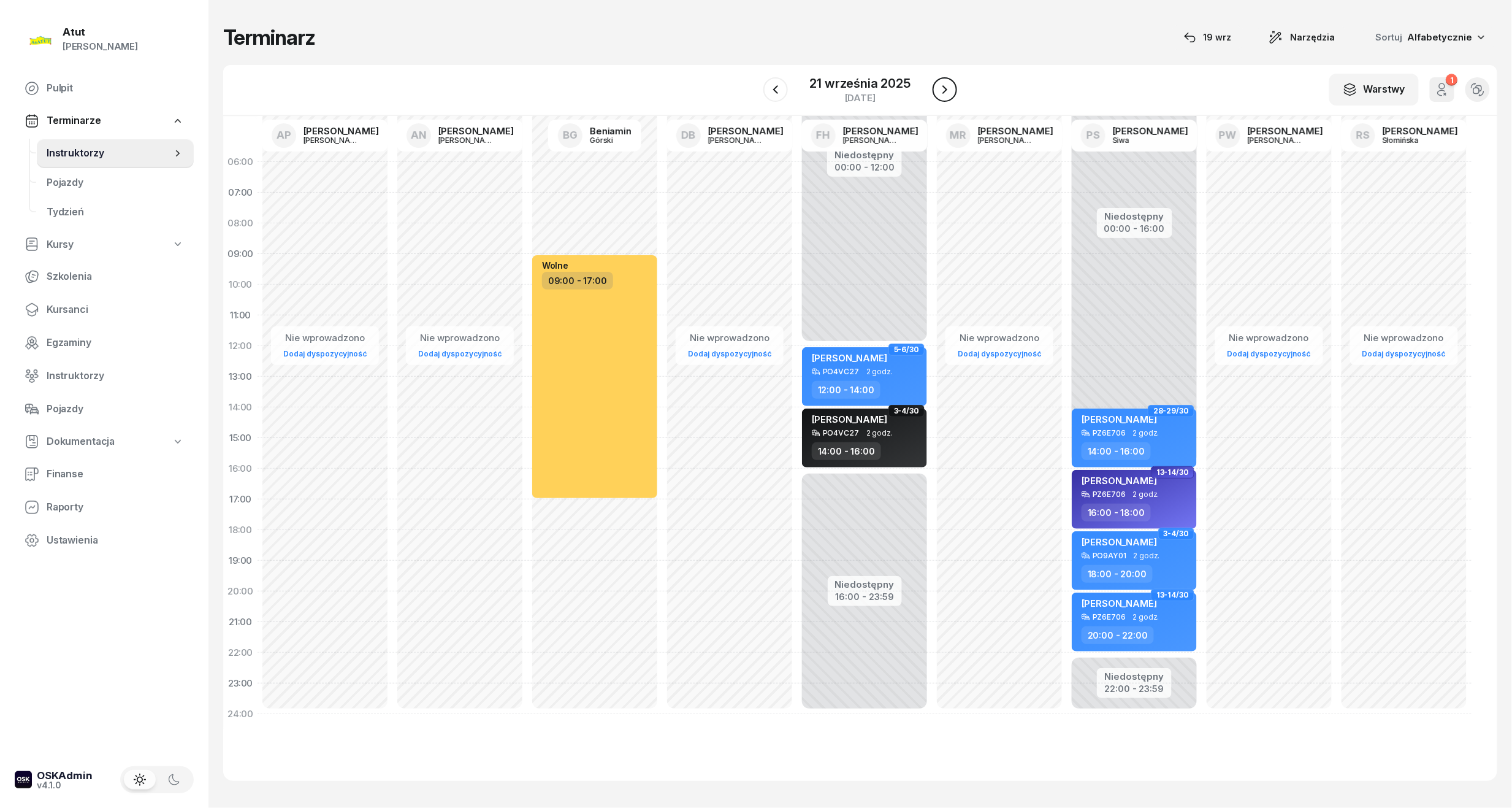
click at [942, 94] on icon "button" at bounding box center [944, 89] width 14 height 14
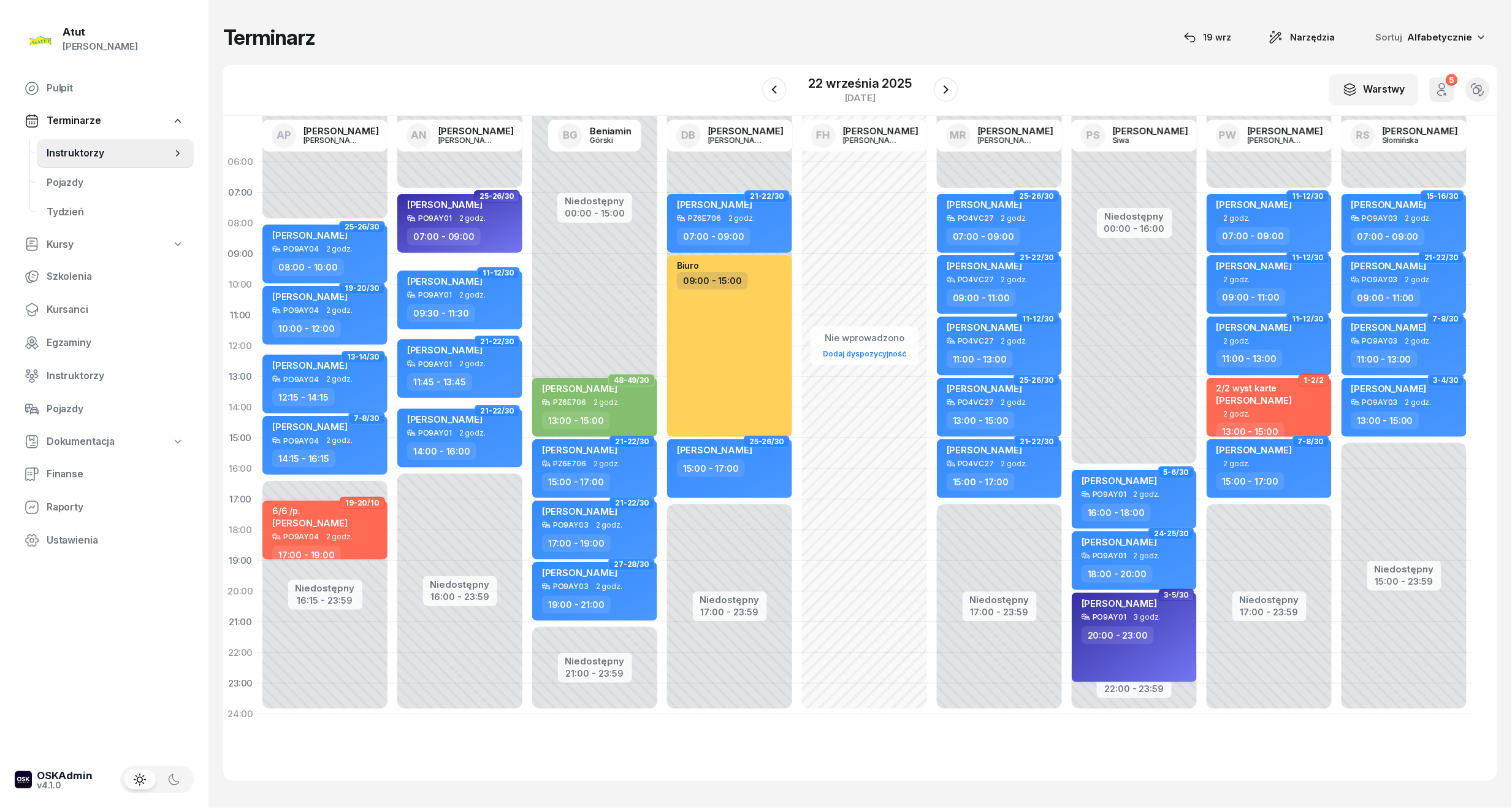
click at [934, 96] on div at bounding box center [946, 89] width 24 height 24
click at [937, 92] on button "button" at bounding box center [946, 89] width 24 height 24
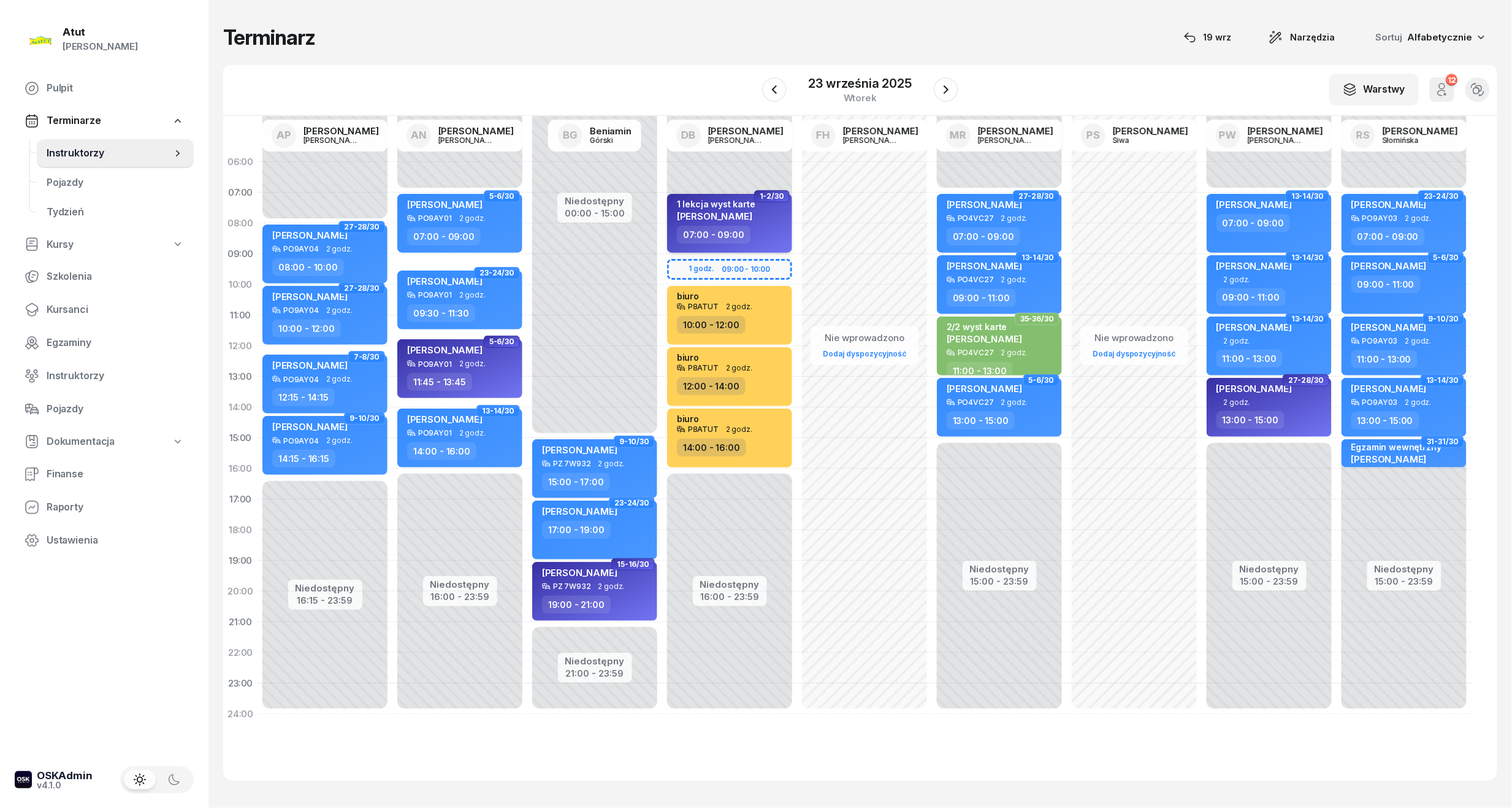
click at [734, 206] on div "1 lekcja wyst karte" at bounding box center [716, 204] width 79 height 11
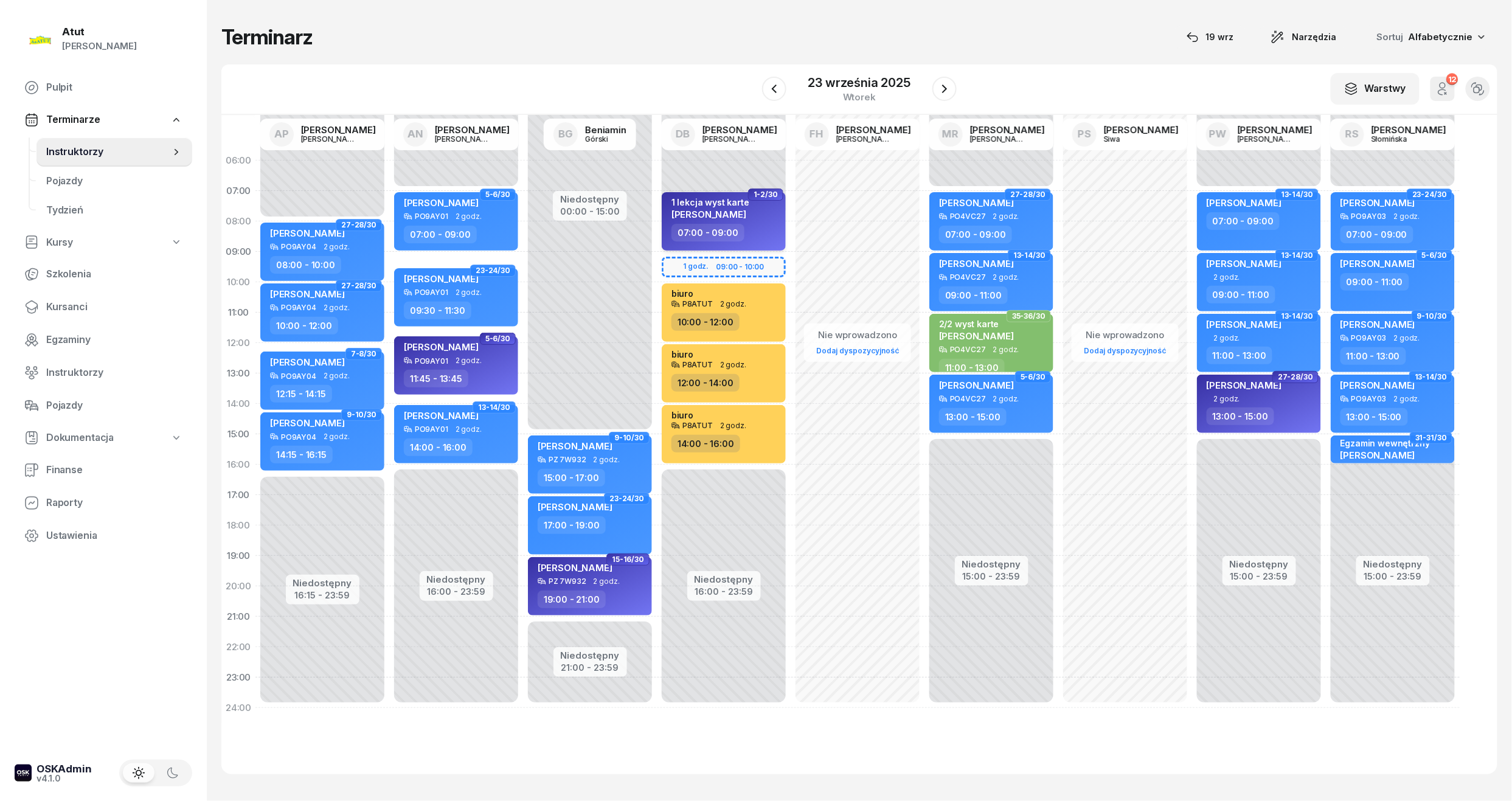
select select "07"
select select "09"
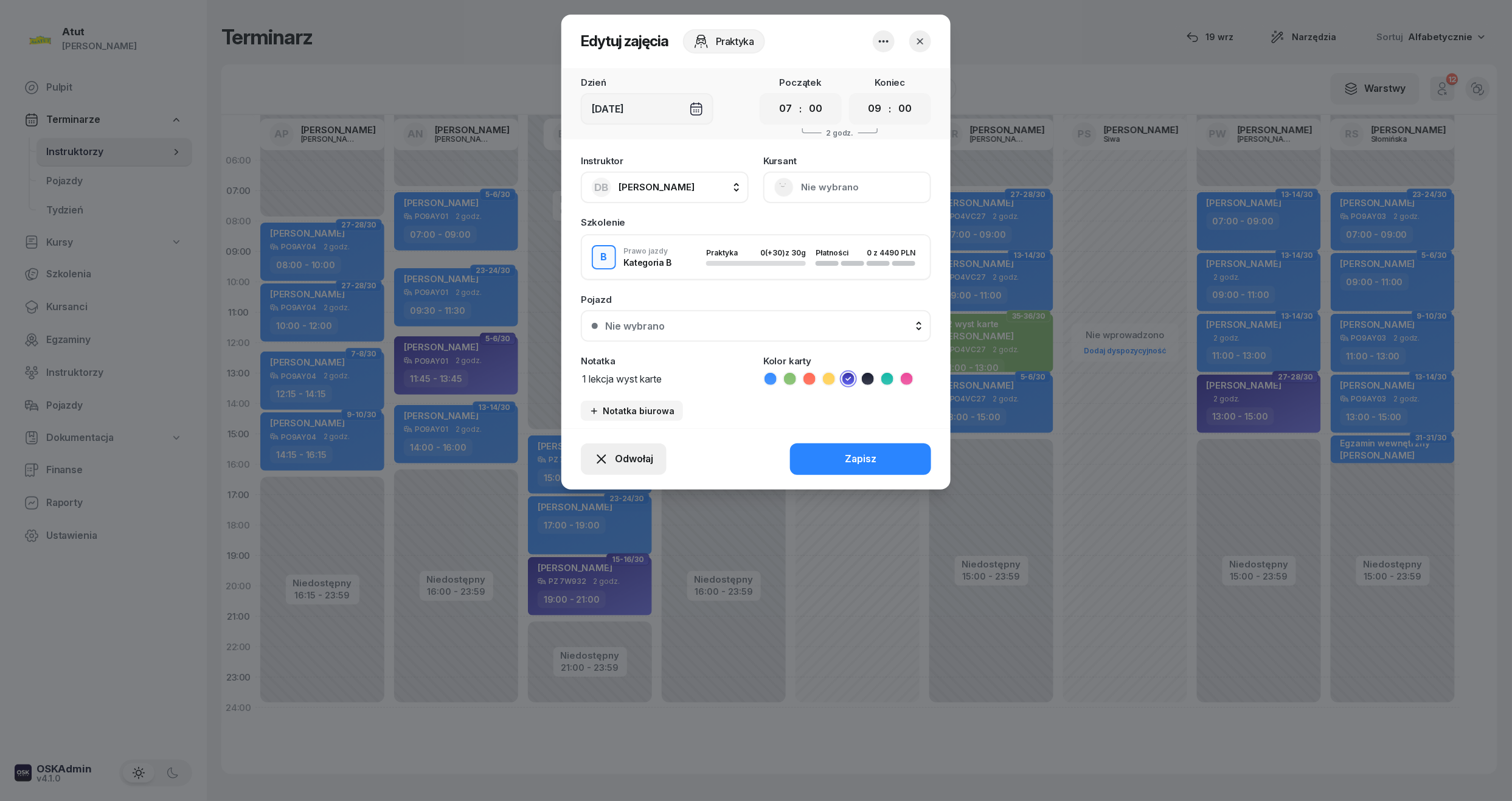
click at [617, 455] on span "Odwołaj" at bounding box center [634, 458] width 38 height 16
click at [604, 349] on div "My odwołaliśmy" at bounding box center [603, 354] width 74 height 16
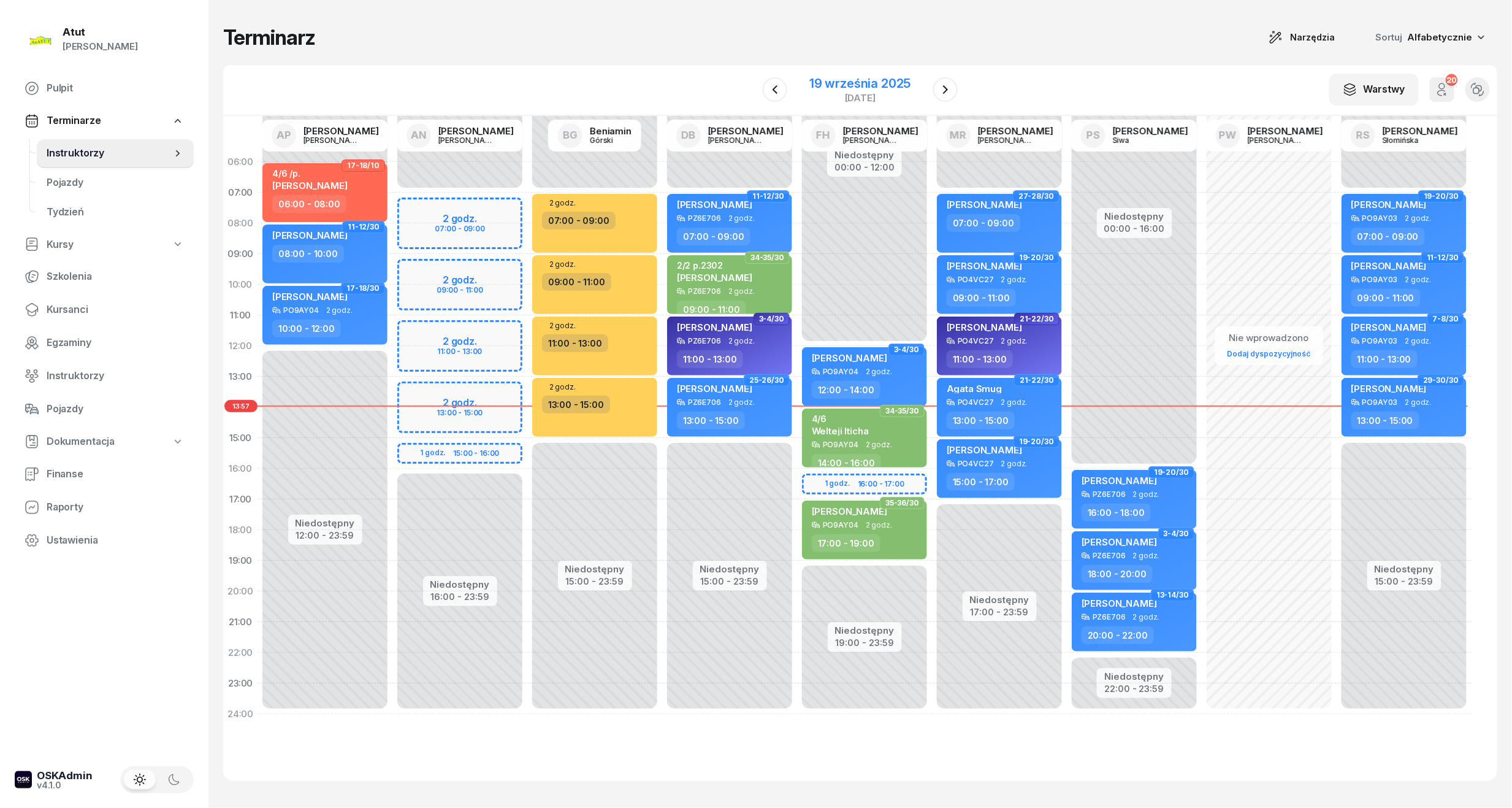
click at [820, 81] on div "19 września 2025" at bounding box center [859, 83] width 101 height 12
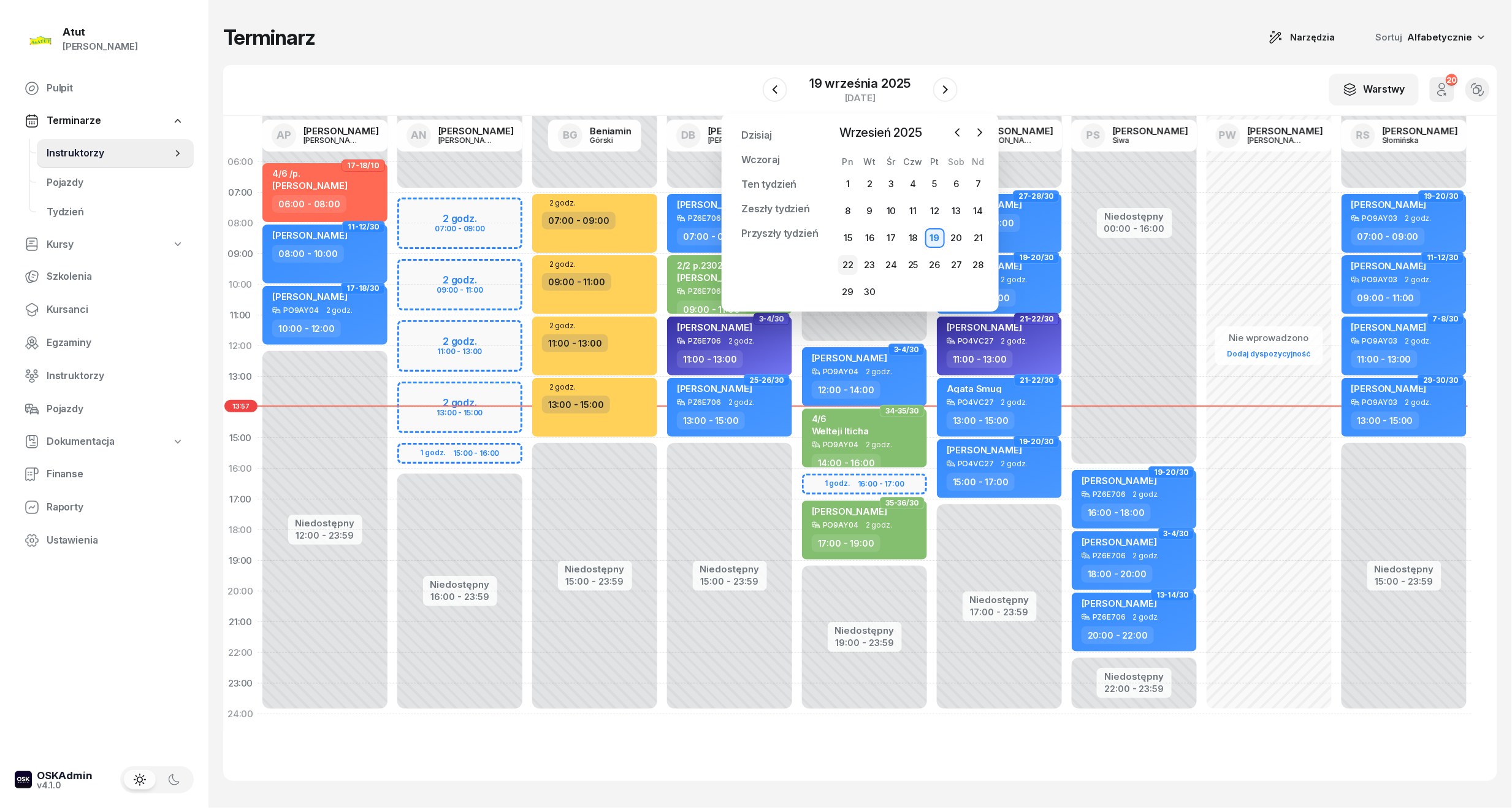
click at [853, 266] on div "22" at bounding box center [848, 265] width 20 height 20
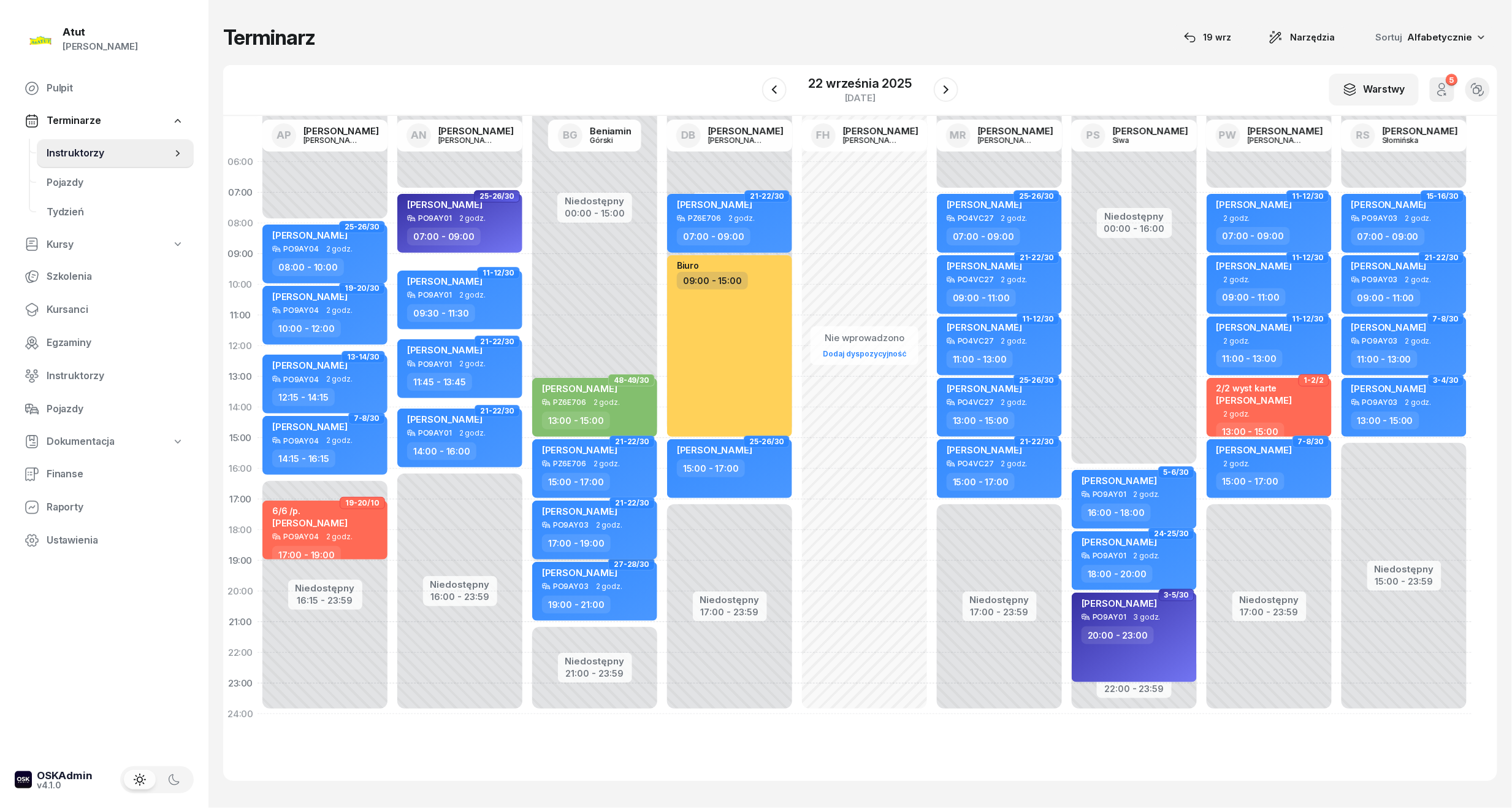
click at [609, 525] on span "2 godz." at bounding box center [609, 525] width 27 height 8
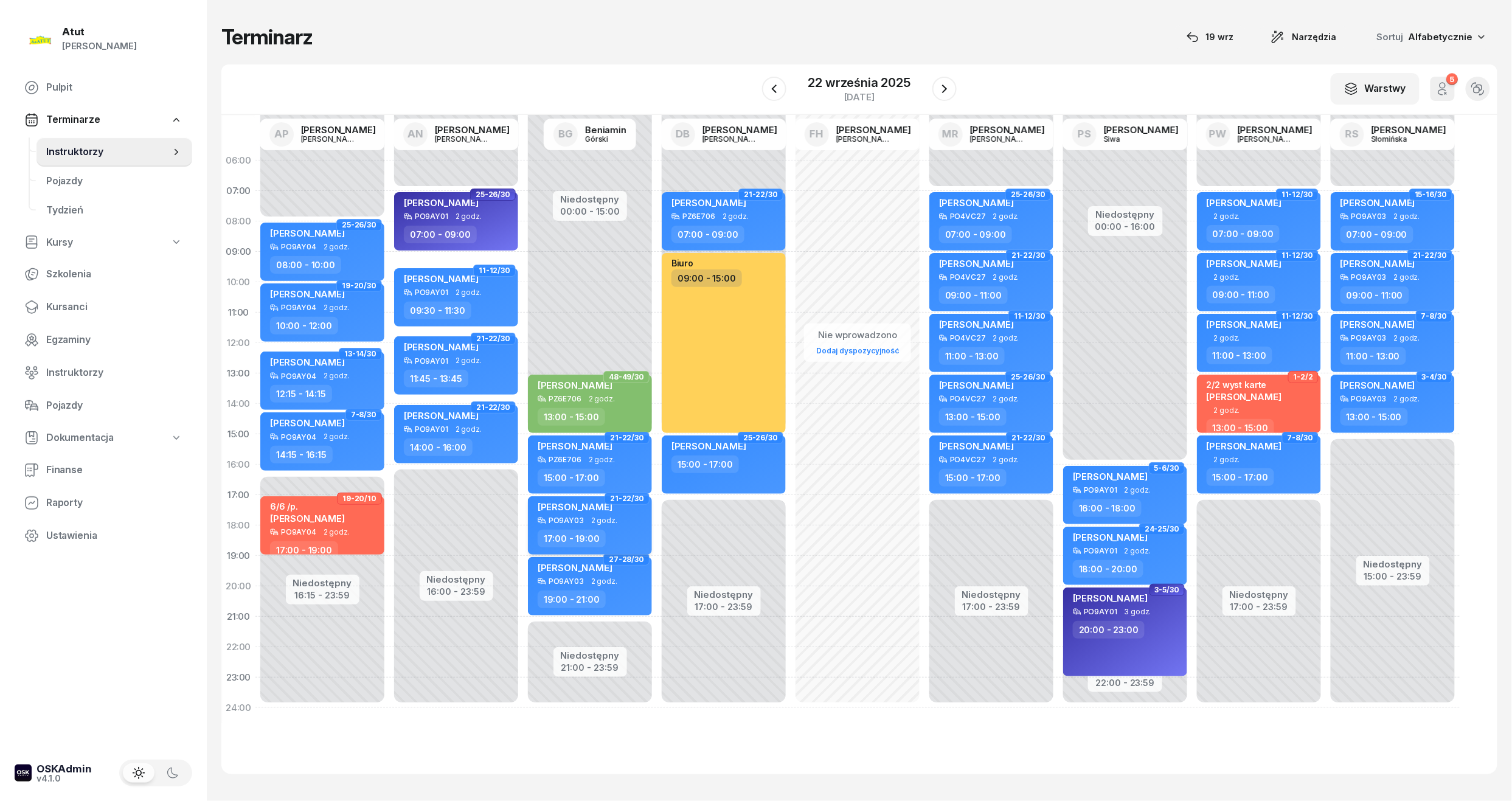
select select "17"
select select "19"
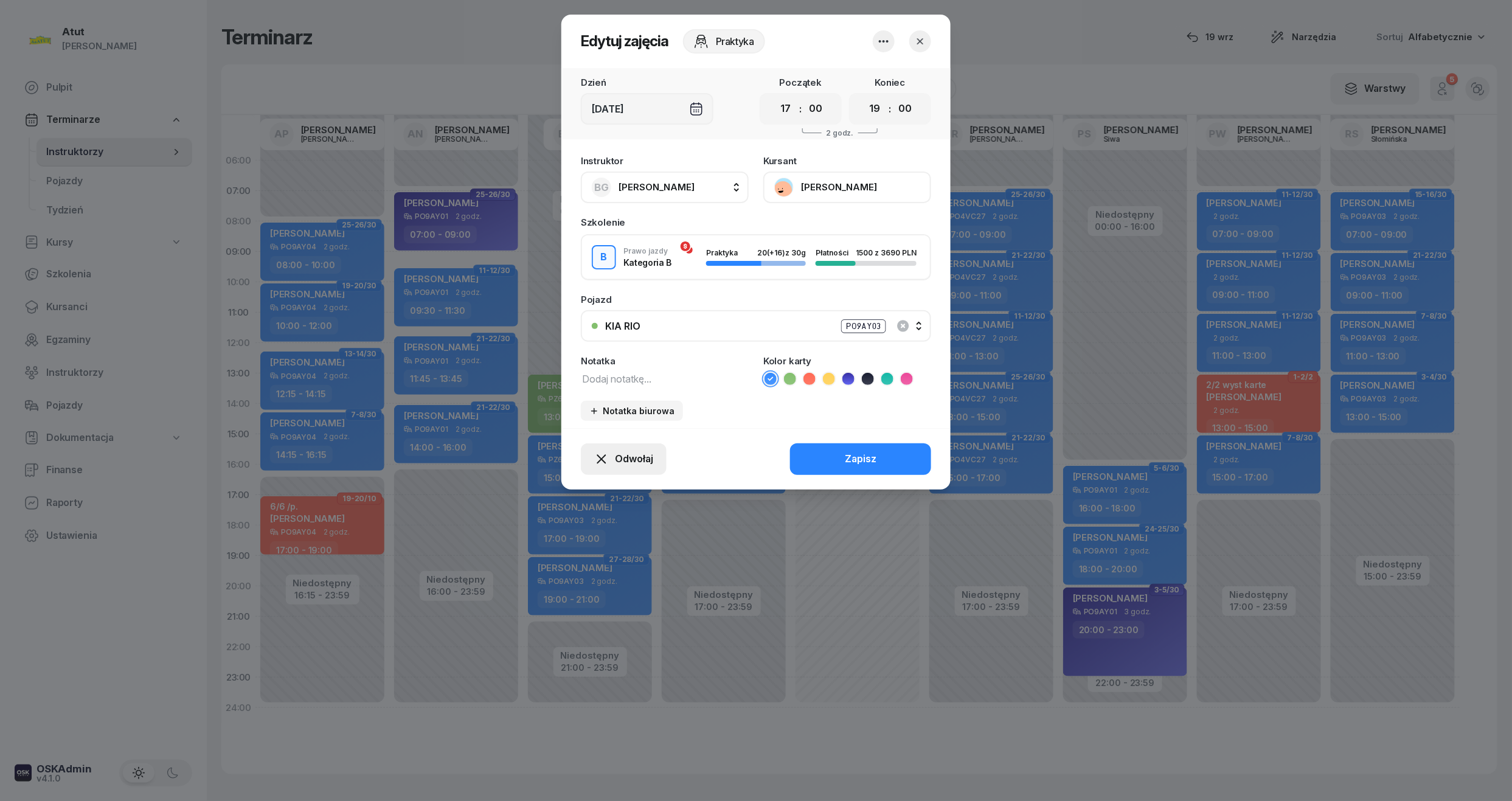
click at [626, 451] on span "Odwołaj" at bounding box center [634, 458] width 38 height 16
click at [614, 373] on link "Kursant odwołał" at bounding box center [617, 385] width 161 height 30
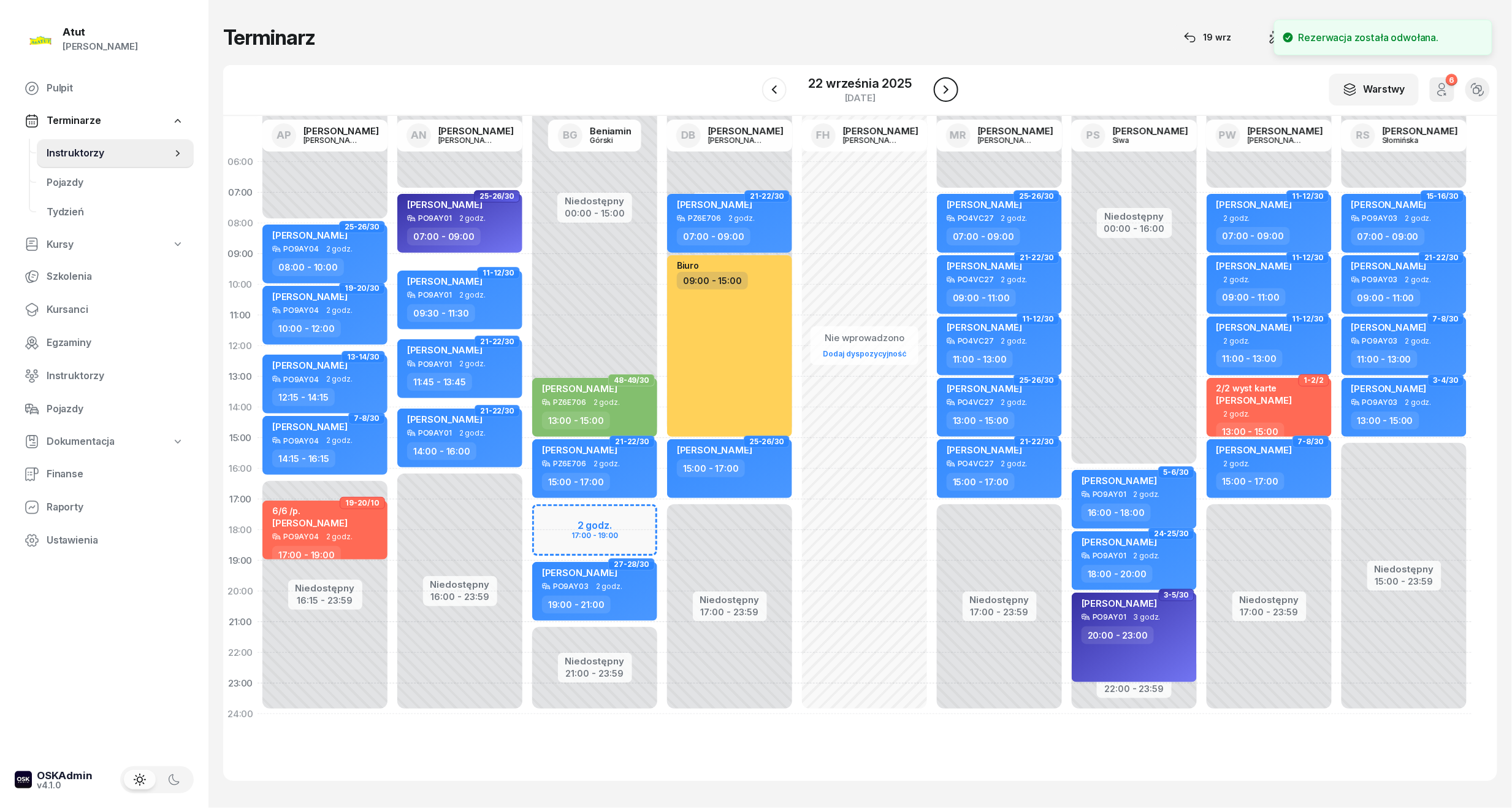
click at [944, 89] on icon "button" at bounding box center [946, 89] width 14 height 14
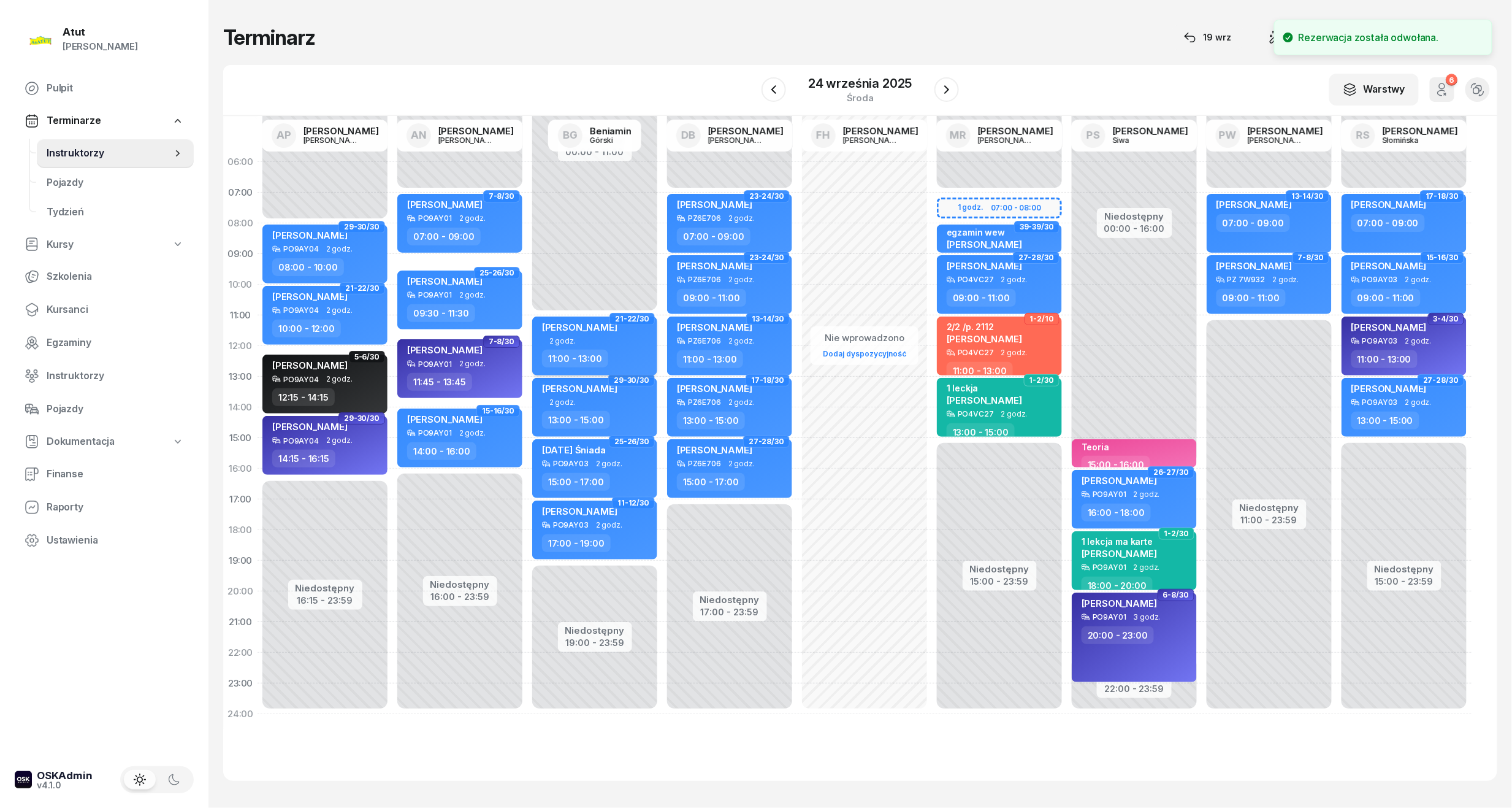
click at [609, 327] on div "[PERSON_NAME]" at bounding box center [596, 329] width 108 height 15
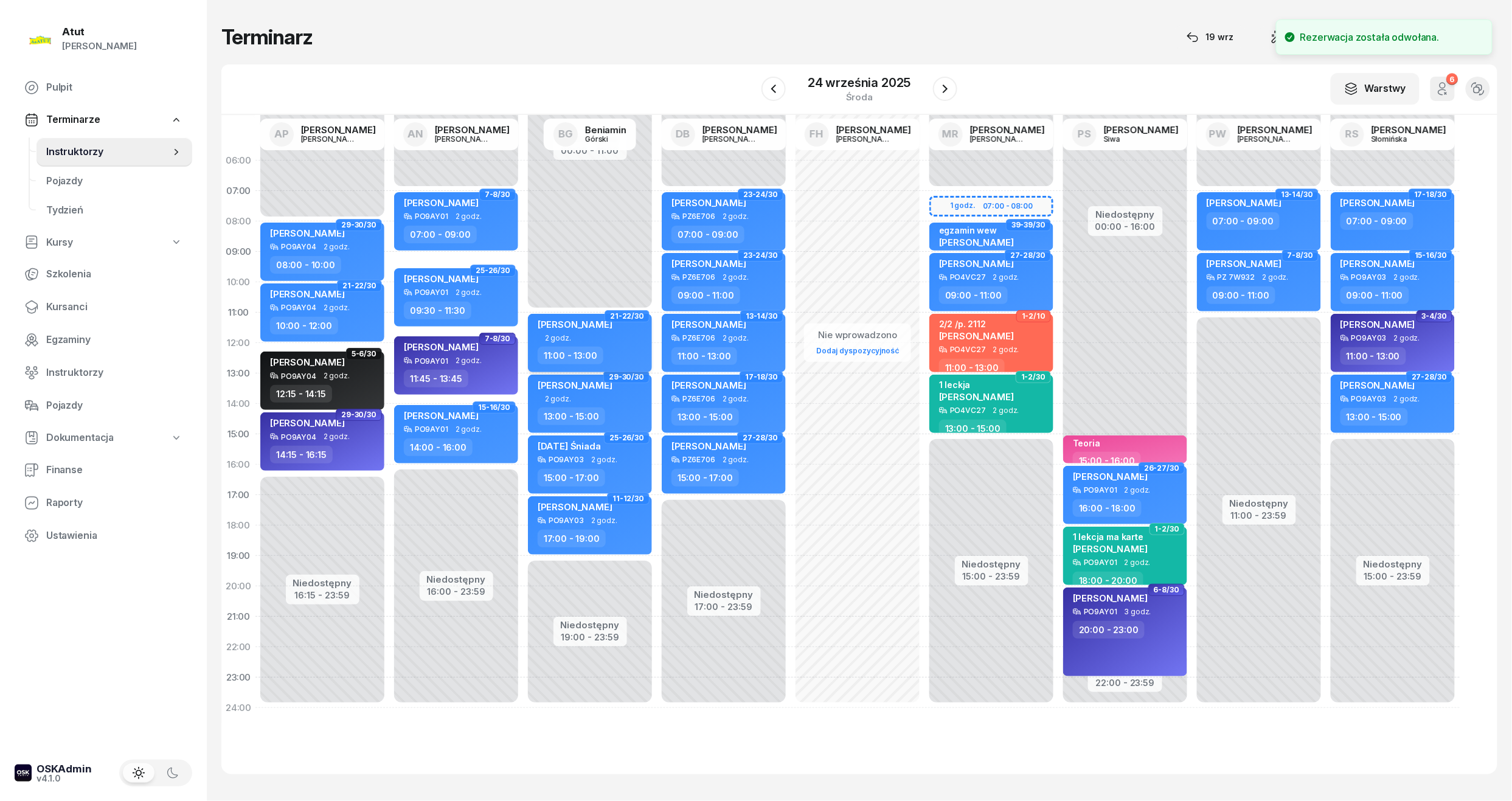
select select "11"
select select "13"
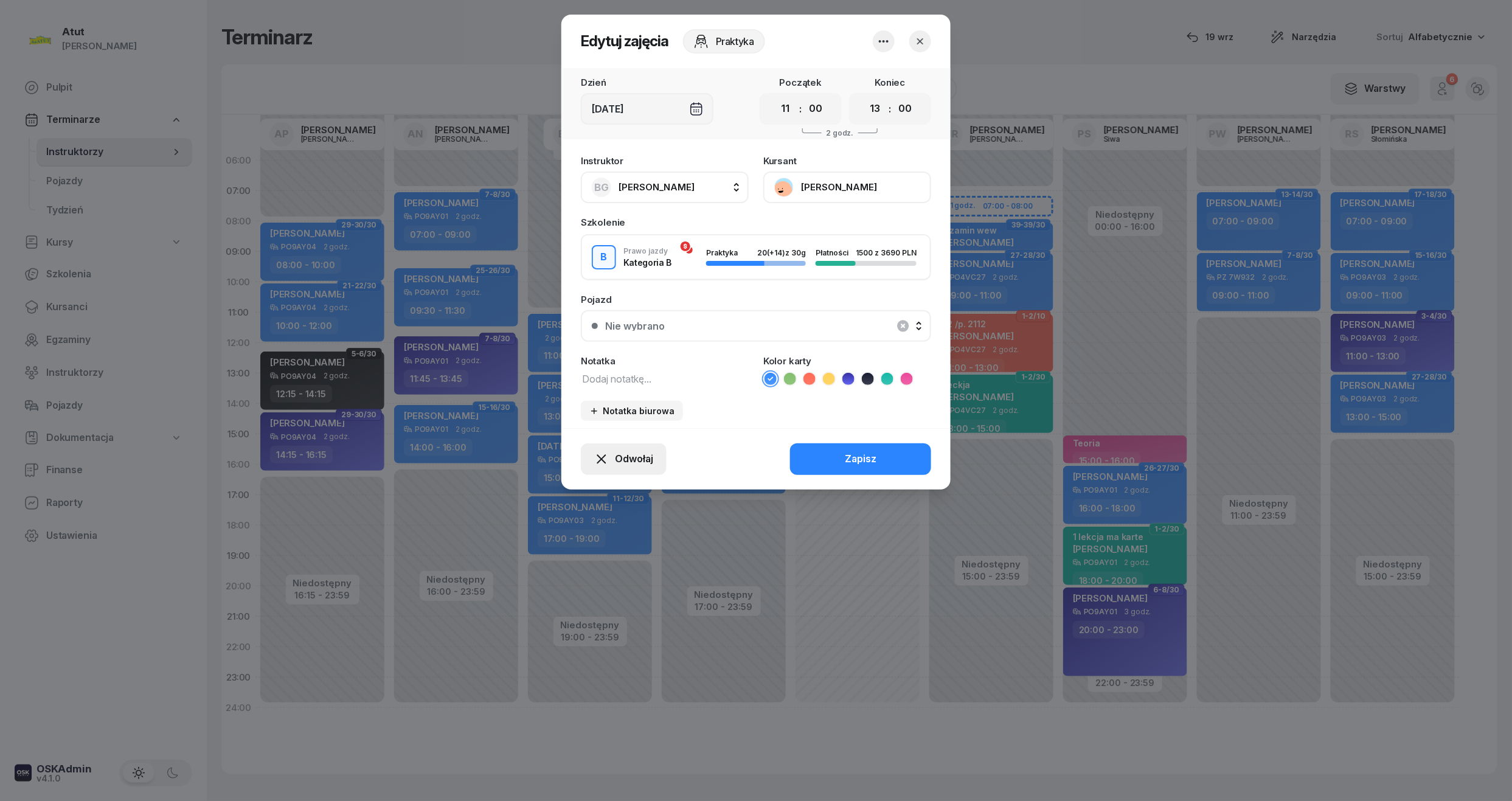
click at [623, 464] on span "Odwołaj" at bounding box center [634, 458] width 38 height 16
click at [590, 380] on div "Kursant odwołał" at bounding box center [601, 385] width 71 height 16
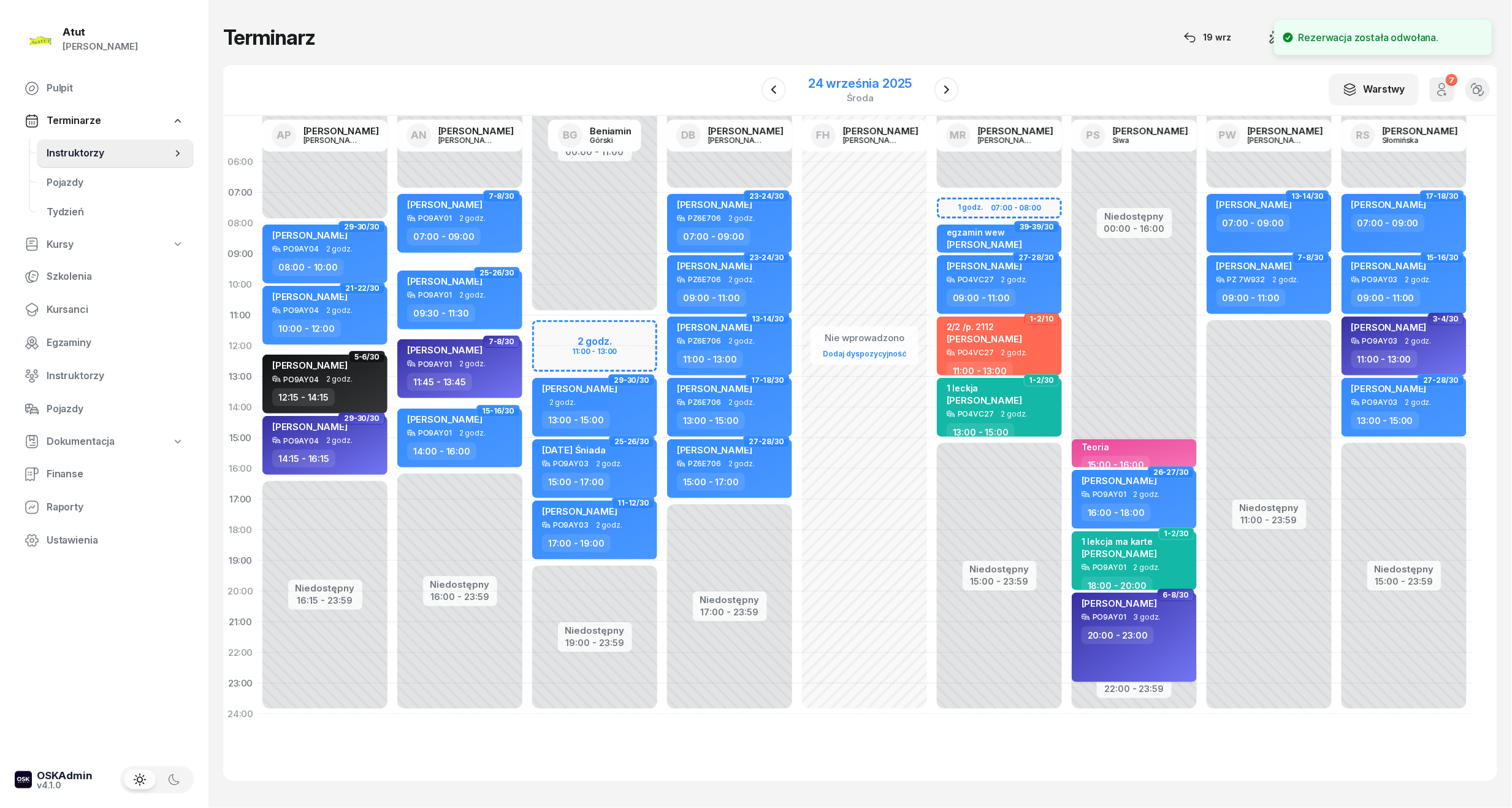
drag, startPoint x: 871, startPoint y: 89, endPoint x: 878, endPoint y: 89, distance: 7.0
click at [871, 89] on div "24 września 2025" at bounding box center [859, 83] width 104 height 12
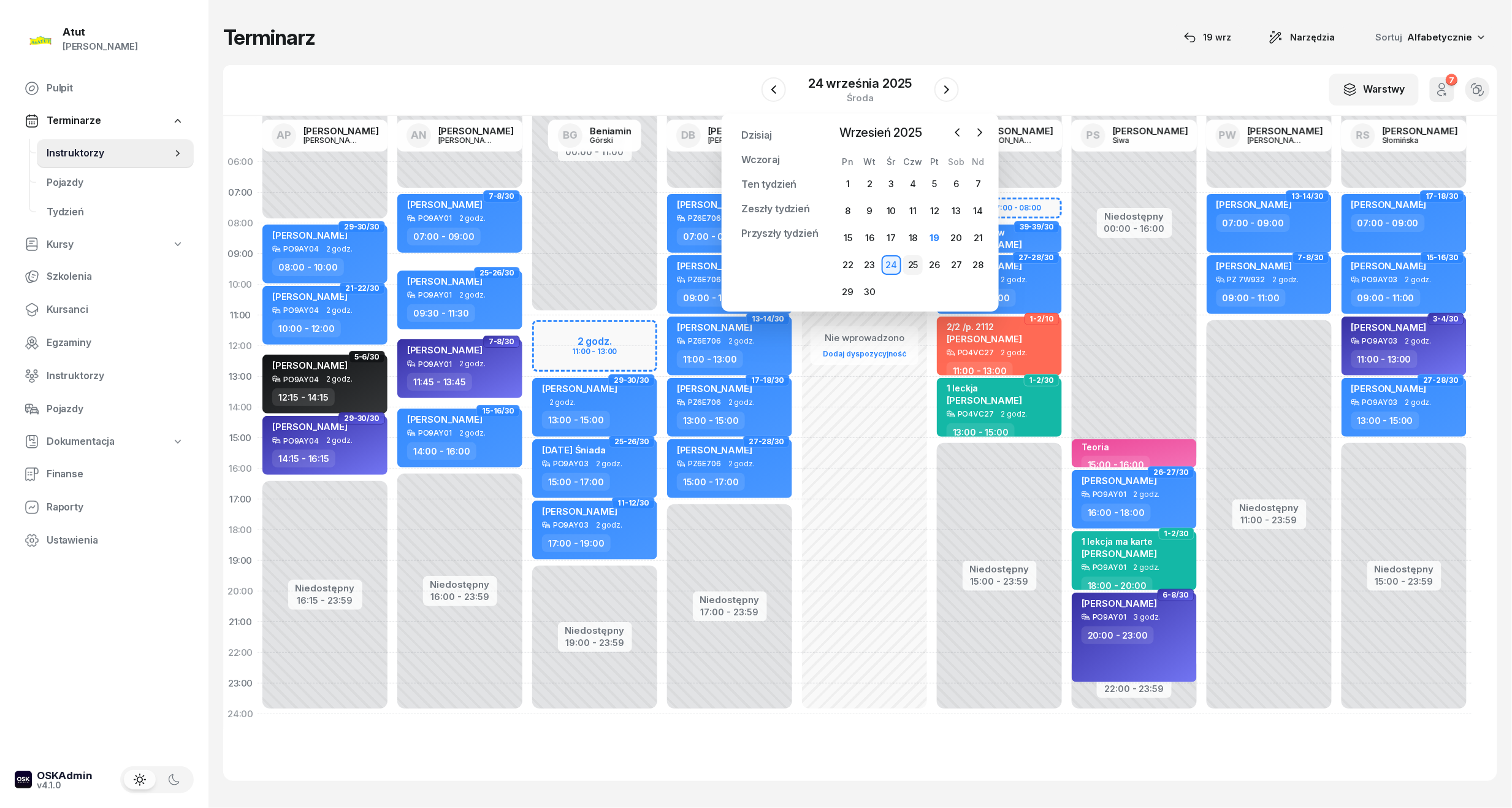
click at [918, 260] on div "25" at bounding box center [913, 265] width 20 height 20
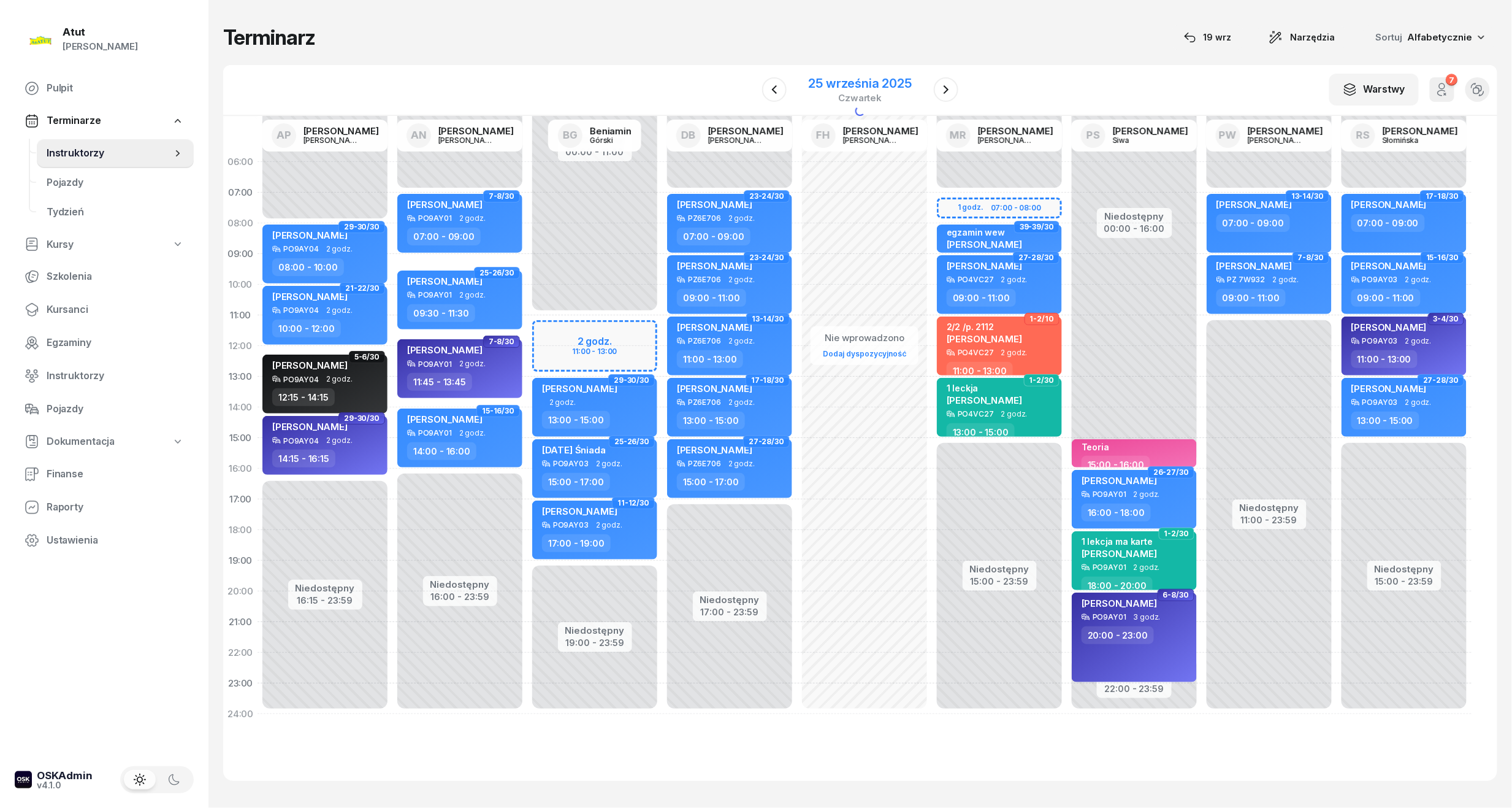
click at [834, 79] on div "25 września 2025" at bounding box center [860, 83] width 103 height 12
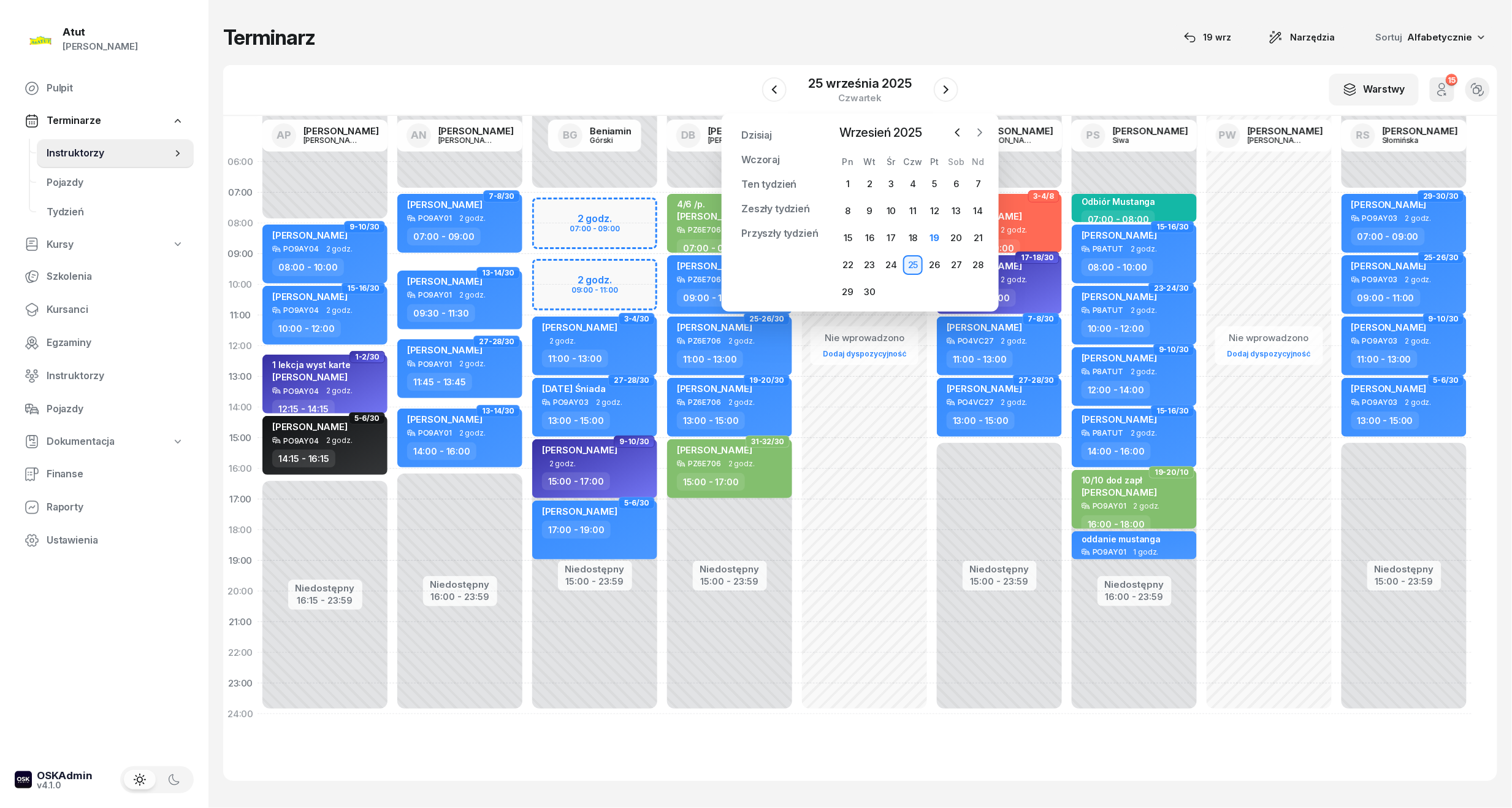
click at [984, 135] on icon "button" at bounding box center [980, 133] width 12 height 12
click at [974, 136] on icon "button" at bounding box center [980, 133] width 12 height 12
click at [847, 212] on div "3" at bounding box center [848, 211] width 20 height 20
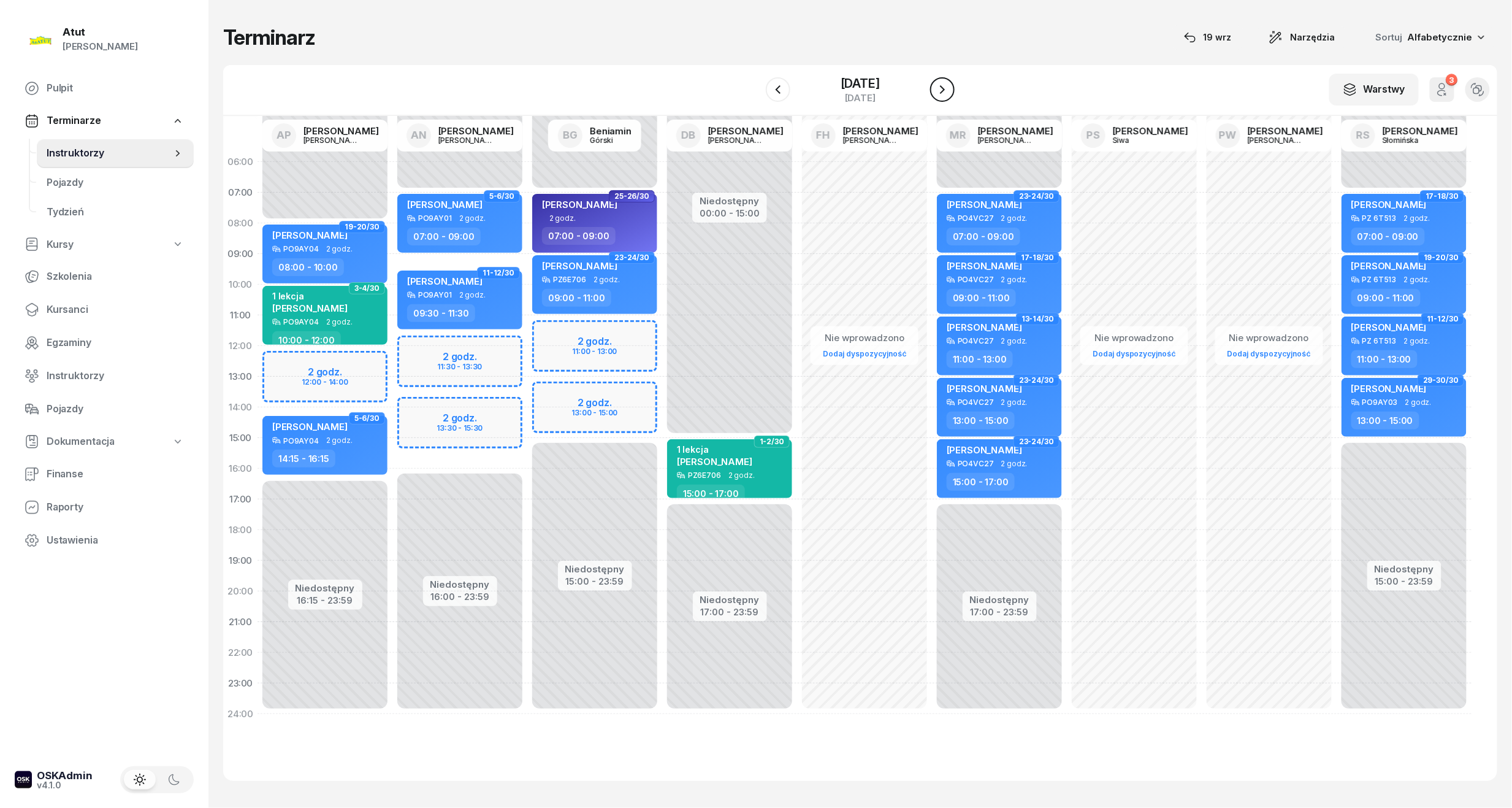
click at [940, 84] on icon "button" at bounding box center [942, 89] width 14 height 14
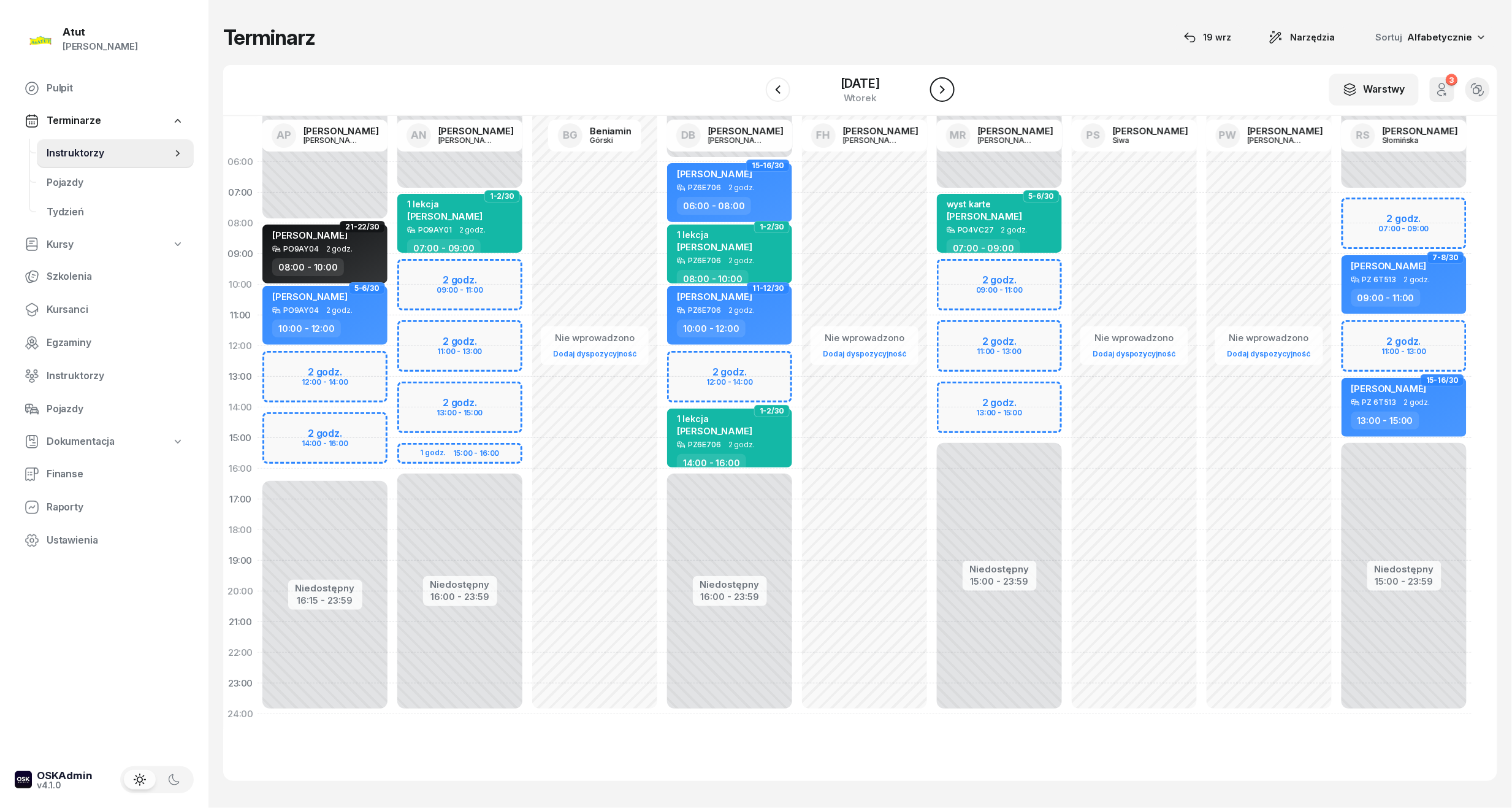
click at [940, 84] on icon "button" at bounding box center [942, 89] width 14 height 14
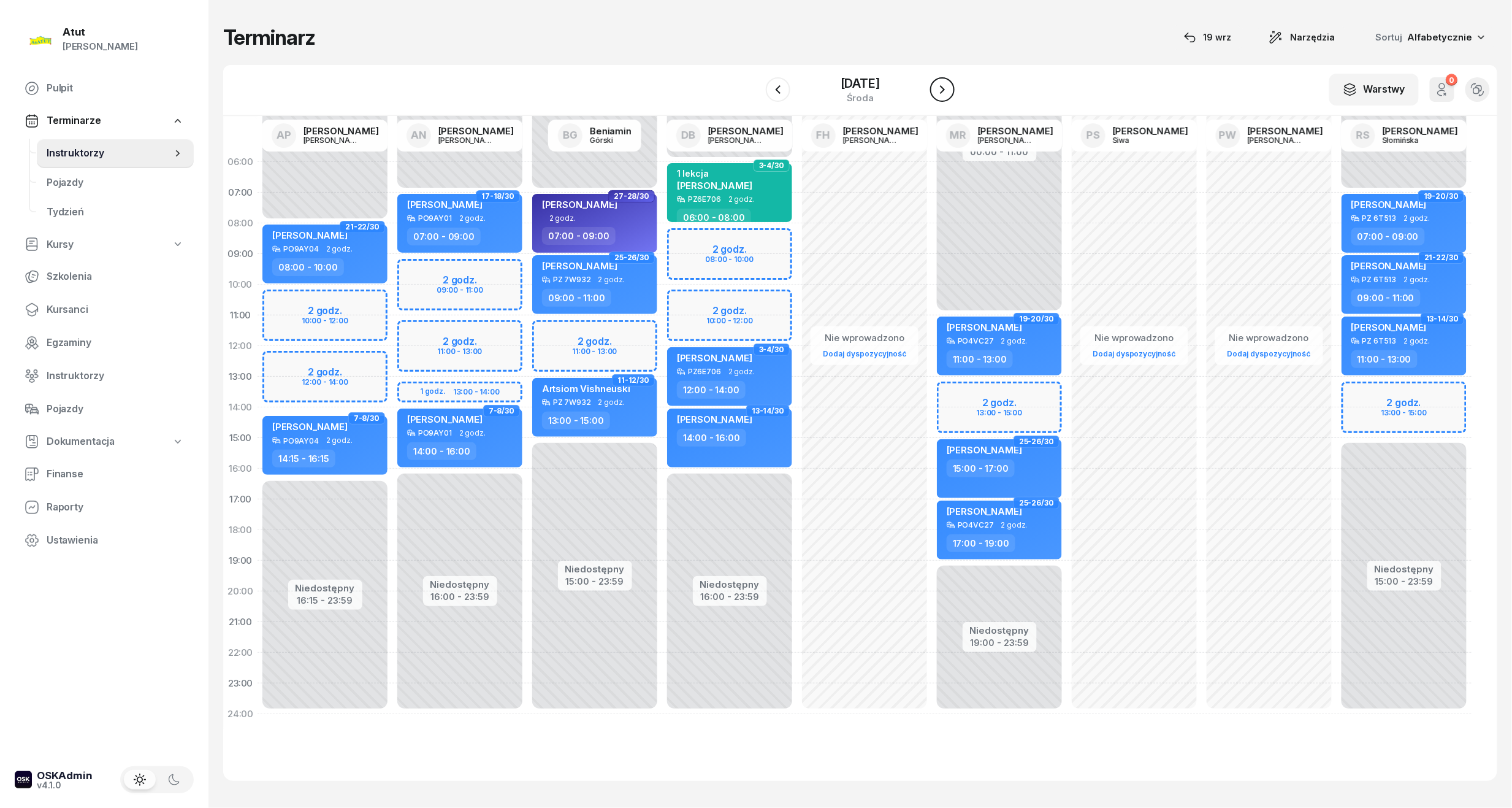
click at [940, 84] on icon "button" at bounding box center [942, 89] width 14 height 14
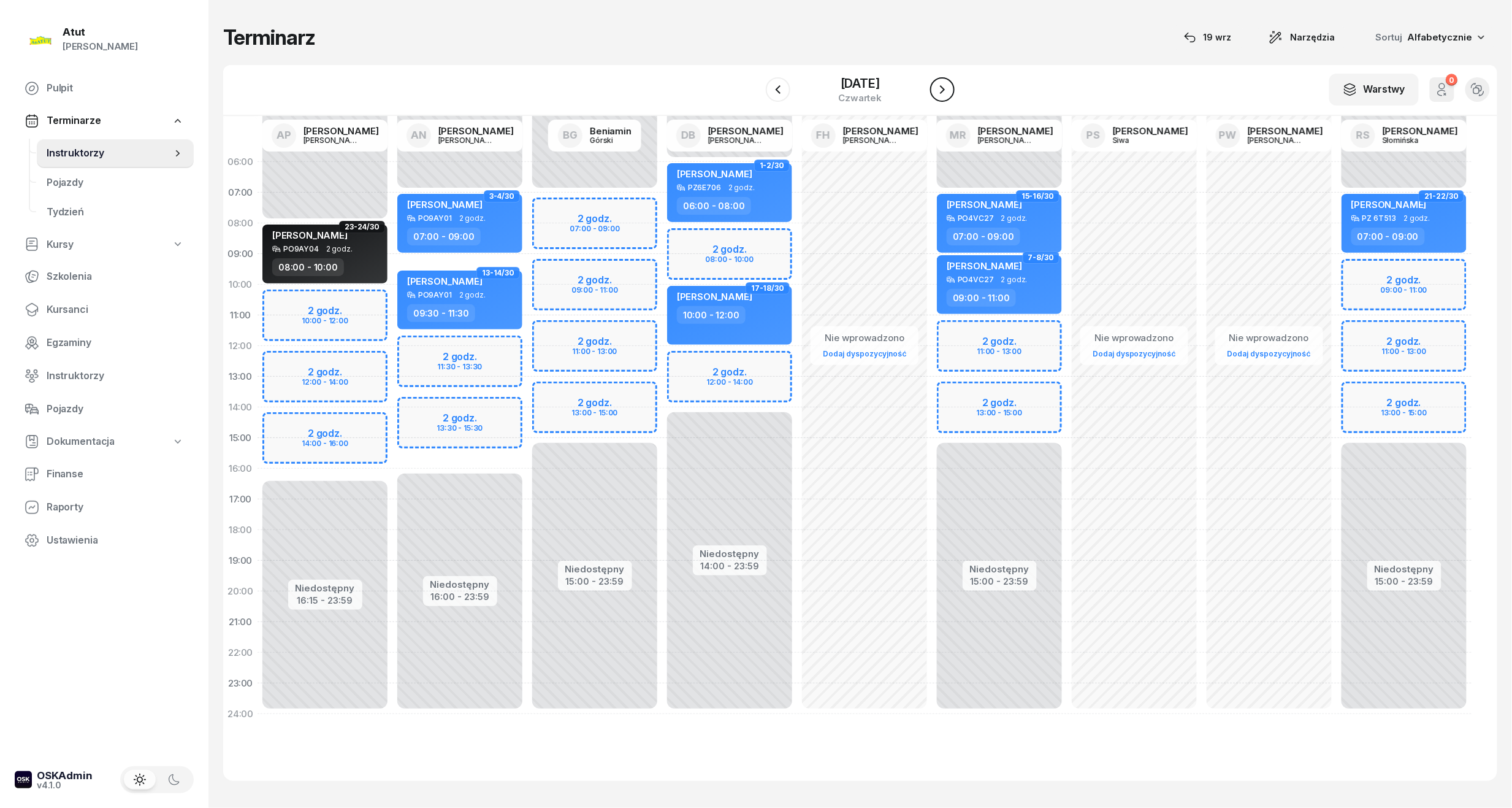
click at [940, 84] on icon "button" at bounding box center [942, 89] width 14 height 14
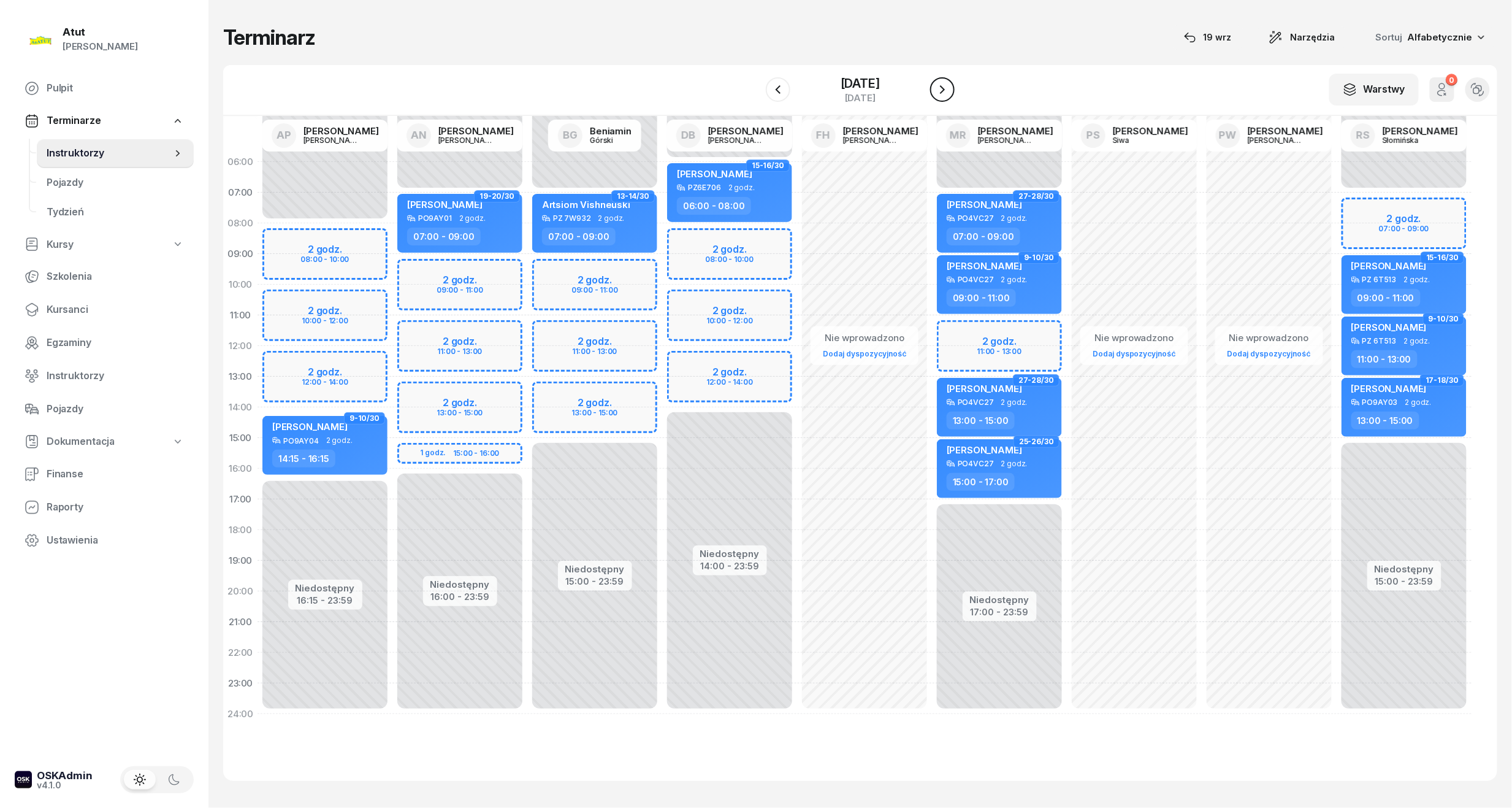
click at [940, 84] on icon "button" at bounding box center [942, 89] width 14 height 14
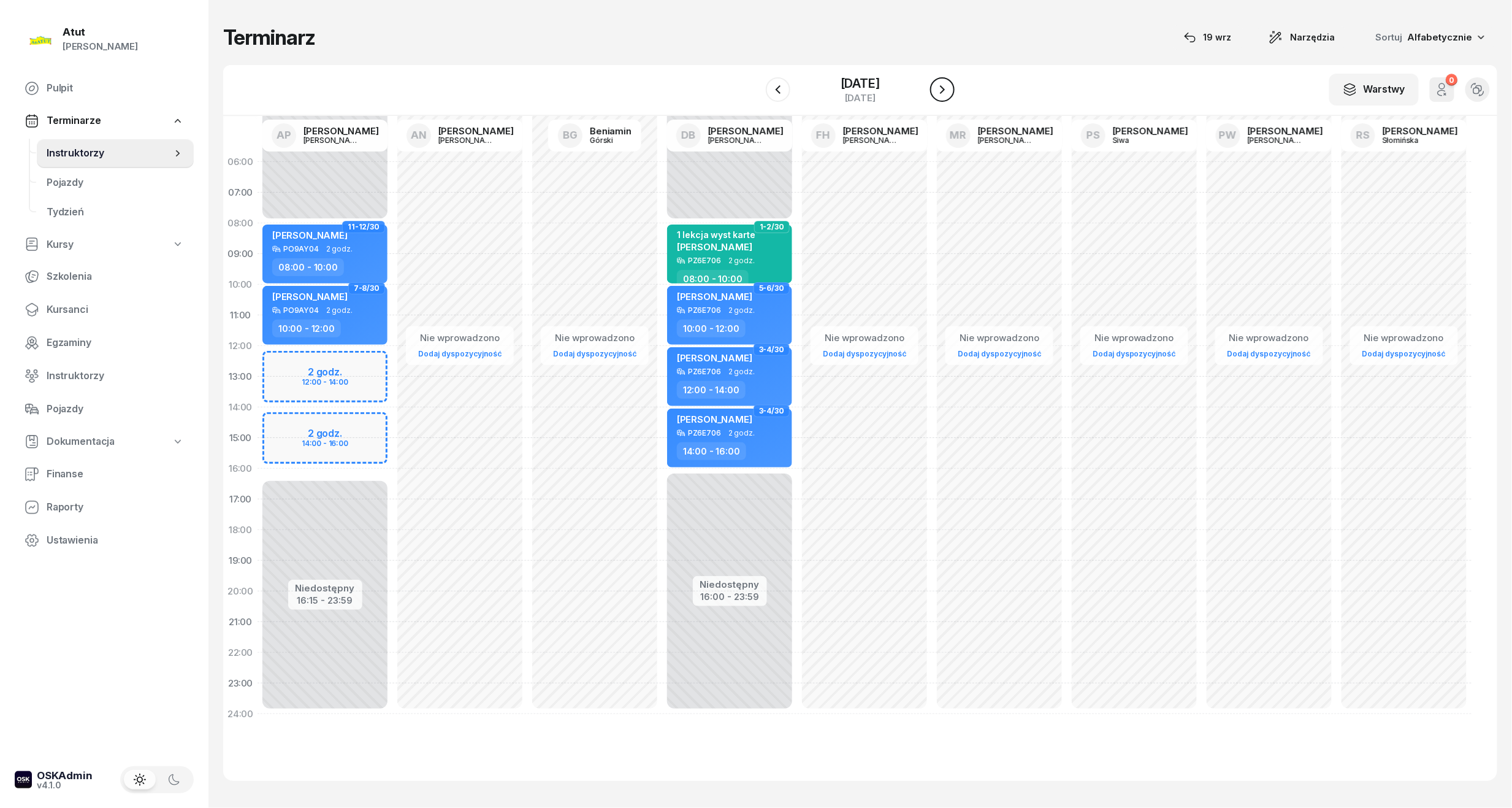
click at [940, 84] on icon "button" at bounding box center [942, 89] width 14 height 14
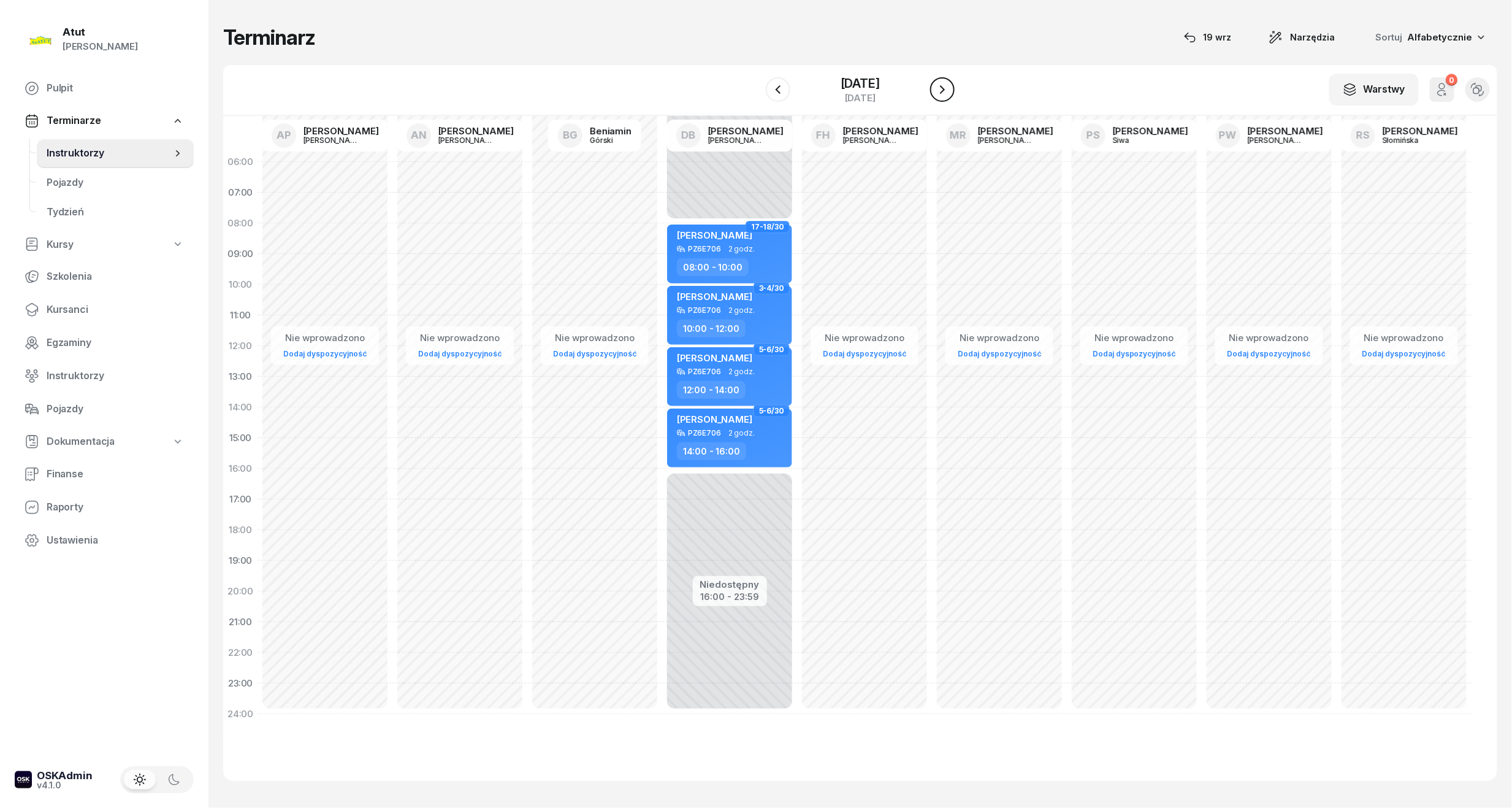
click at [940, 84] on icon "button" at bounding box center [942, 89] width 14 height 14
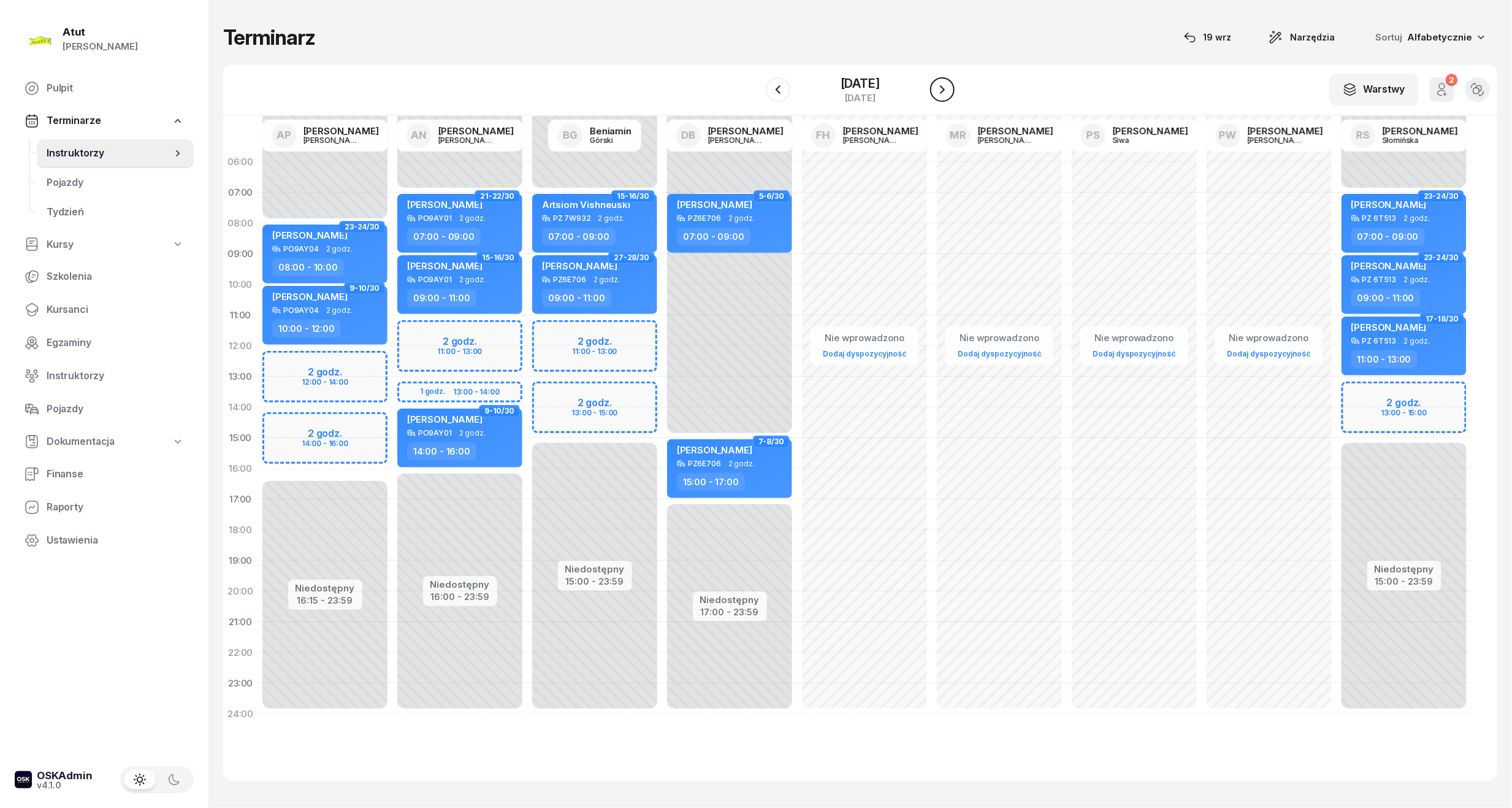
click at [940, 84] on icon "button" at bounding box center [942, 89] width 14 height 14
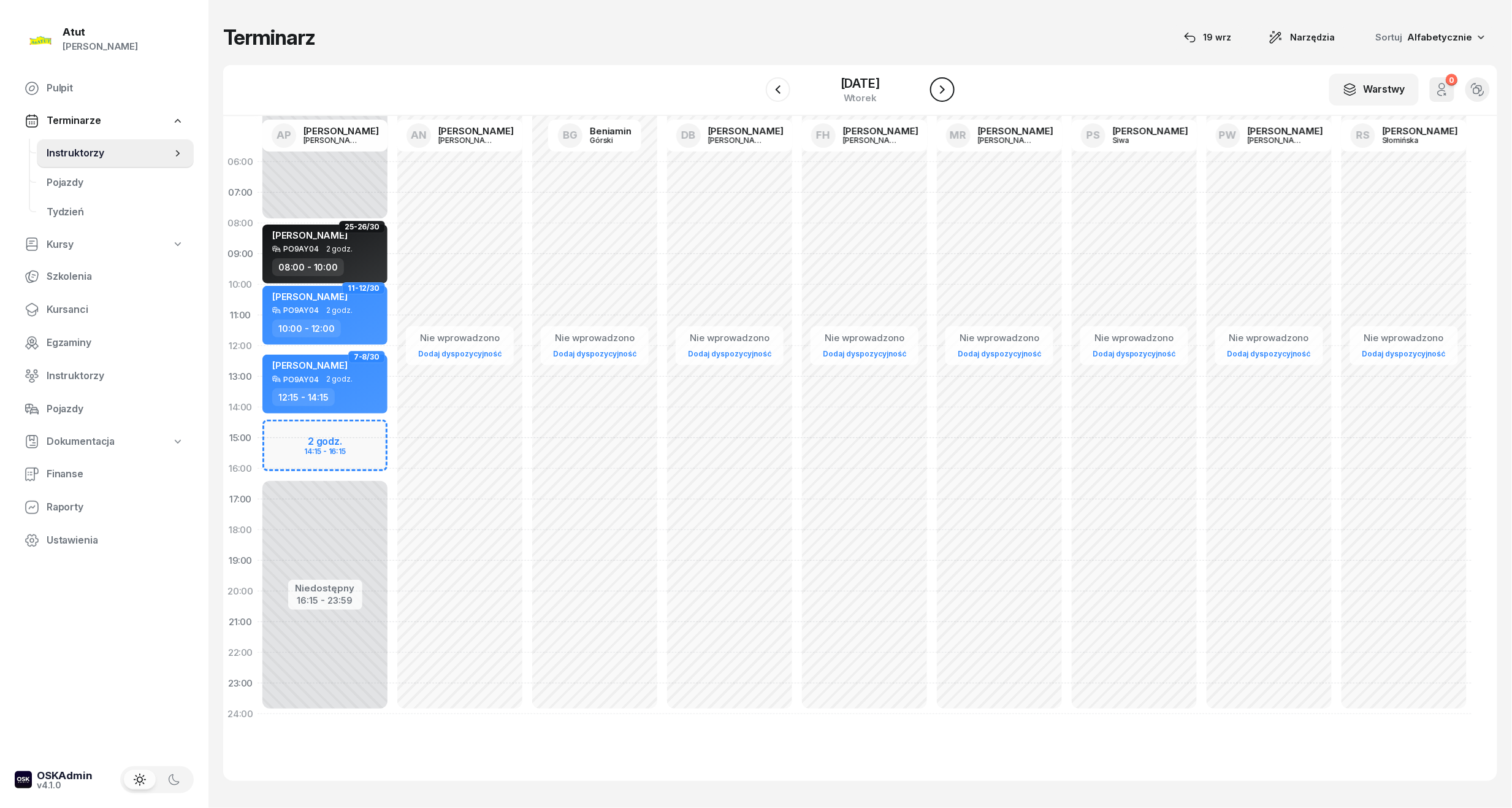
click at [940, 84] on icon "button" at bounding box center [942, 89] width 14 height 14
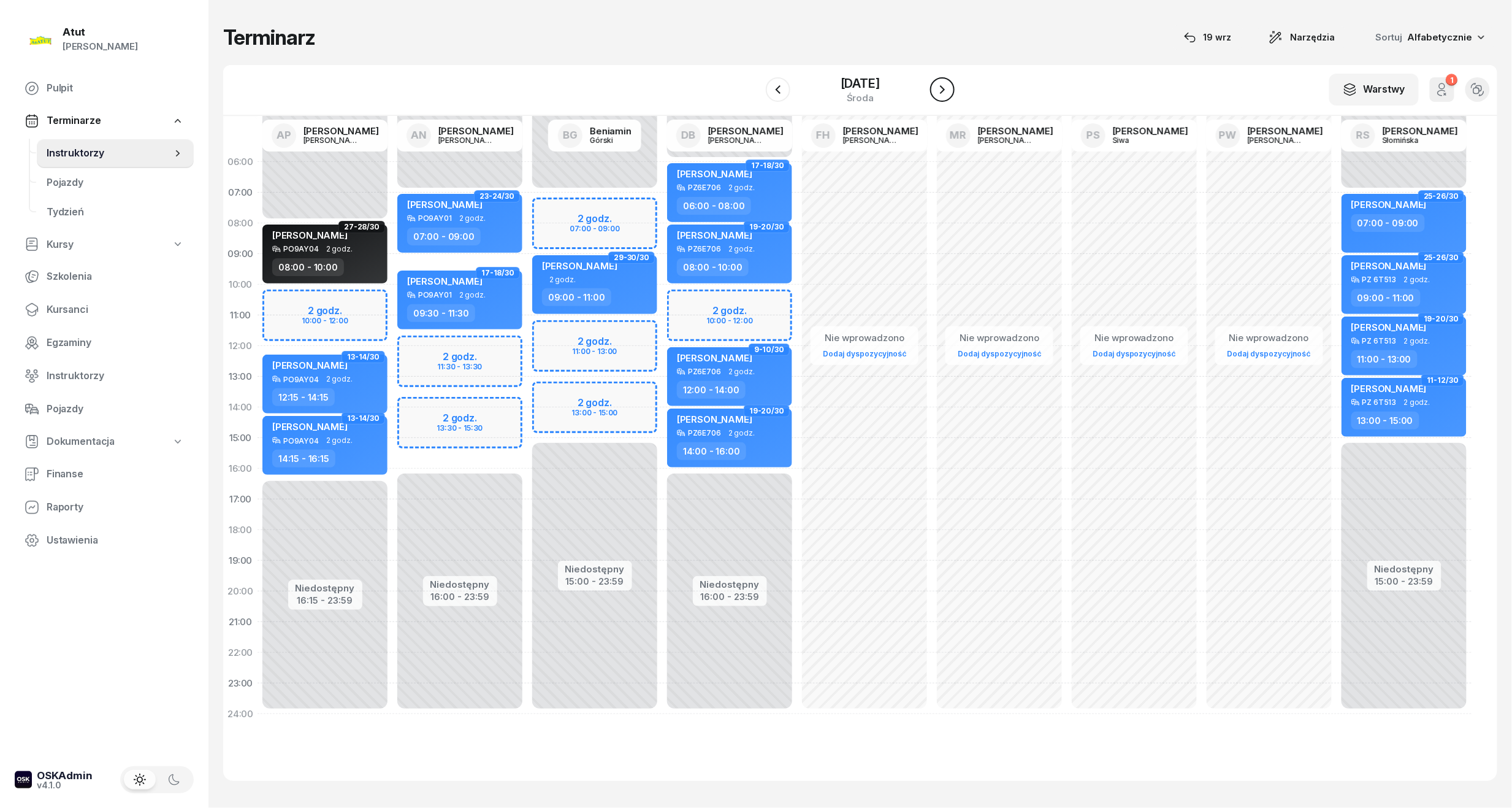
click at [940, 84] on icon "button" at bounding box center [942, 89] width 14 height 14
